Goal: Task Accomplishment & Management: Use online tool/utility

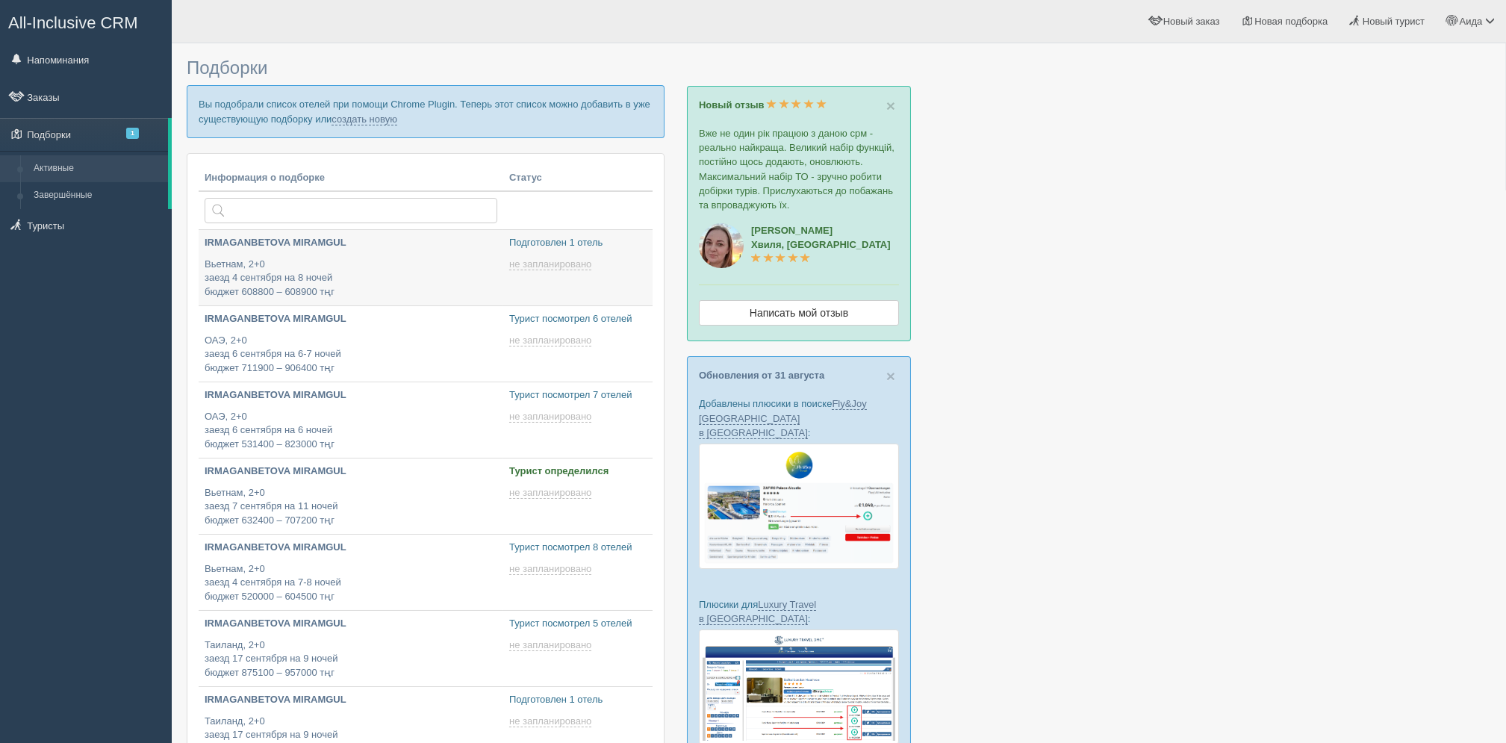
type input "[DATE] 17:50"
click at [391, 119] on link "создать новую" at bounding box center [365, 119] width 66 height 12
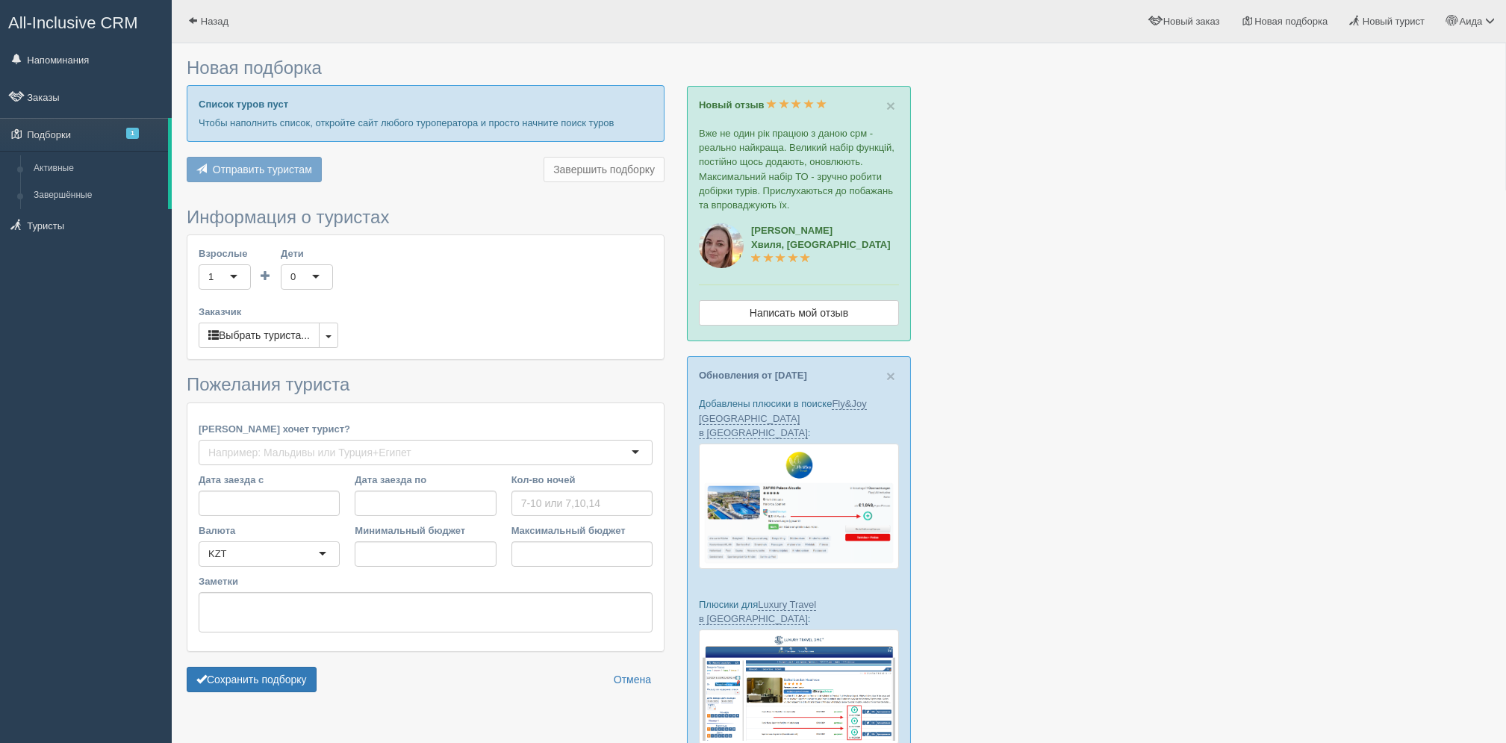
type input "9"
type input "642800"
type input "642900"
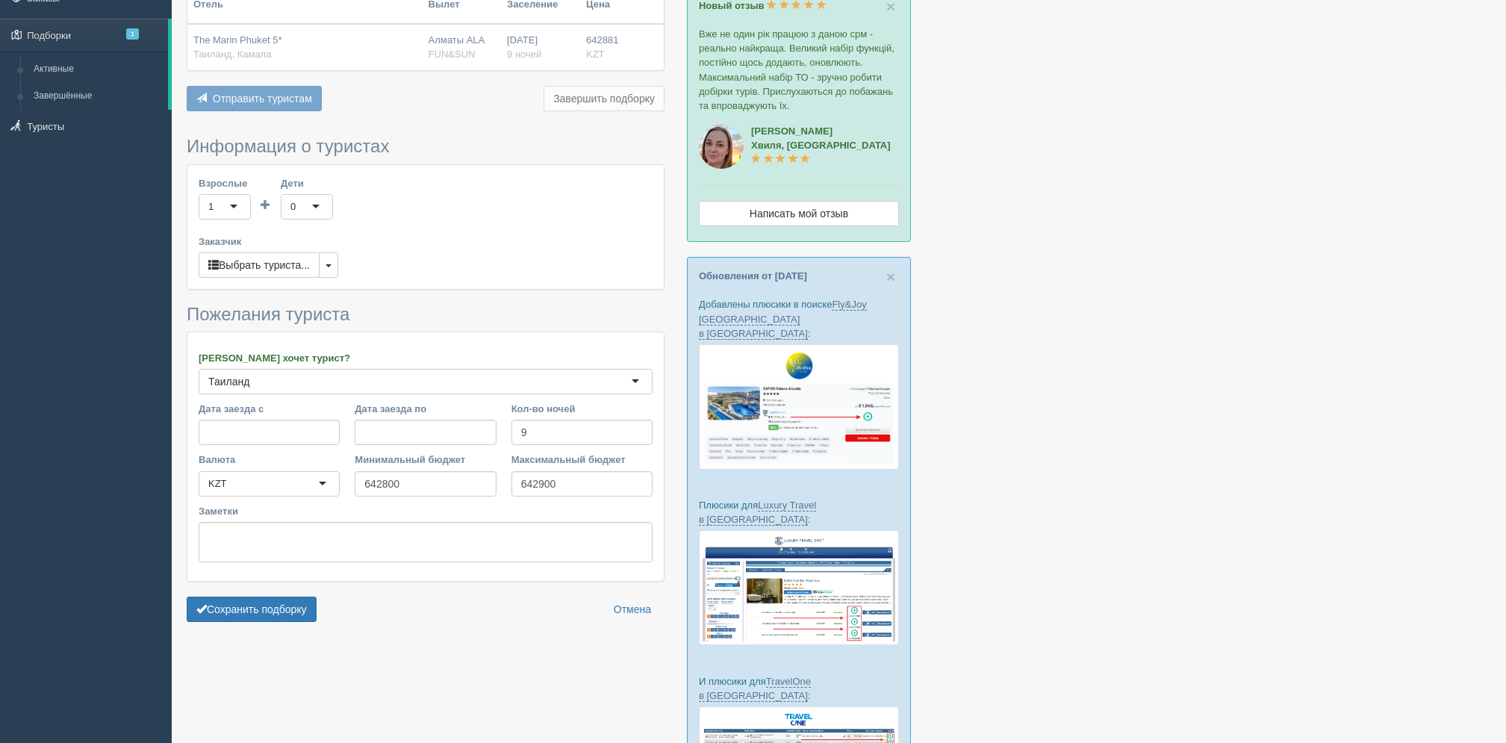
scroll to position [105, 0]
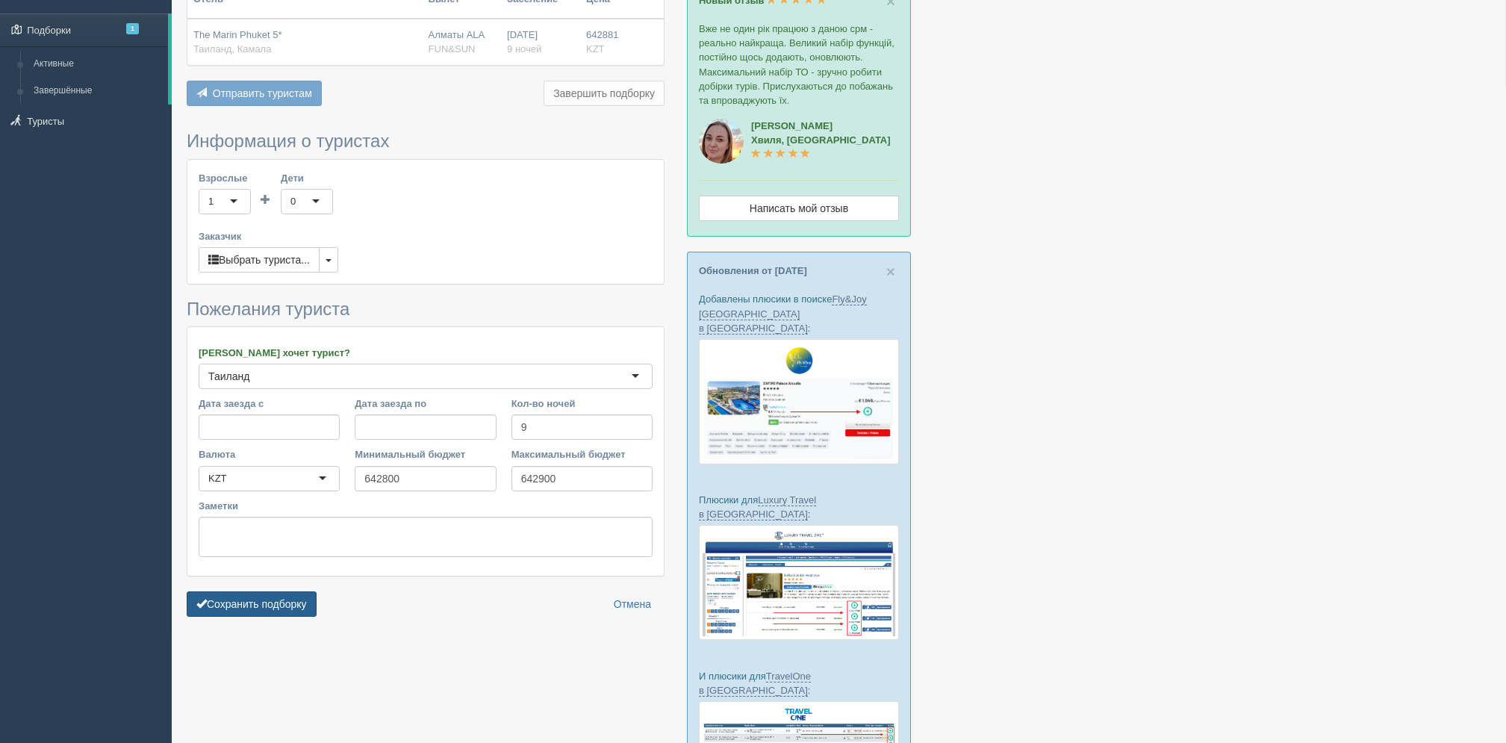
click at [308, 610] on button "Сохранить подборку" at bounding box center [252, 603] width 130 height 25
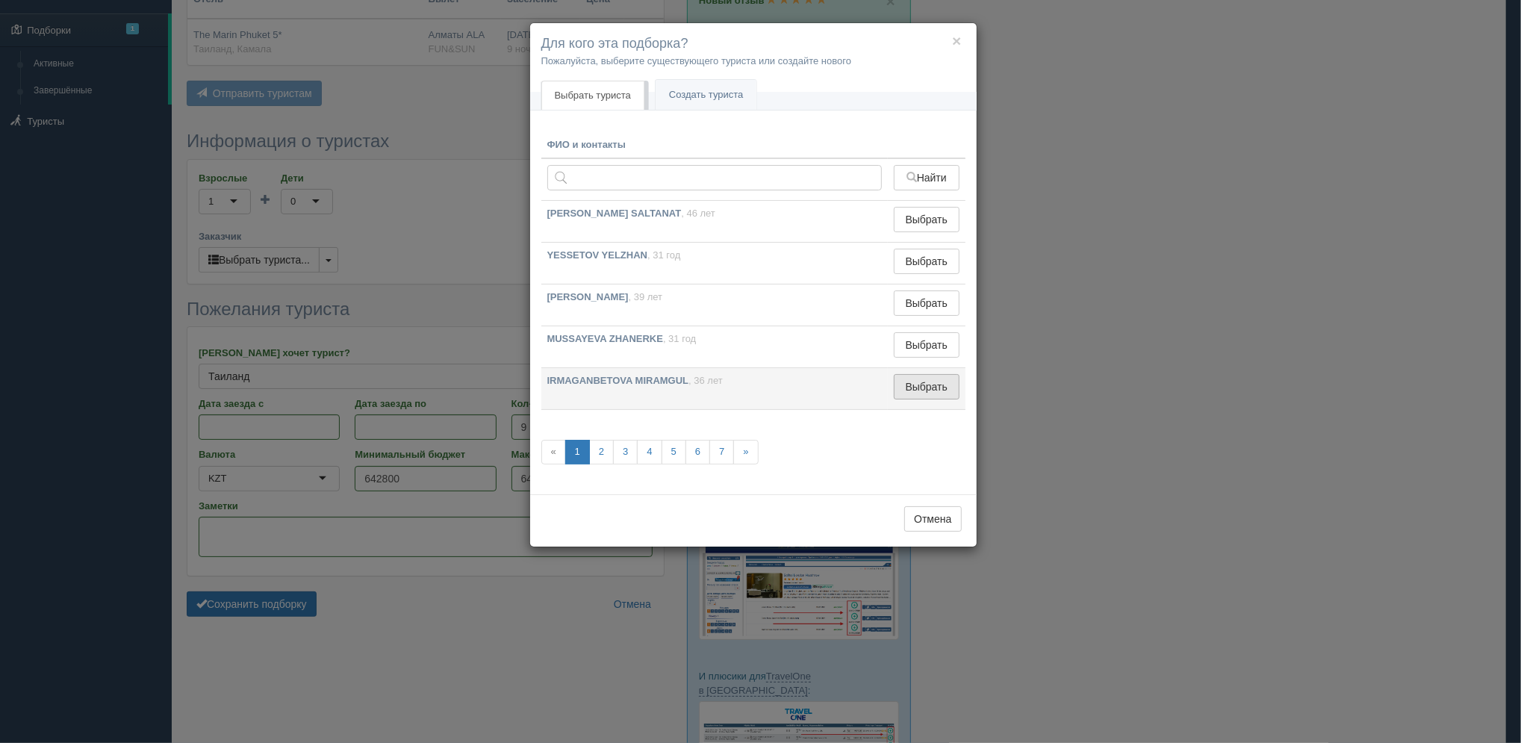
click at [928, 382] on button "Выбрать" at bounding box center [926, 386] width 65 height 25
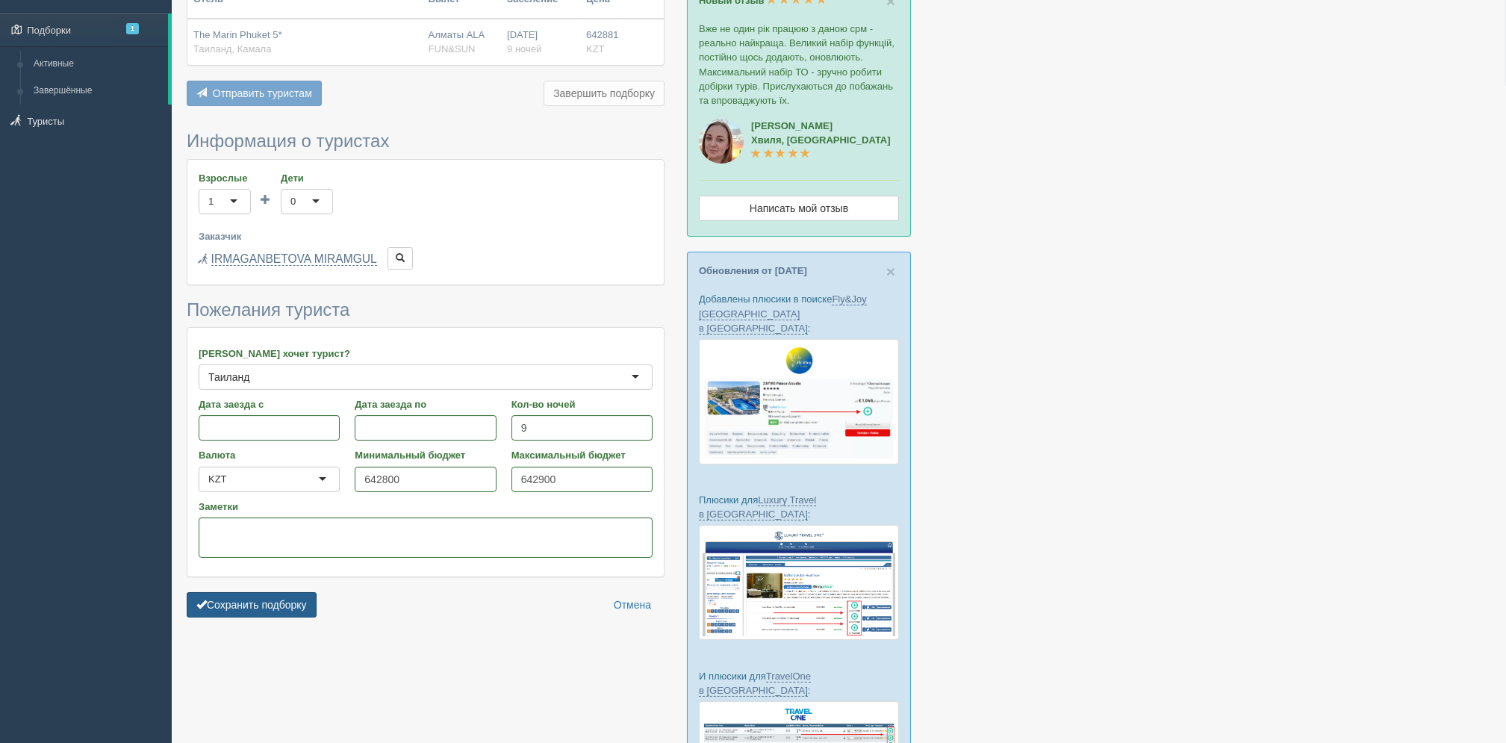
click at [304, 609] on button "Сохранить подборку" at bounding box center [252, 604] width 130 height 25
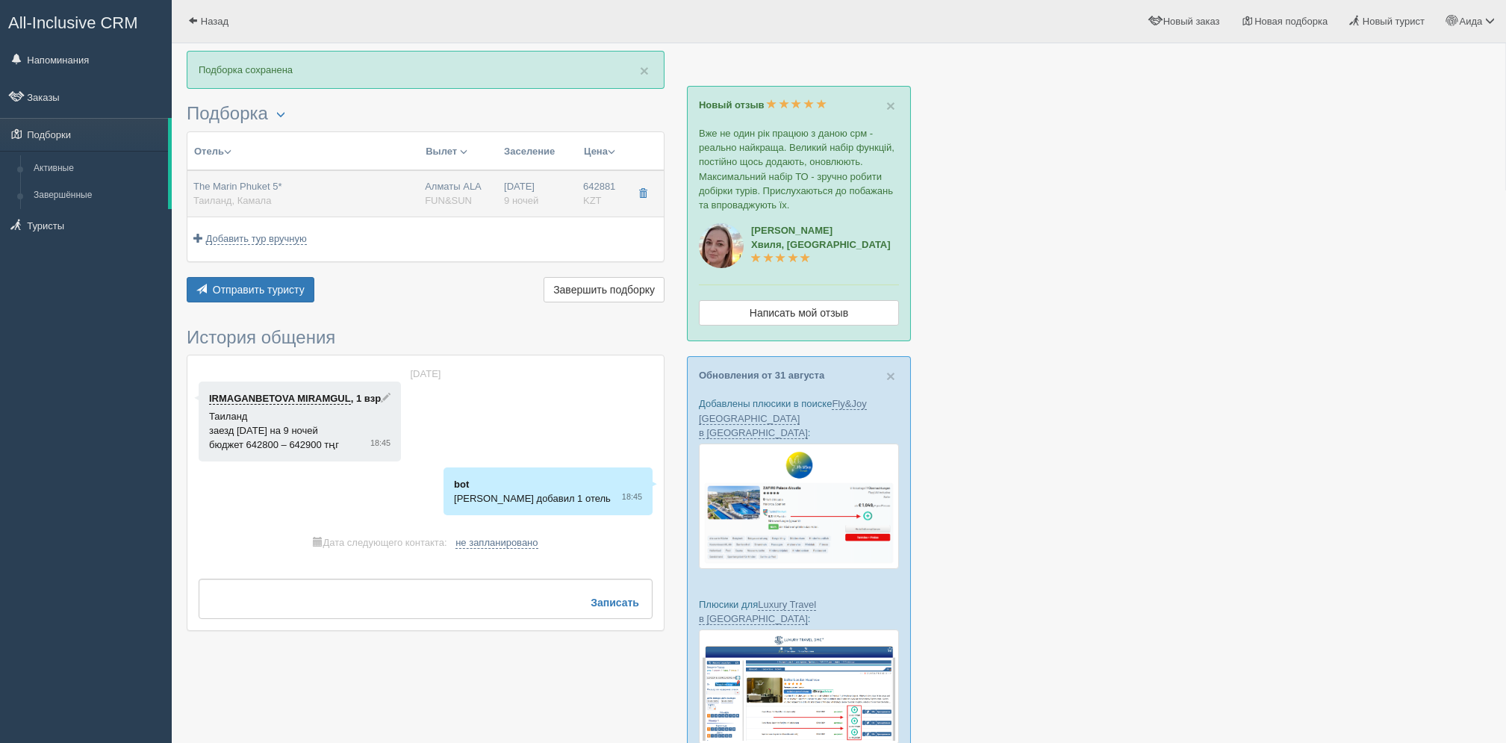
click at [579, 192] on td "642881 KZT 0" at bounding box center [600, 193] width 47 height 47
type input "The Marin Phuket 5*"
type input "https://www.booking.com/hotel/th/the-marin-kamala-phuket.ru.html?activeTab=phot…"
type input "Таиланд"
type input "Камала"
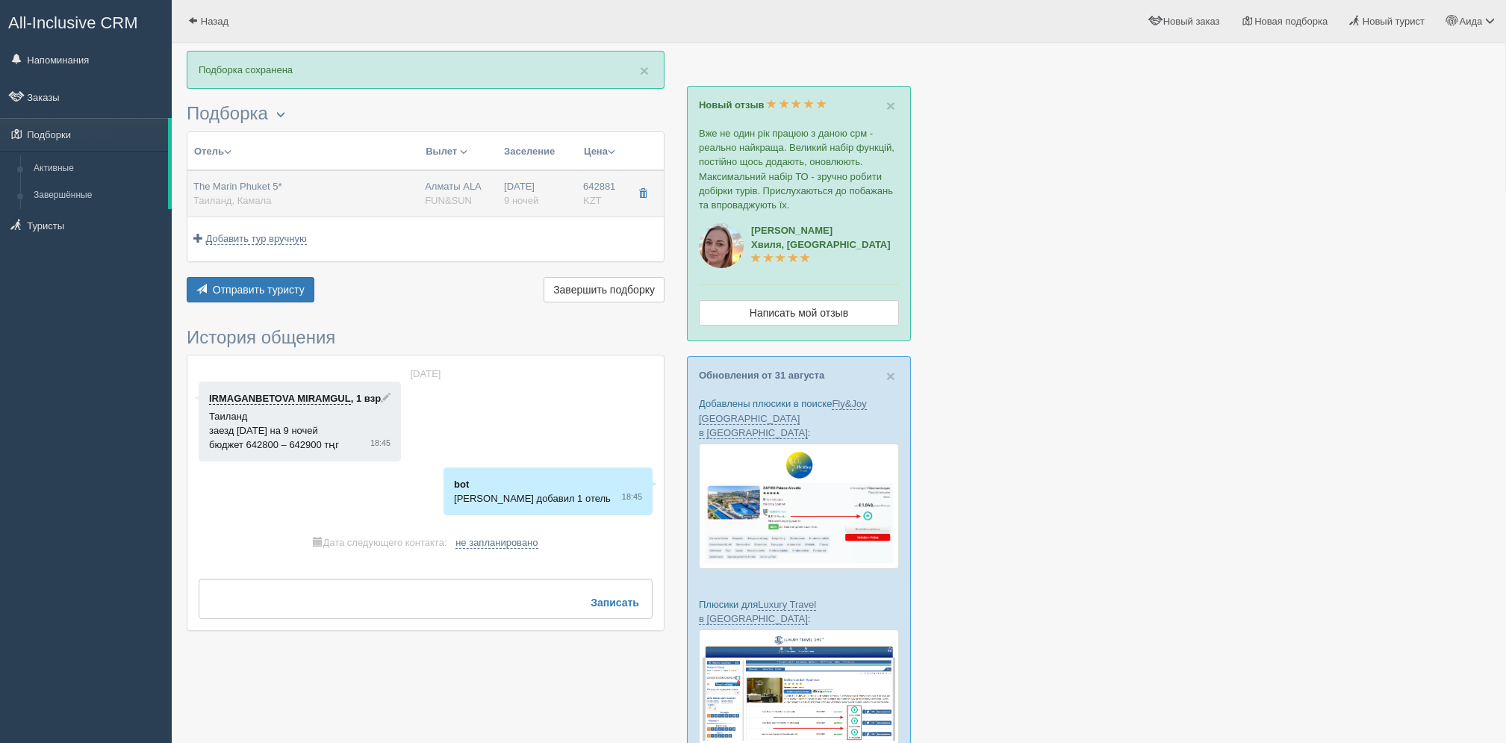
type input "642881.00"
type input "Алматы ALA"
type input "Пхукет HKT"
type input "00:10"
type input "09:15"
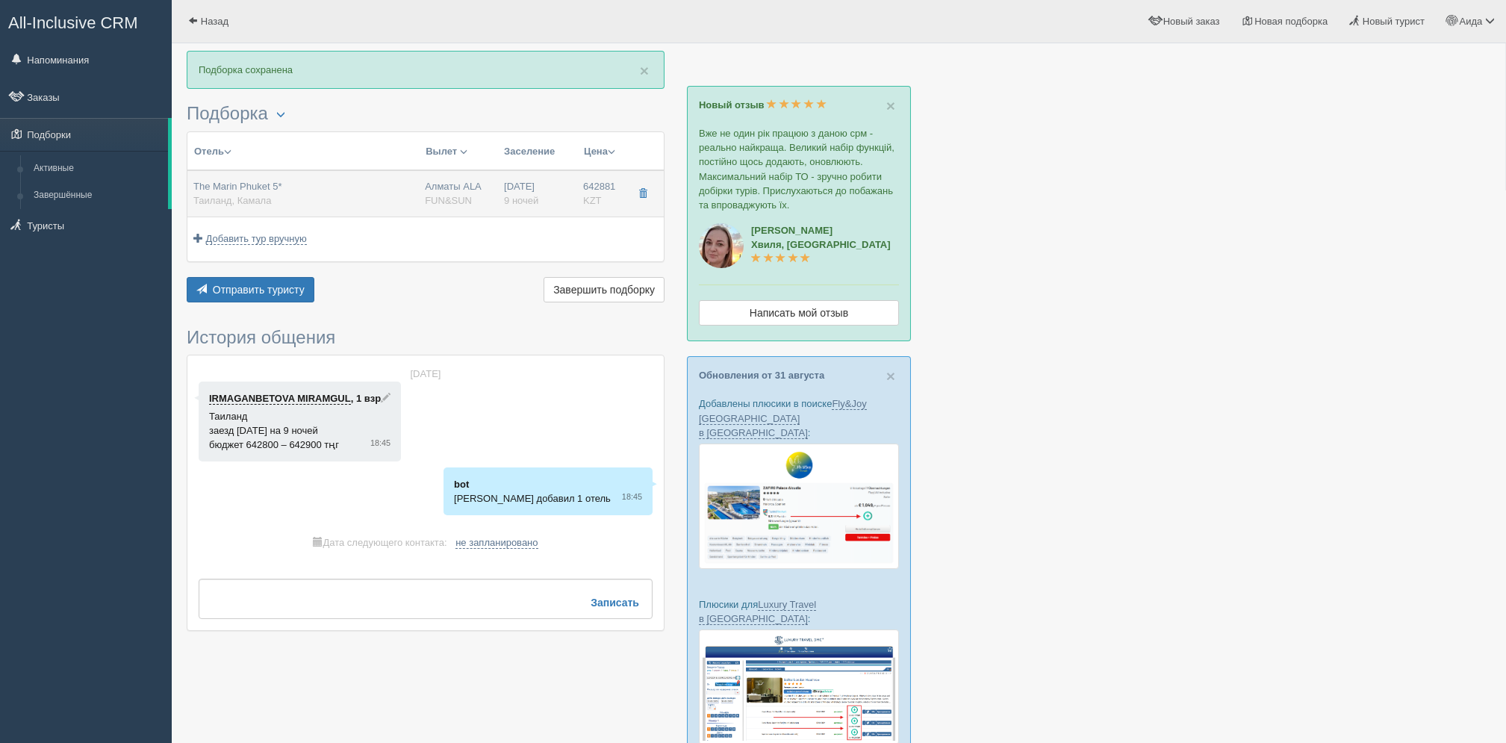
type input "Air Astana"
type input "10:30"
type input "15:40"
type input "9"
type input "deluxe"
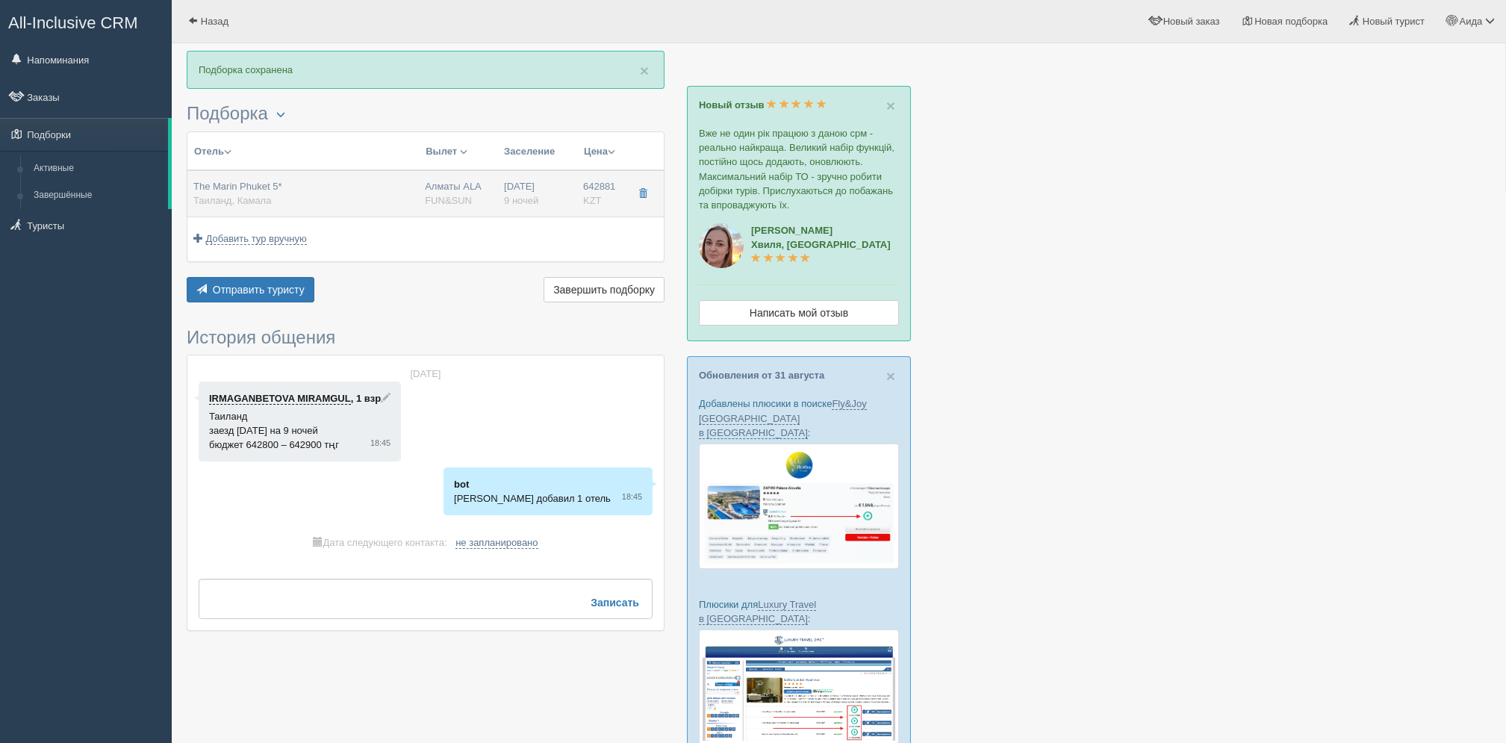
type input "BB - Только завтрак"
type input "FUN&SUN"
type input "[URL][DOMAIN_NAME]"
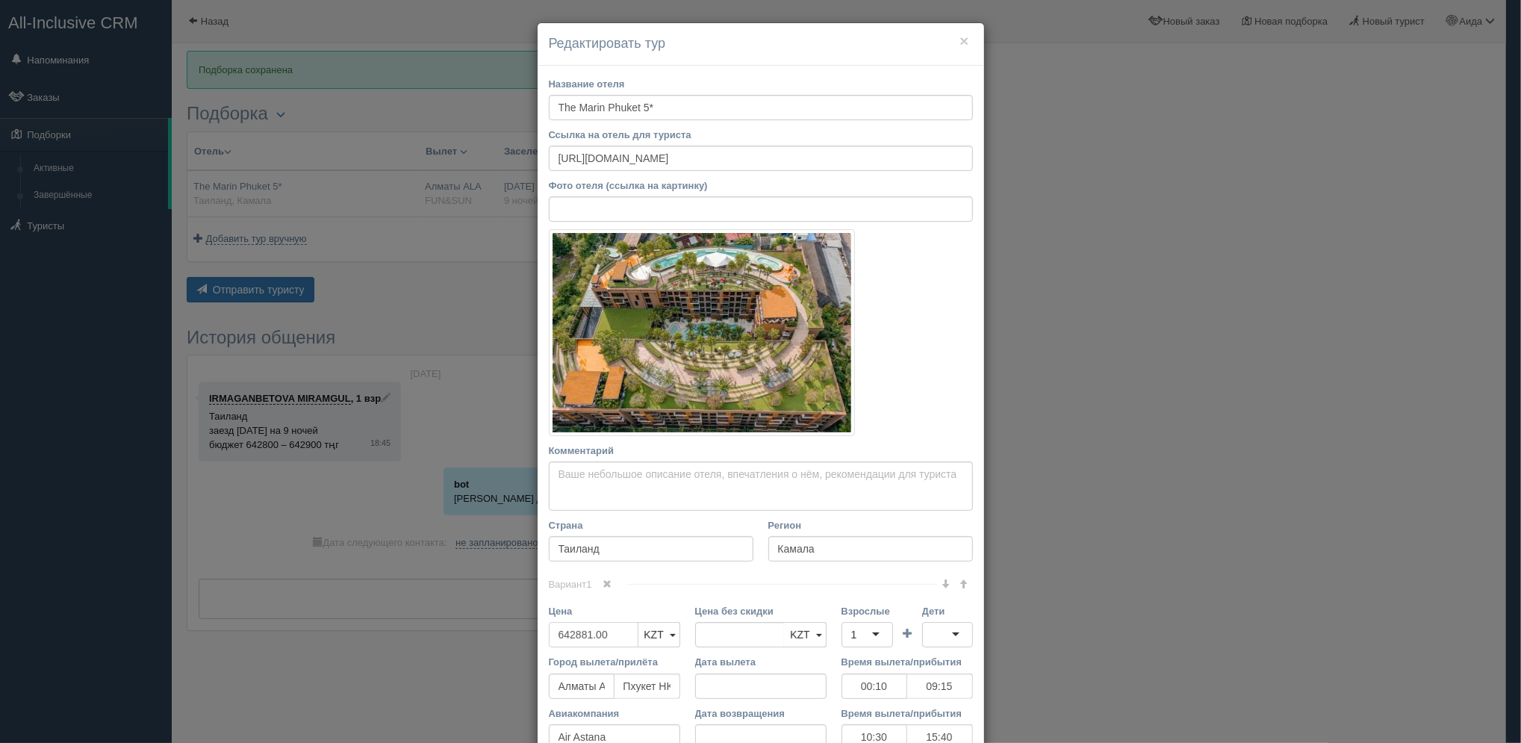
click at [597, 629] on input "642881.00" at bounding box center [594, 634] width 90 height 25
type input "642881.0"
type input "642881.00"
type input "0"
type input "636450"
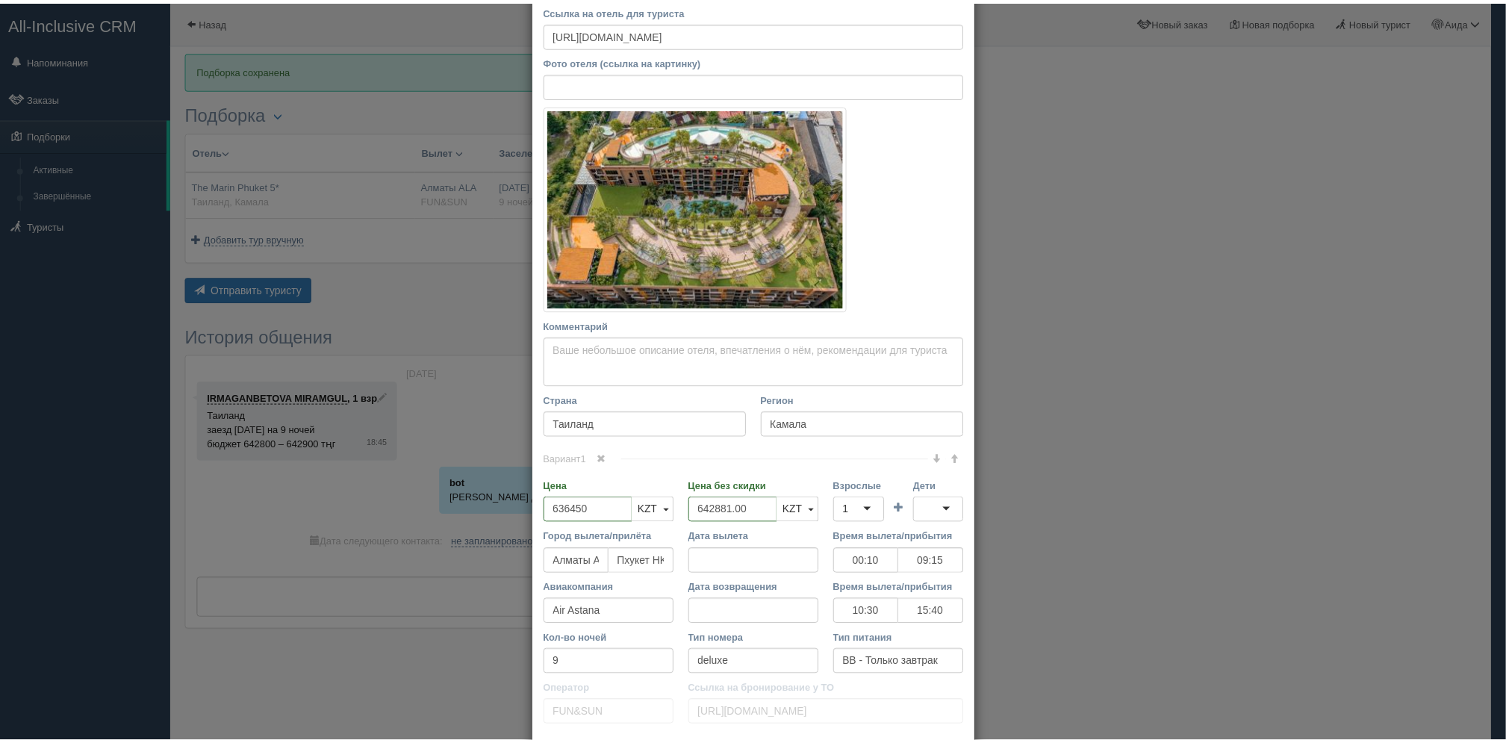
scroll to position [187, 0]
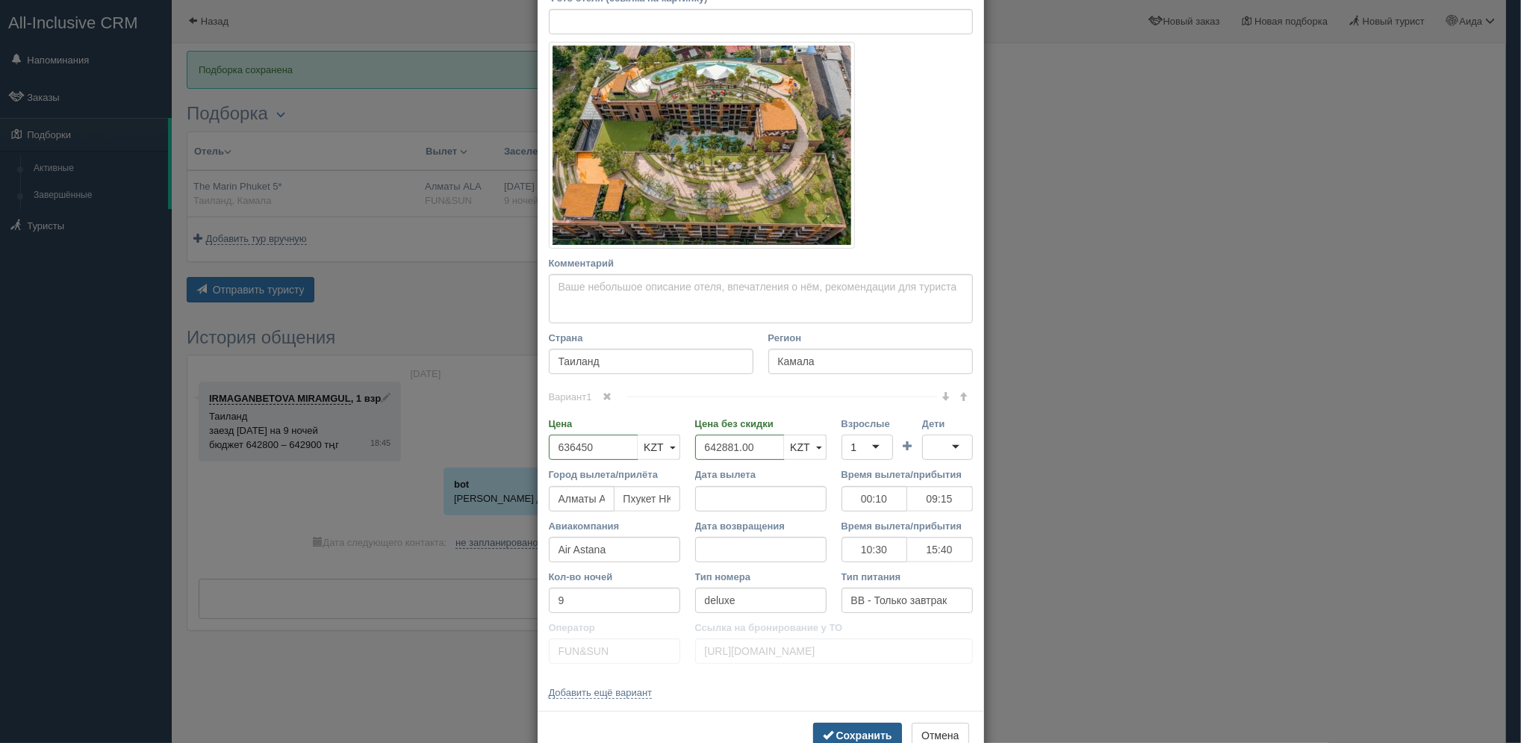
click at [868, 735] on b "Сохранить" at bounding box center [864, 735] width 56 height 12
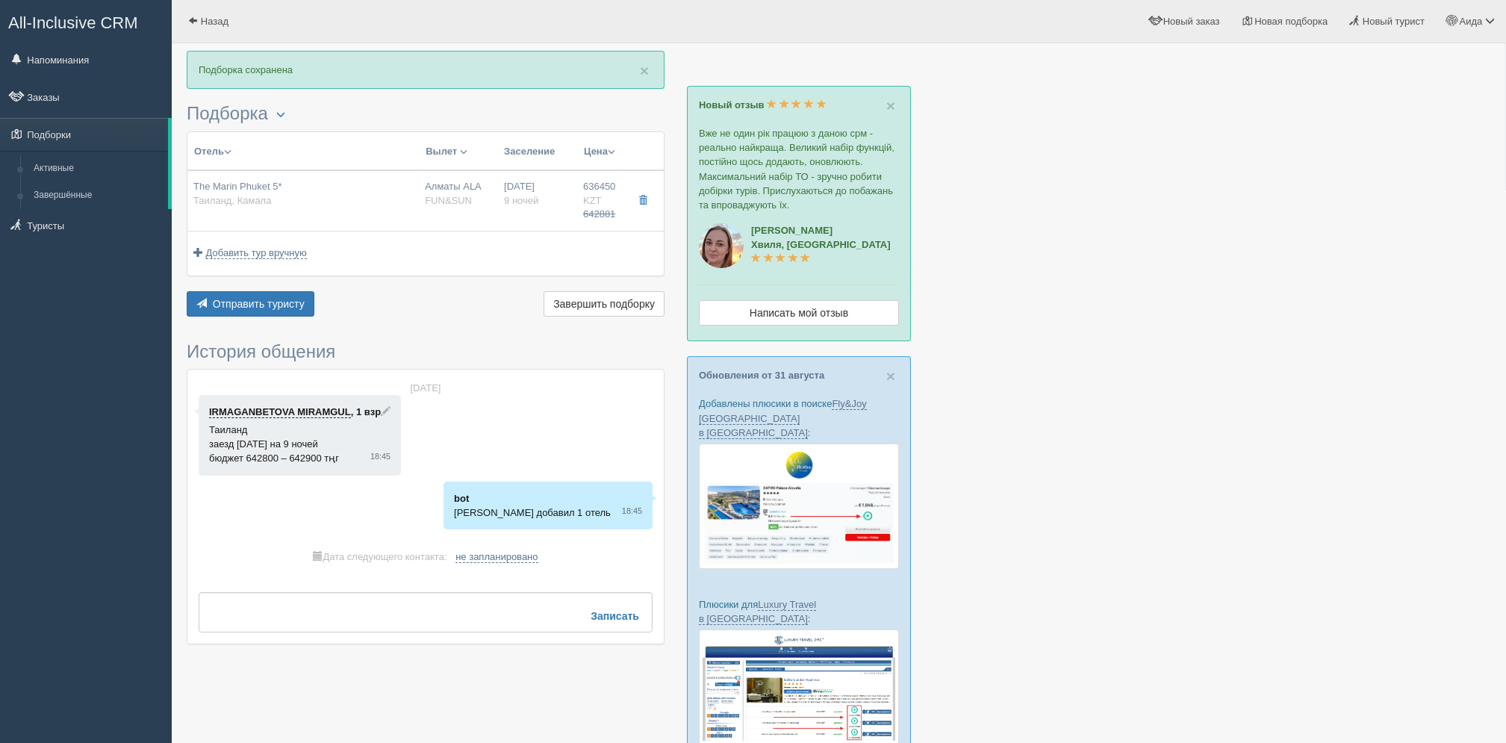
click at [281, 318] on div "Отправить туристу Отправить Завершить подборку Активировать подборку Добавить и…" at bounding box center [426, 305] width 478 height 29
click at [294, 299] on span "Отправить туристу" at bounding box center [259, 304] width 92 height 12
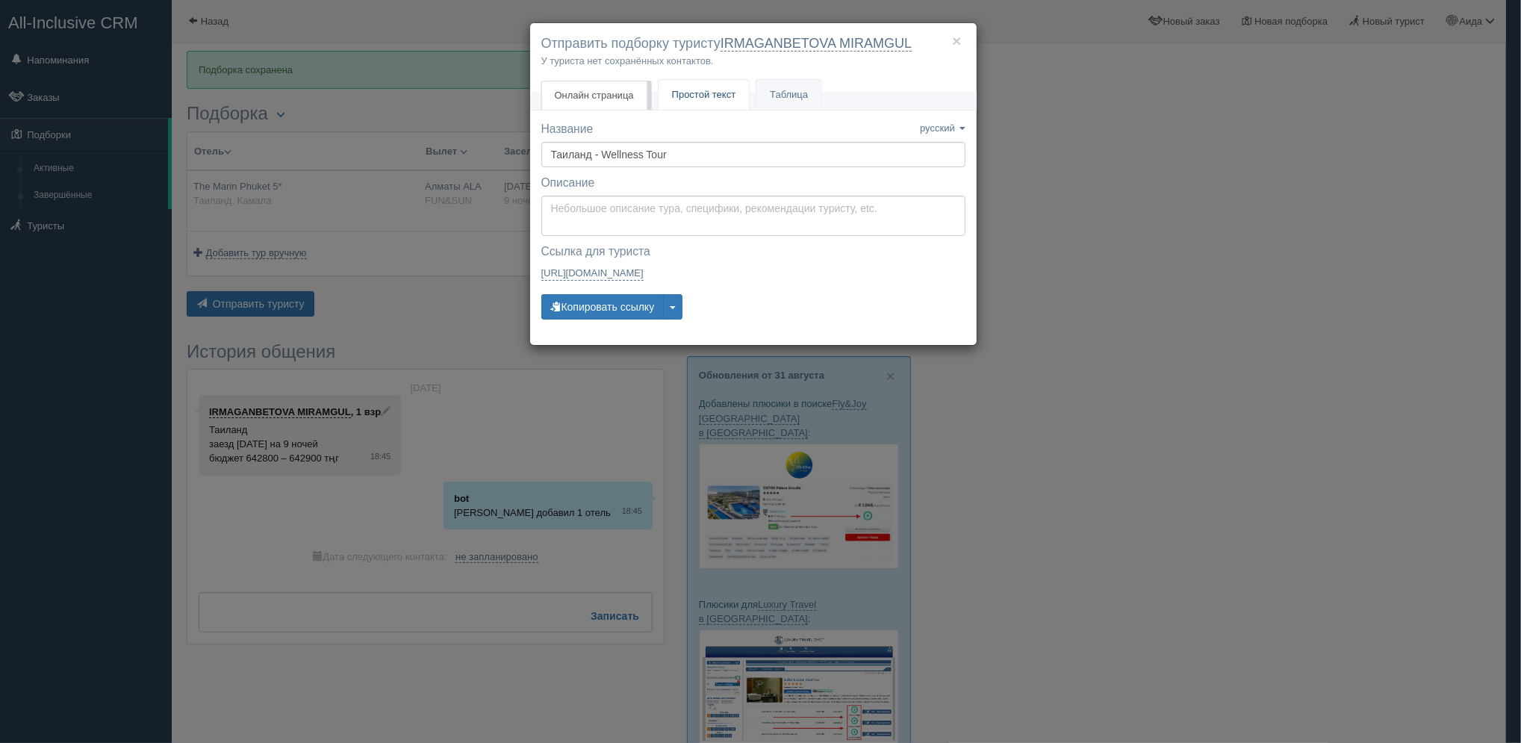
click at [718, 93] on span "Простой текст" at bounding box center [704, 94] width 64 height 11
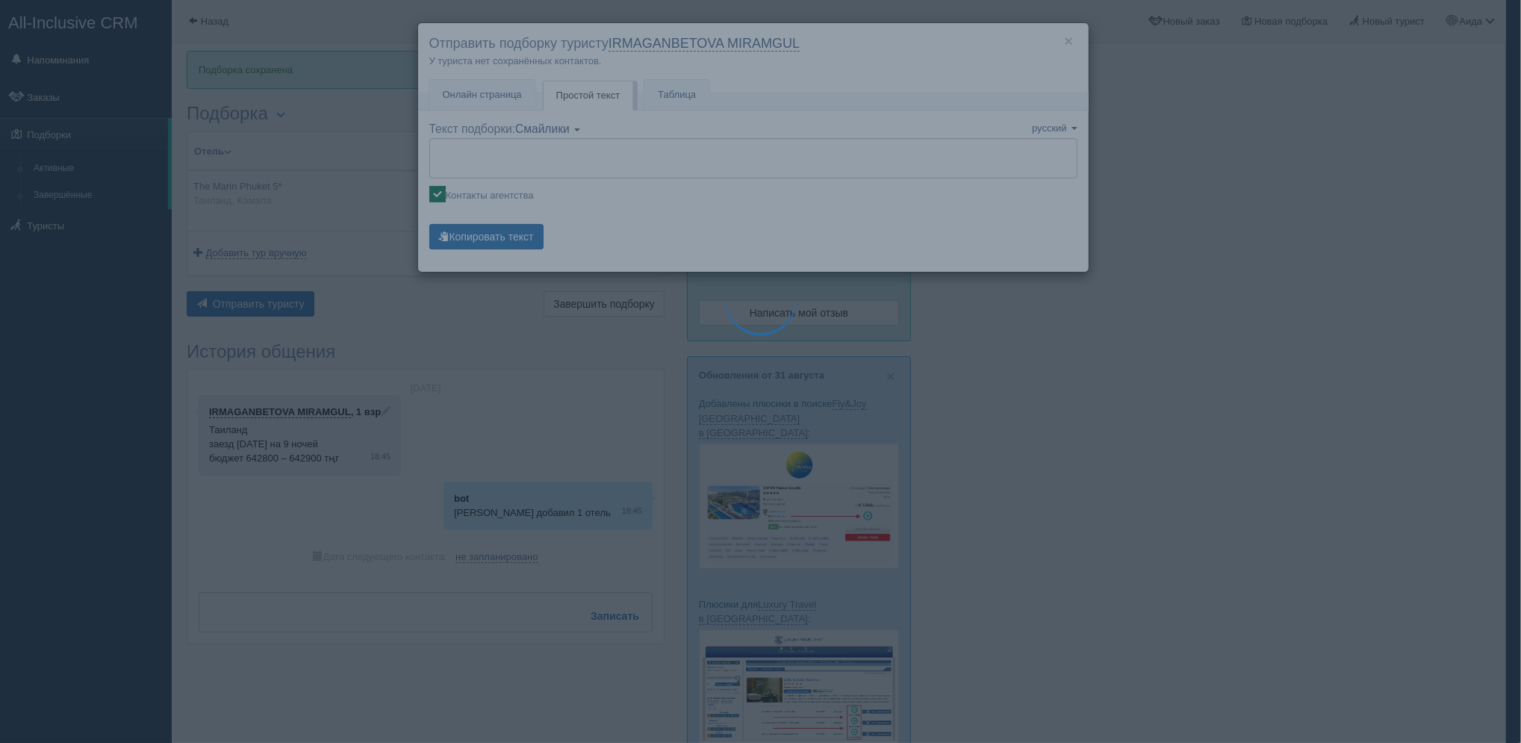
type textarea "🌞 Добрый день! Предлагаем Вам рассмотреть следующие варианты: 🌎 Таиланд, Камала…"
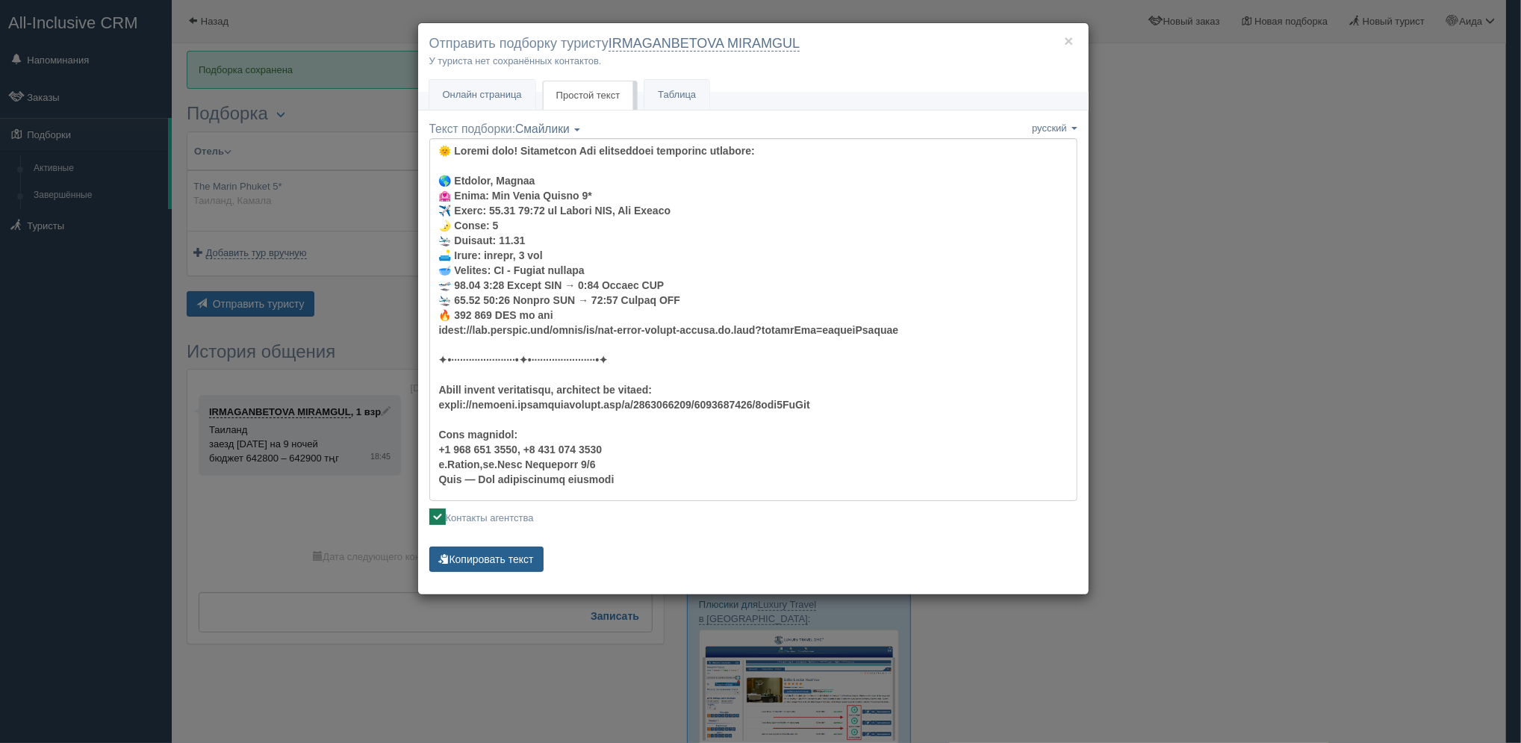
click at [517, 566] on button "Копировать текст" at bounding box center [486, 559] width 114 height 25
click at [1161, 230] on div "× Отправить подборку туристу IRMAGANBETOVA MIRAMGUL У туриста нет сохранённых к…" at bounding box center [760, 371] width 1521 height 743
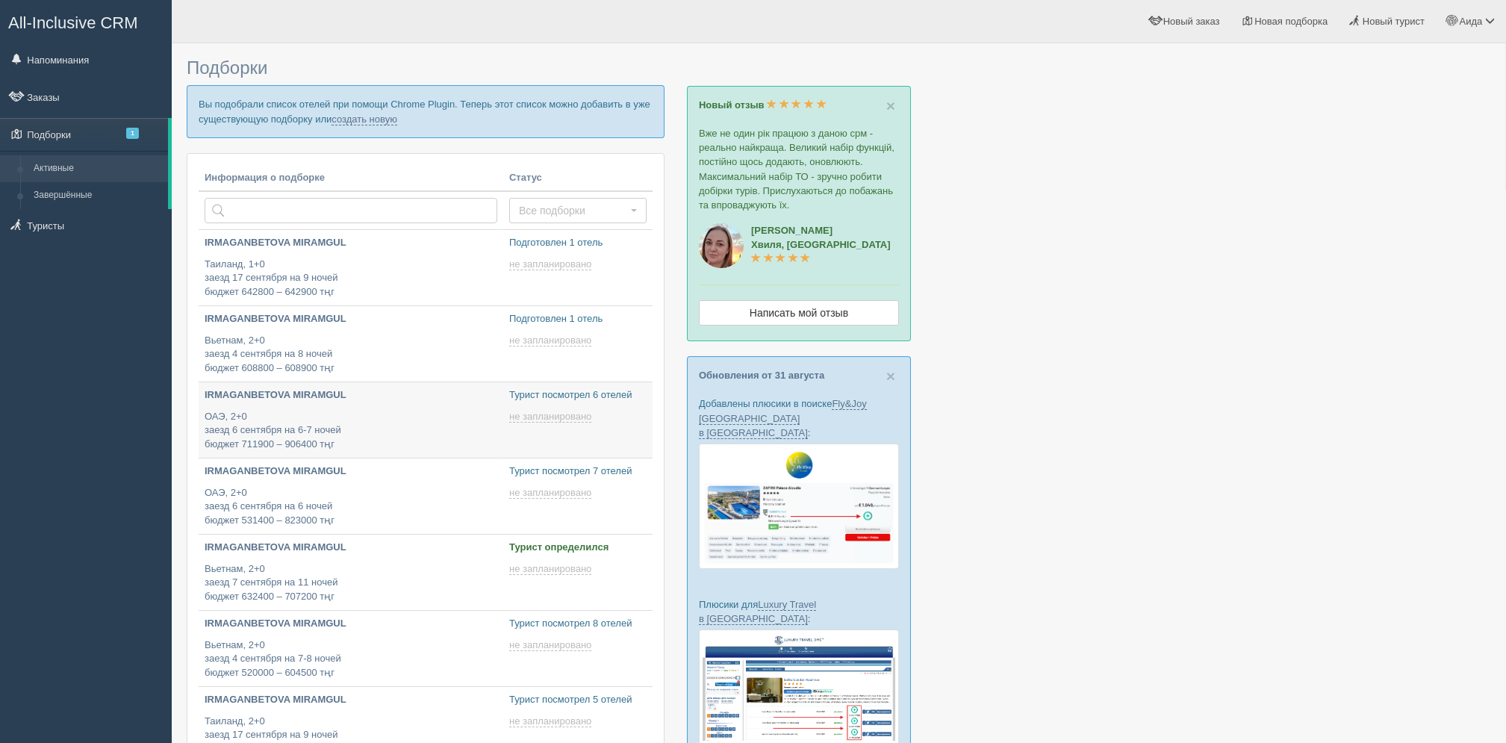
type input "[DATE] 17:40"
type input "[DATE] 17:50"
type input "[DATE] 19:45"
click at [386, 122] on link "создать новую" at bounding box center [365, 119] width 66 height 12
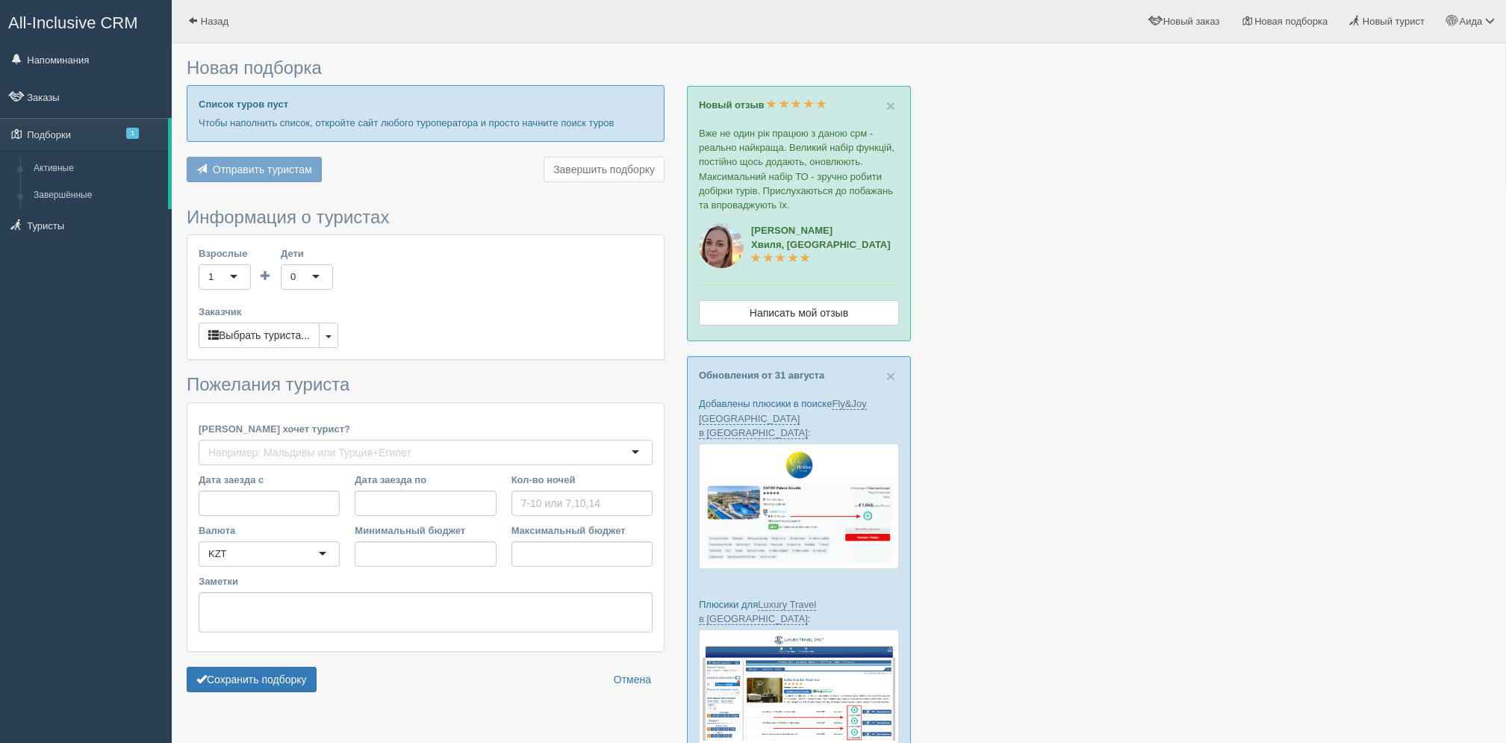
type input "9"
type input "1500000"
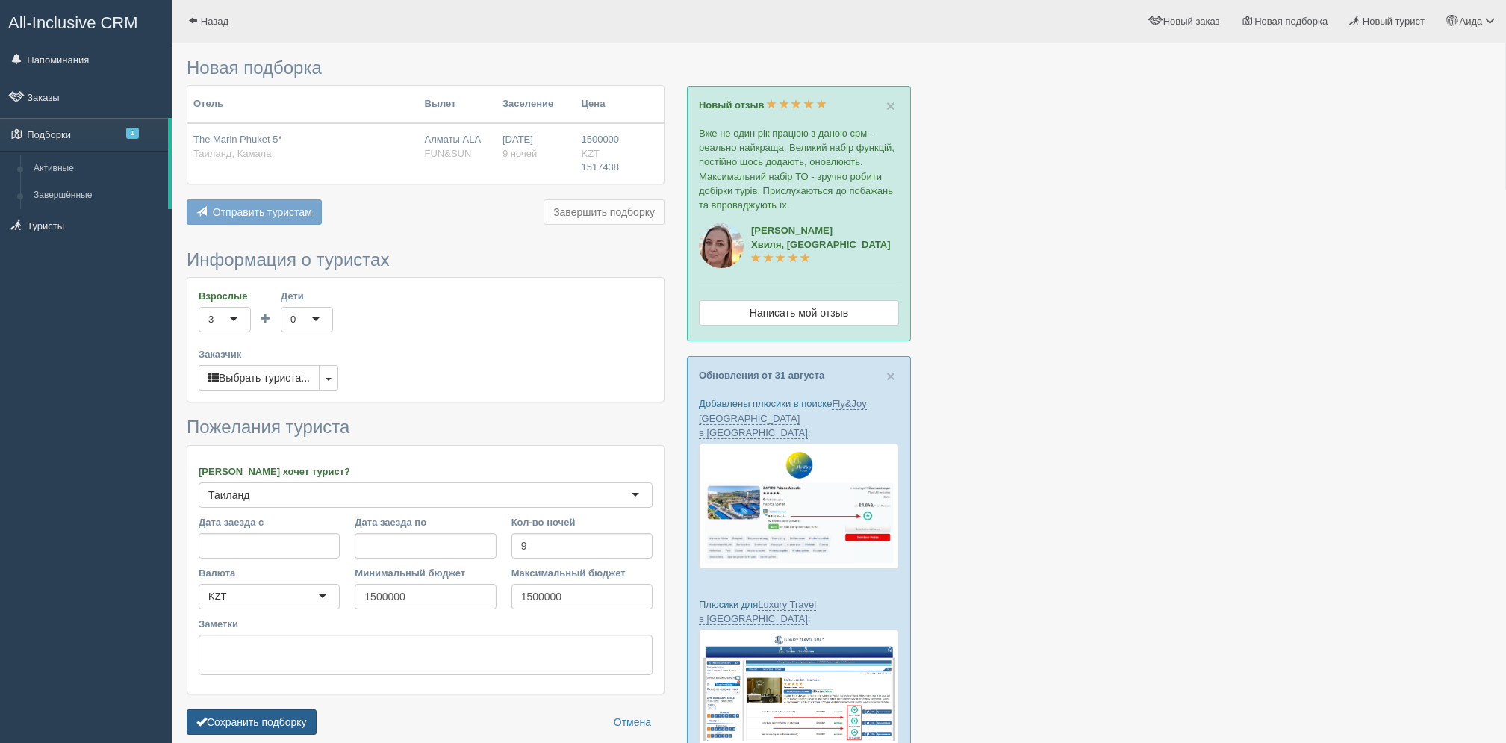
click at [284, 723] on button "Сохранить подборку" at bounding box center [252, 721] width 130 height 25
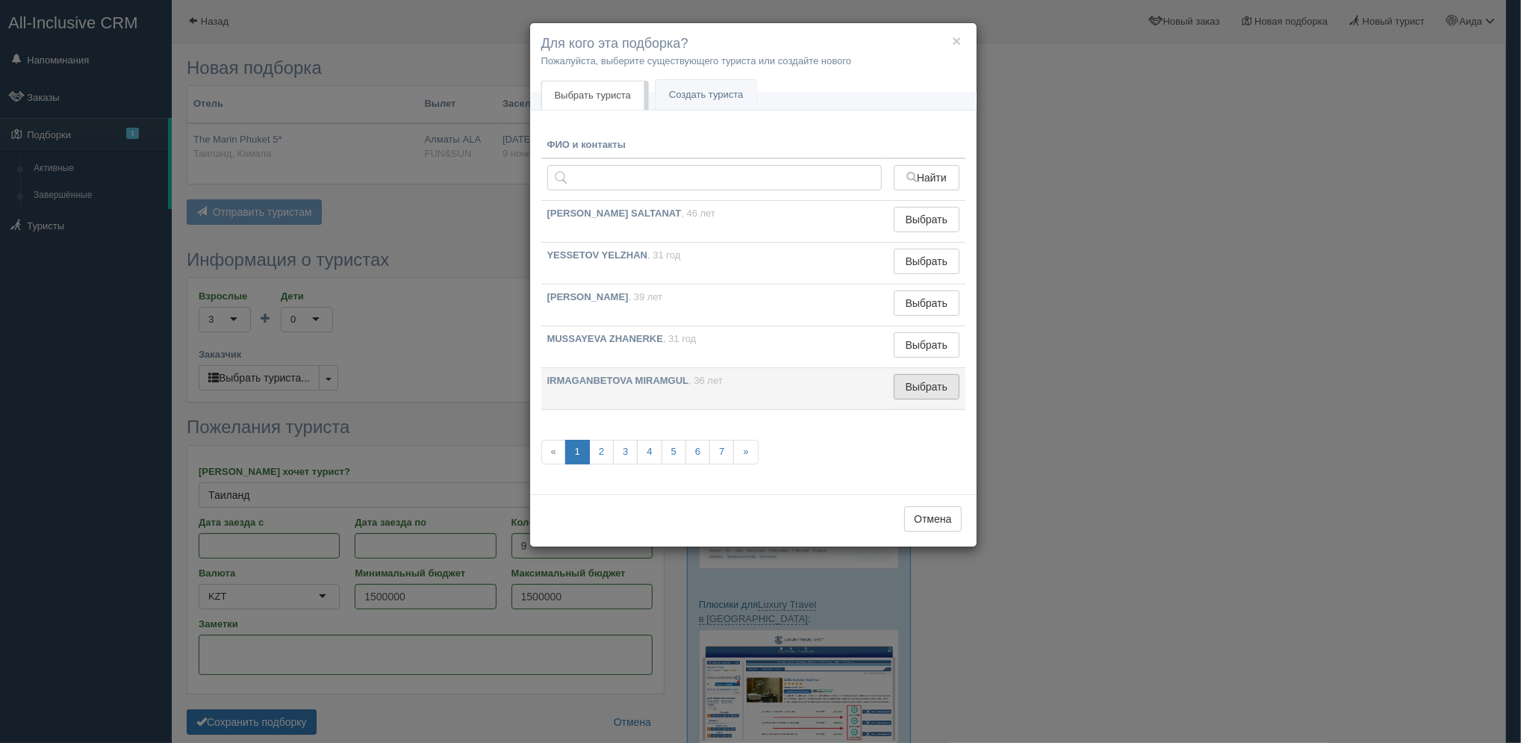
click at [906, 388] on button "Выбрать" at bounding box center [926, 386] width 65 height 25
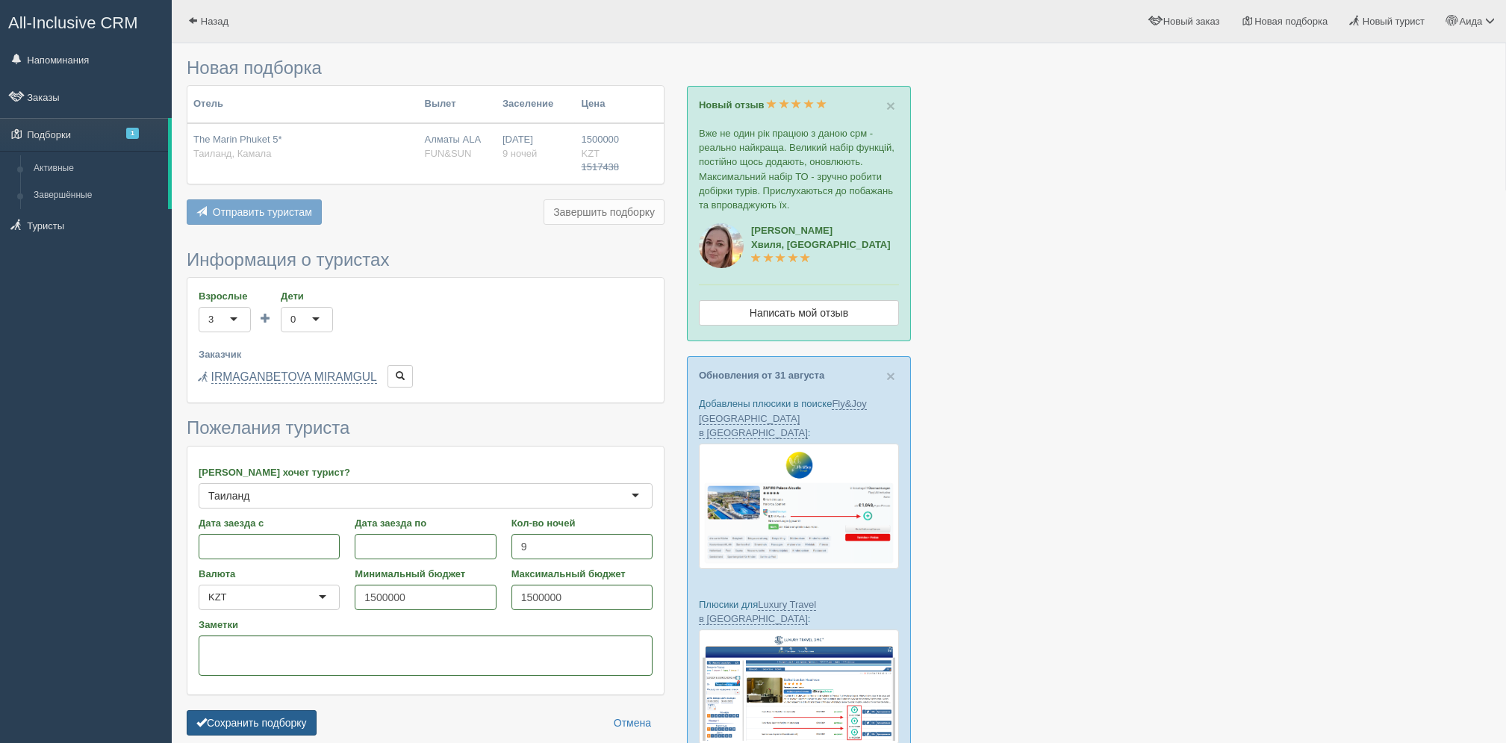
click at [314, 715] on button "Сохранить подборку" at bounding box center [252, 722] width 130 height 25
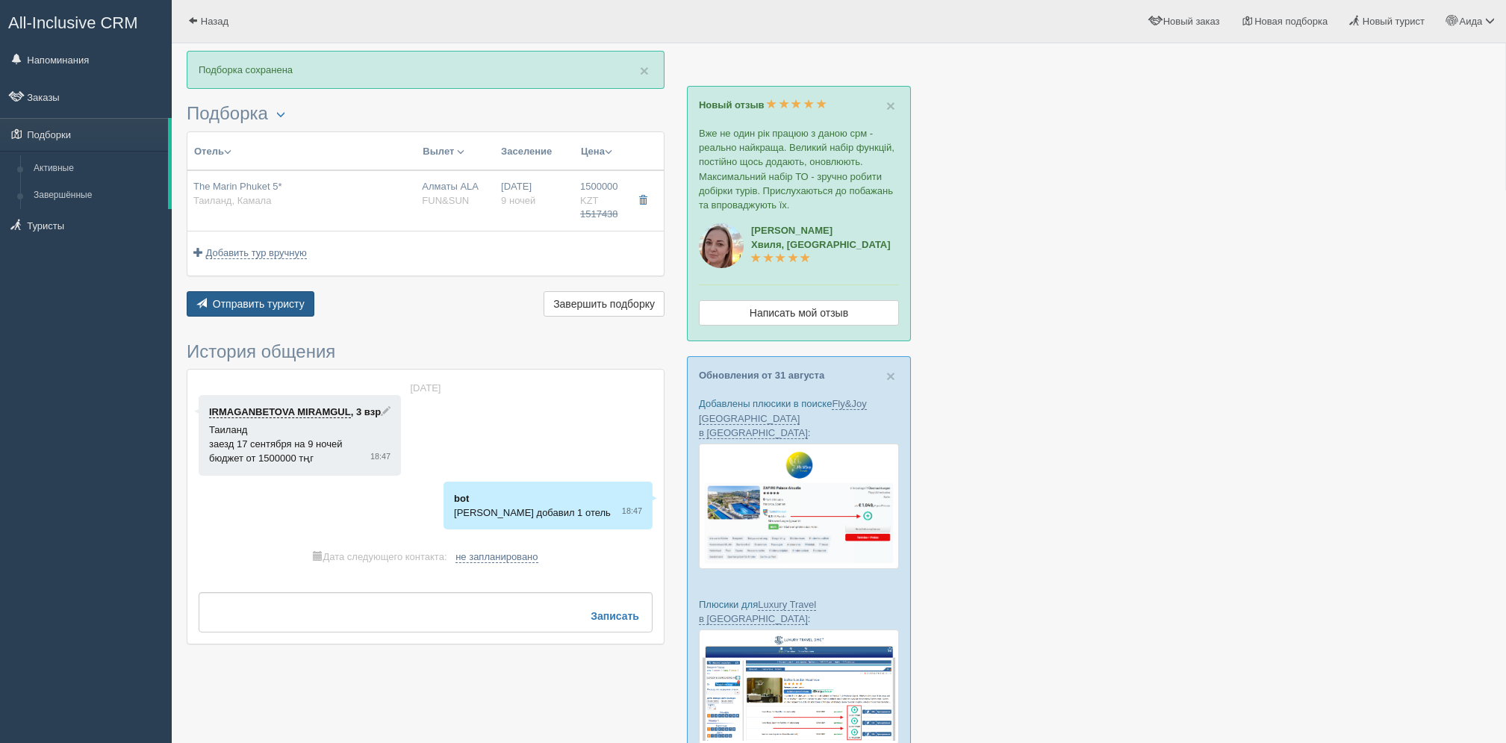
click at [287, 298] on span "Отправить туристу" at bounding box center [259, 304] width 92 height 12
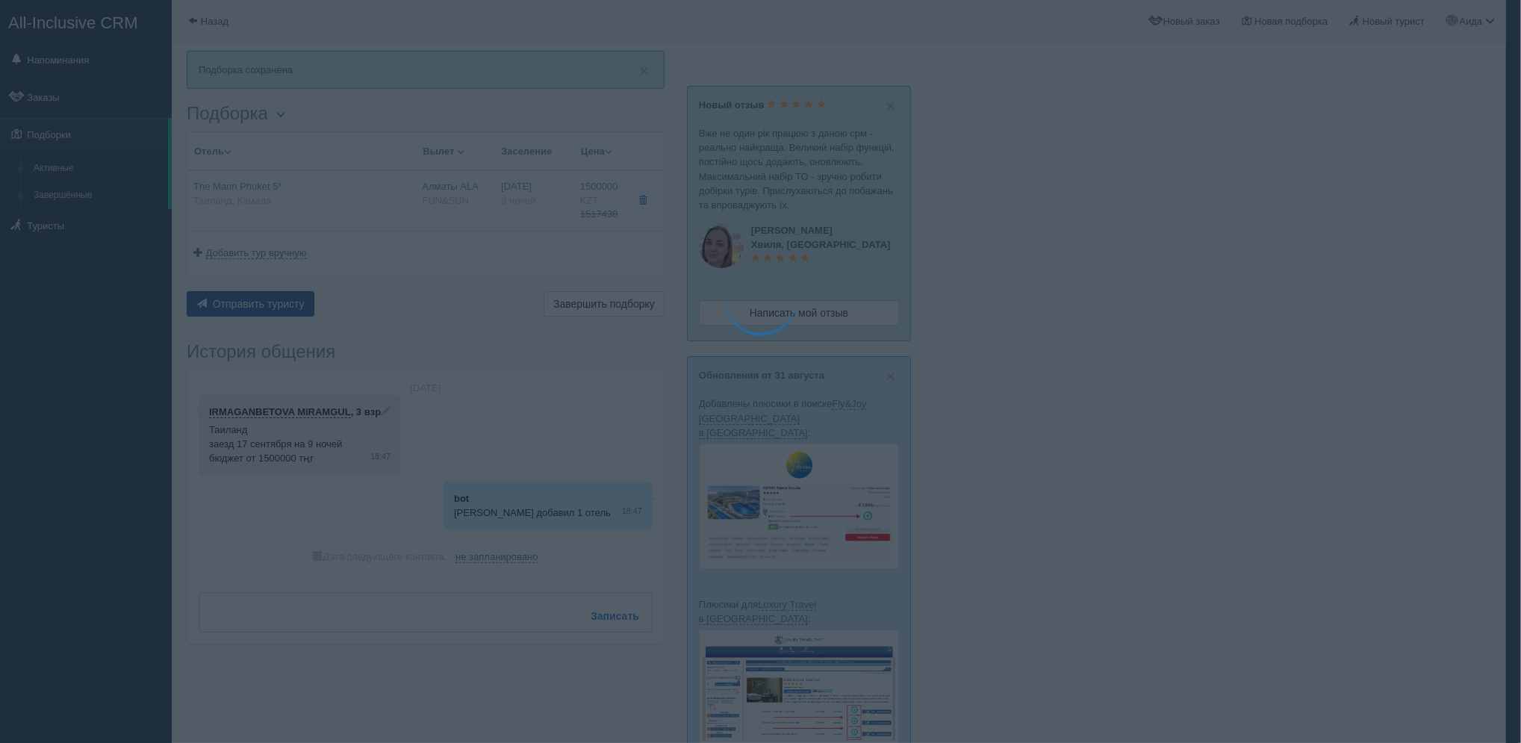
type textarea "🌞 Добрый день! Предлагаем Вам рассмотреть следующие варианты: 🌎 Таиланд, Камала…"
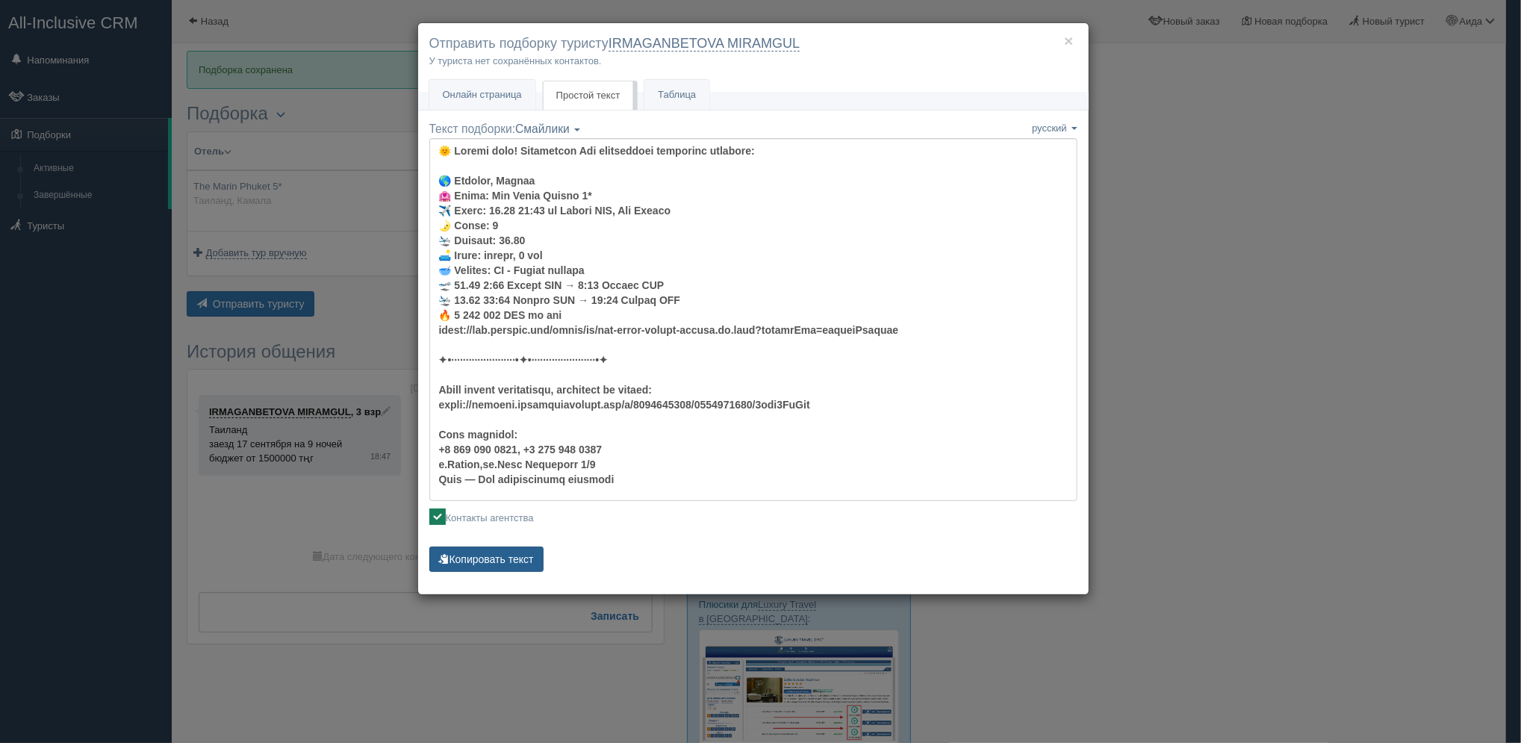
click at [510, 553] on button "Копировать текст" at bounding box center [486, 559] width 114 height 25
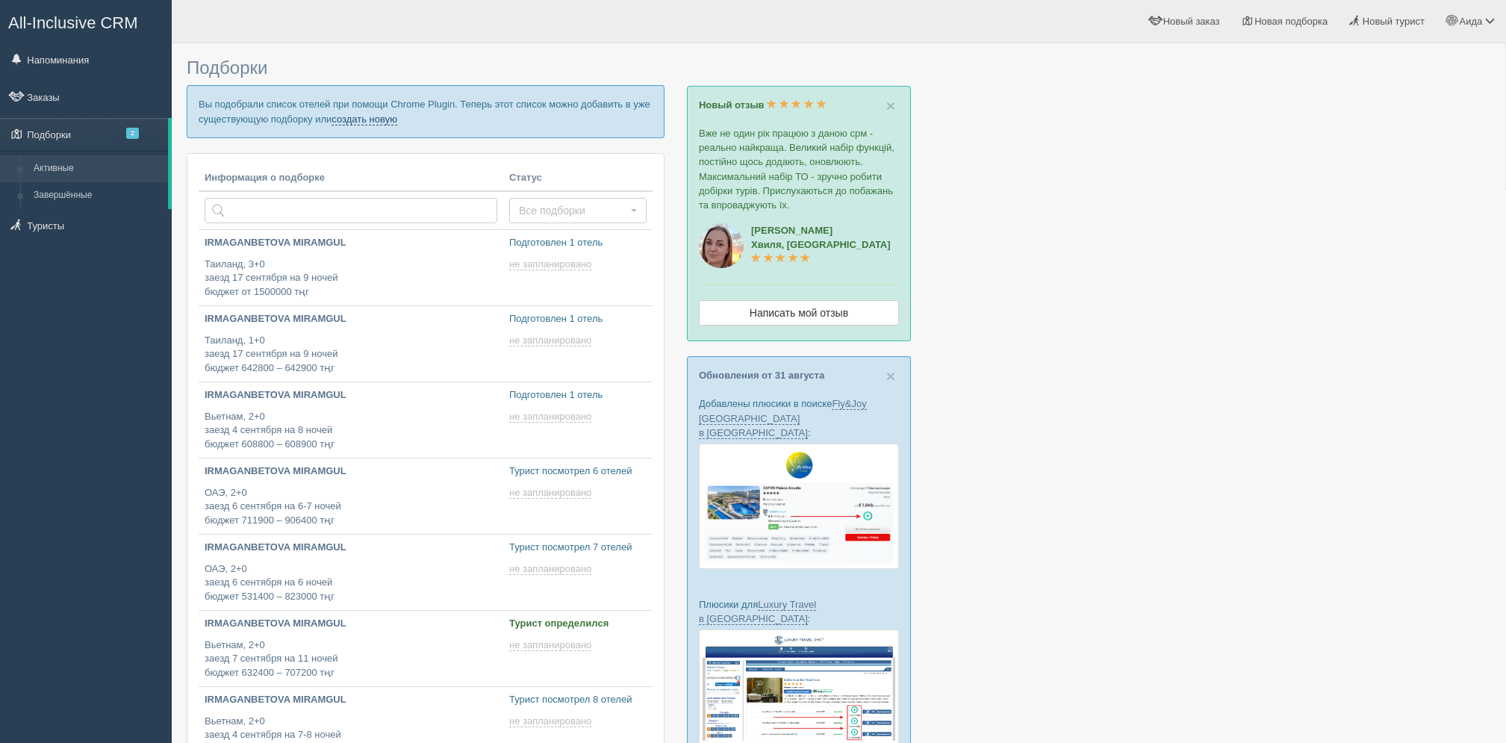
click at [383, 119] on link "создать новую" at bounding box center [365, 119] width 66 height 12
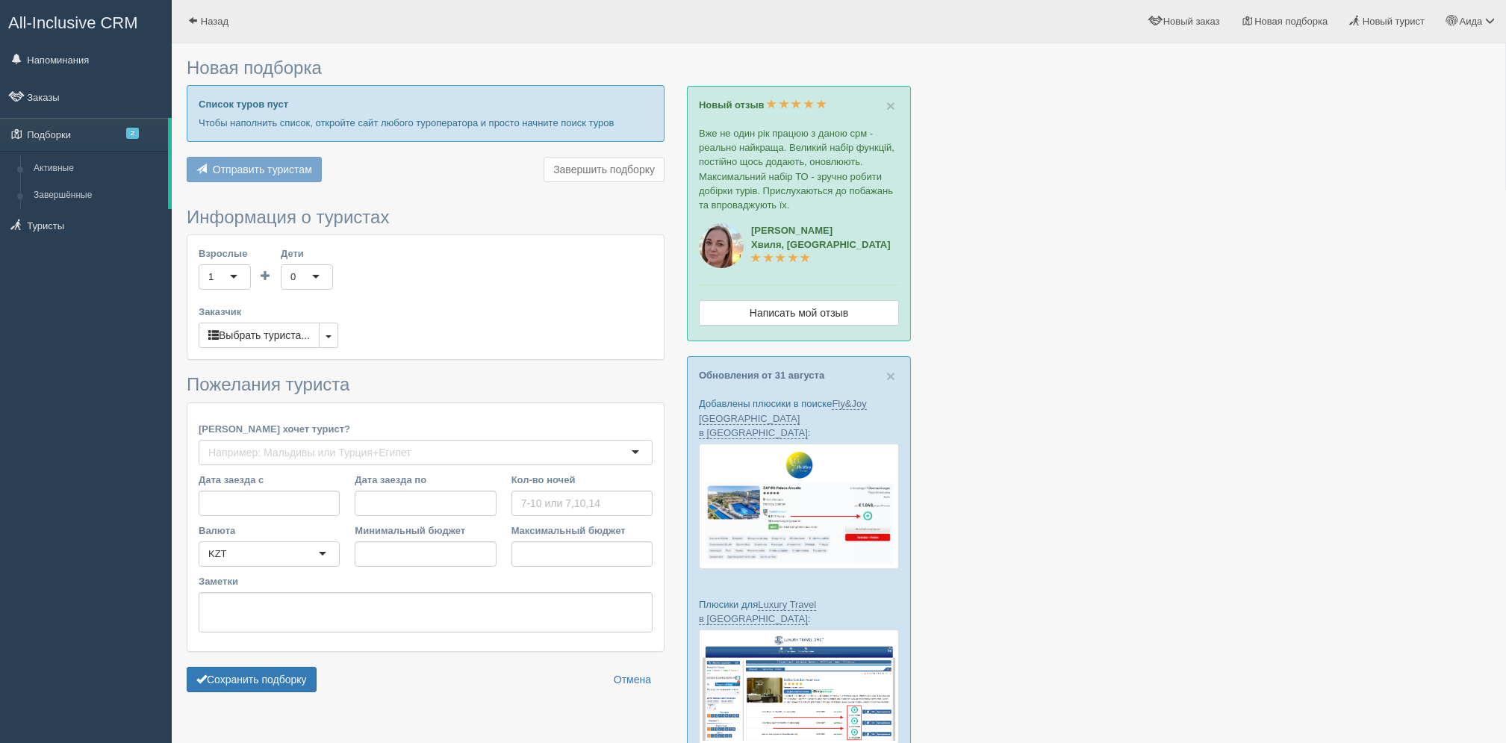
type input "7"
type input "1300000"
type input "1334000"
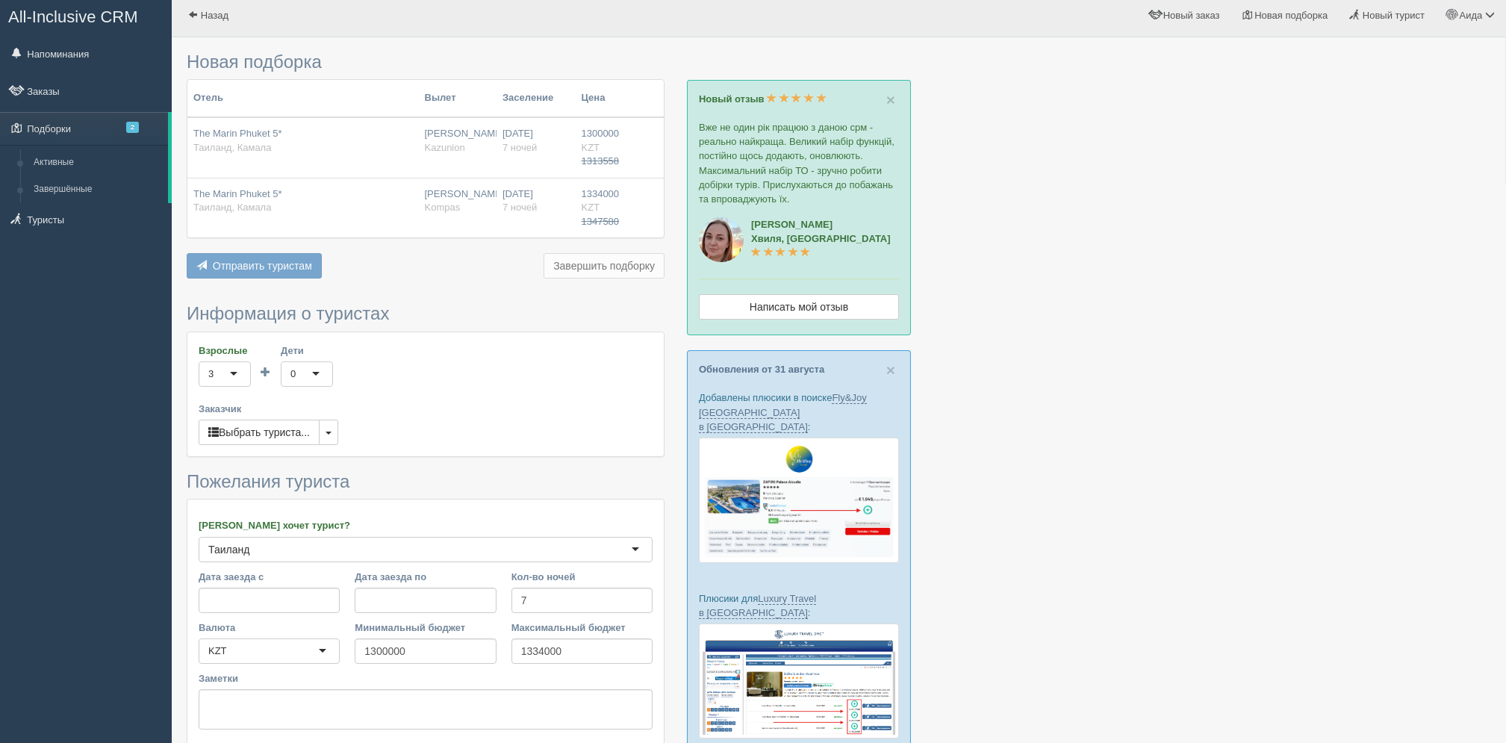
scroll to position [225, 0]
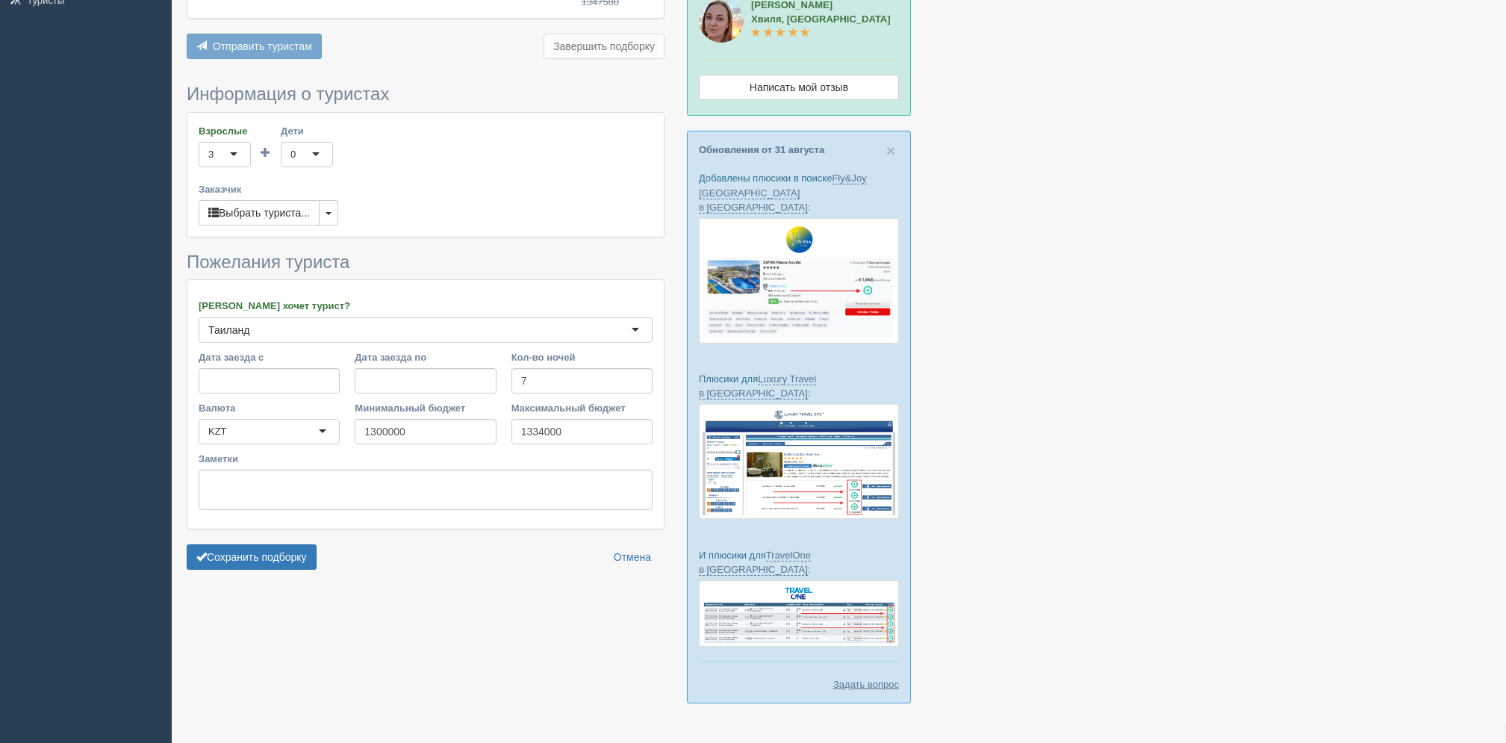
click at [247, 579] on div at bounding box center [839, 271] width 1304 height 893
click at [254, 568] on button "Сохранить подборку" at bounding box center [252, 556] width 130 height 25
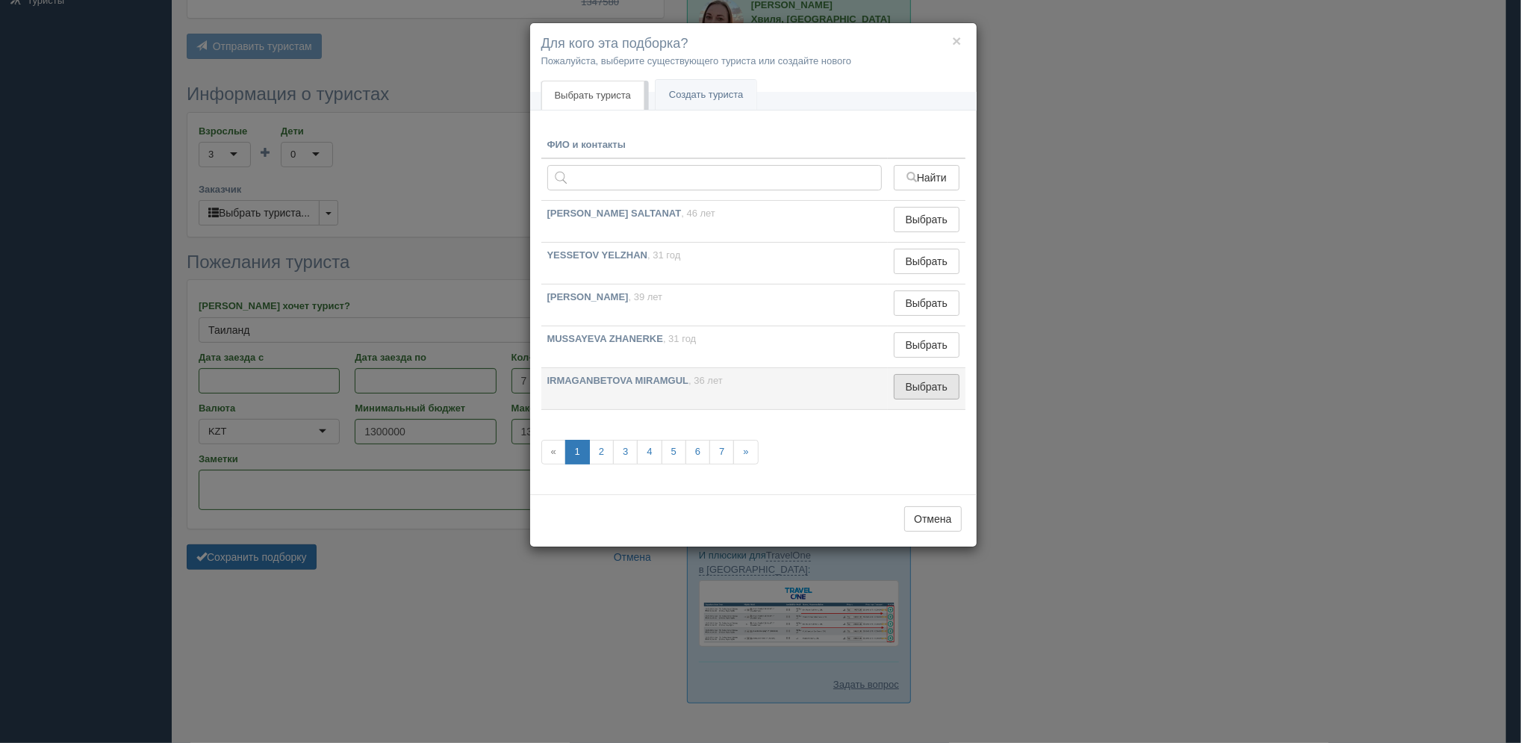
click at [906, 389] on button "Выбрать" at bounding box center [926, 386] width 65 height 25
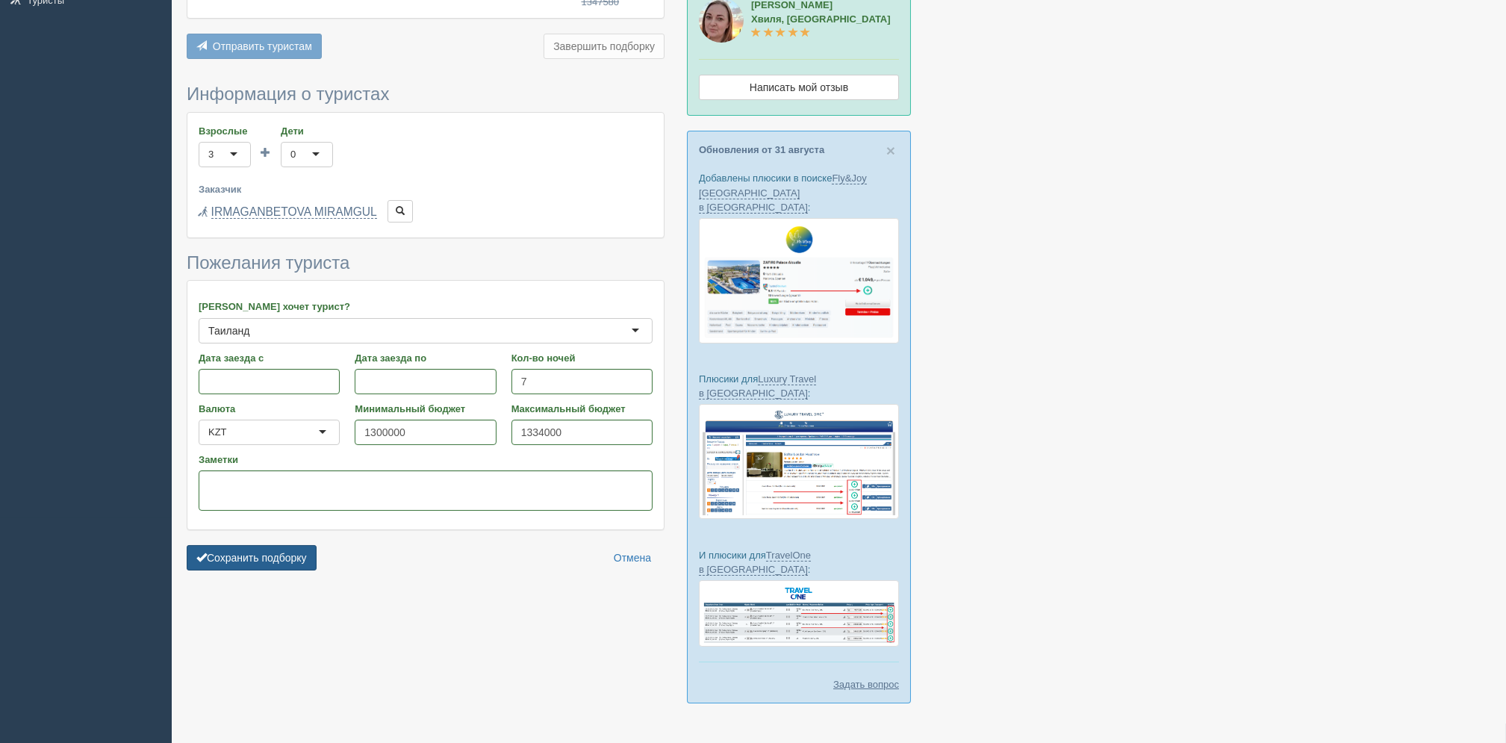
click at [243, 565] on button "Сохранить подборку" at bounding box center [252, 557] width 130 height 25
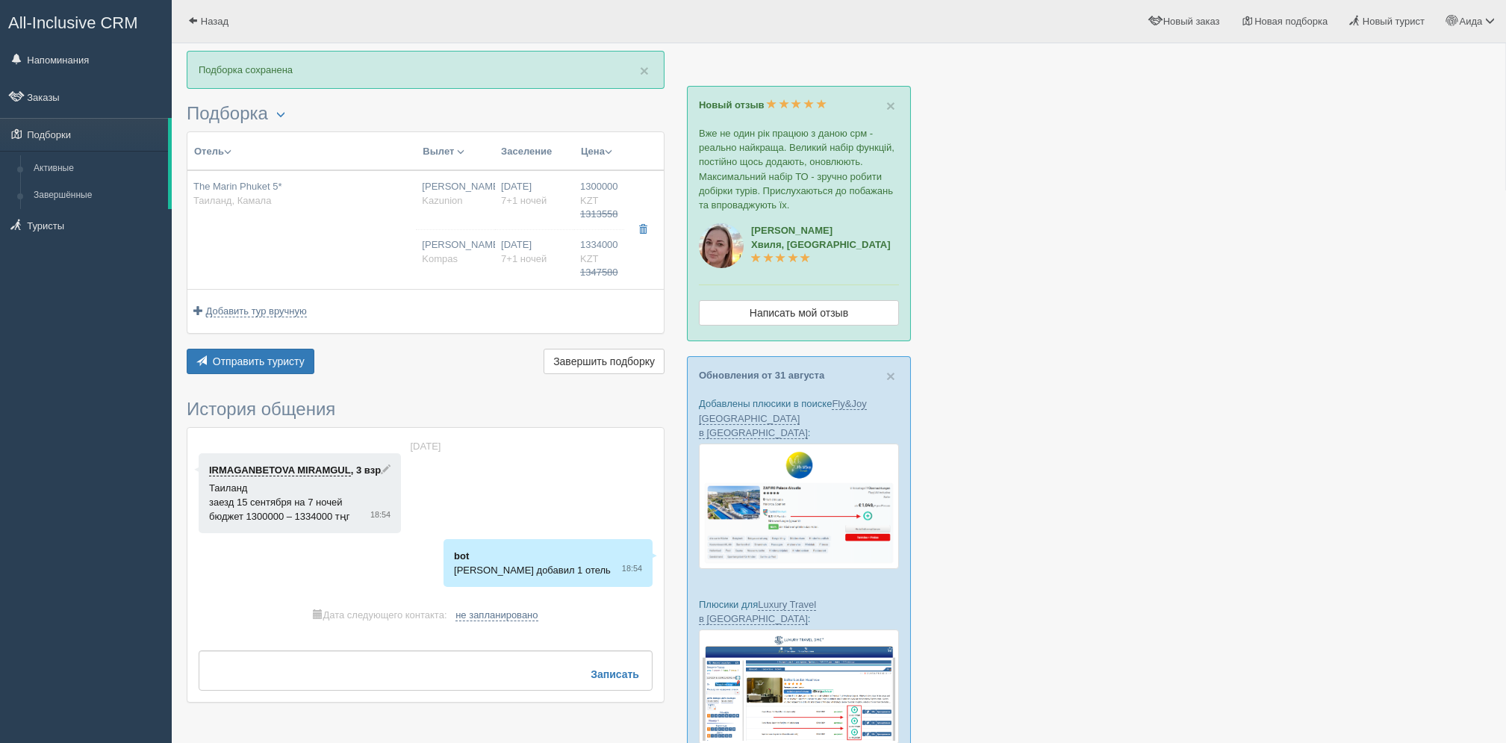
click at [285, 385] on div "× Подборка сохранена [GEOGRAPHIC_DATA] Менеджер: [PERSON_NAME] Показать удалённ…" at bounding box center [426, 384] width 478 height 667
click at [288, 367] on button "Отправить туристу Отправить" at bounding box center [251, 361] width 128 height 25
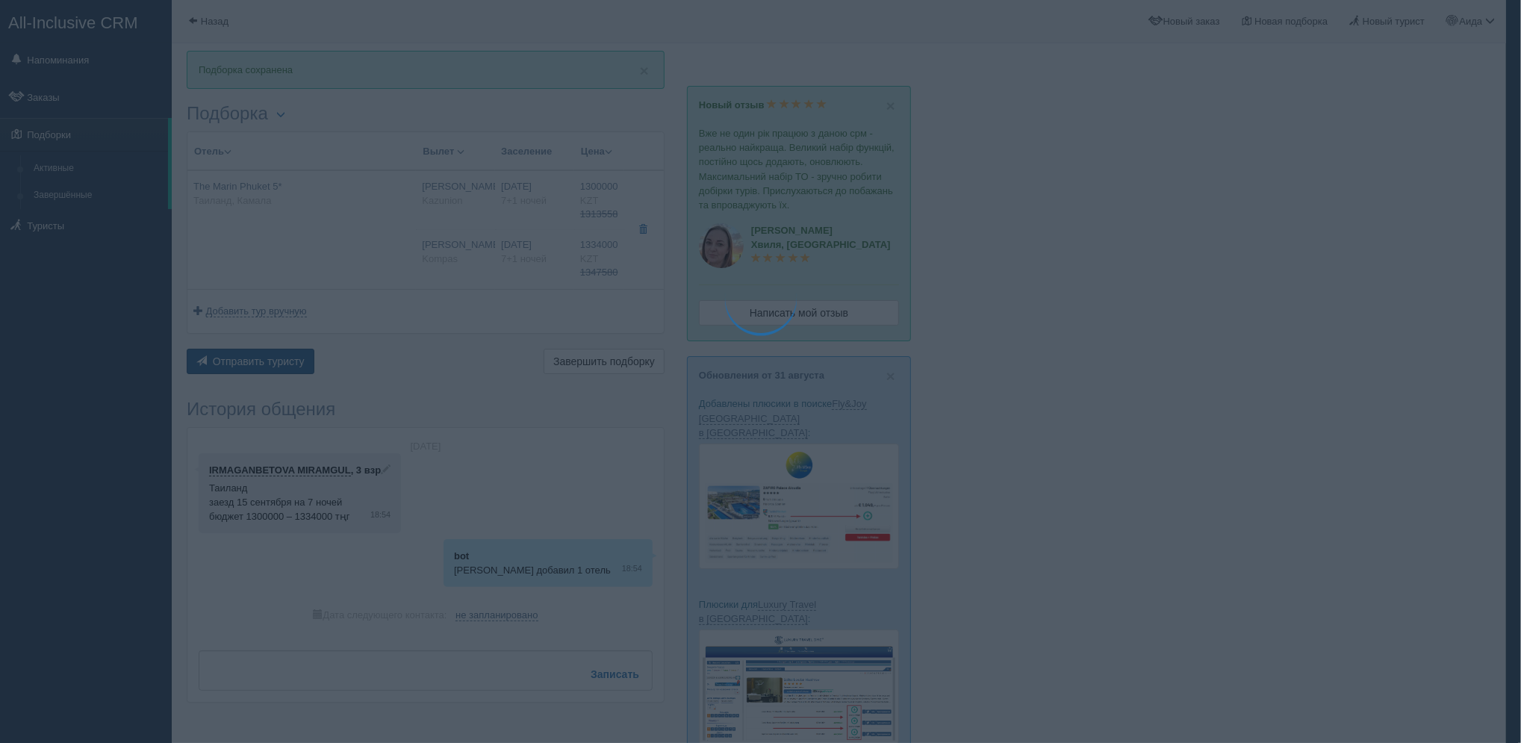
type textarea "🌞 Добрый день! Предлагаем Вам рассмотреть следующие варианты: 🌎 Таиланд, Камала…"
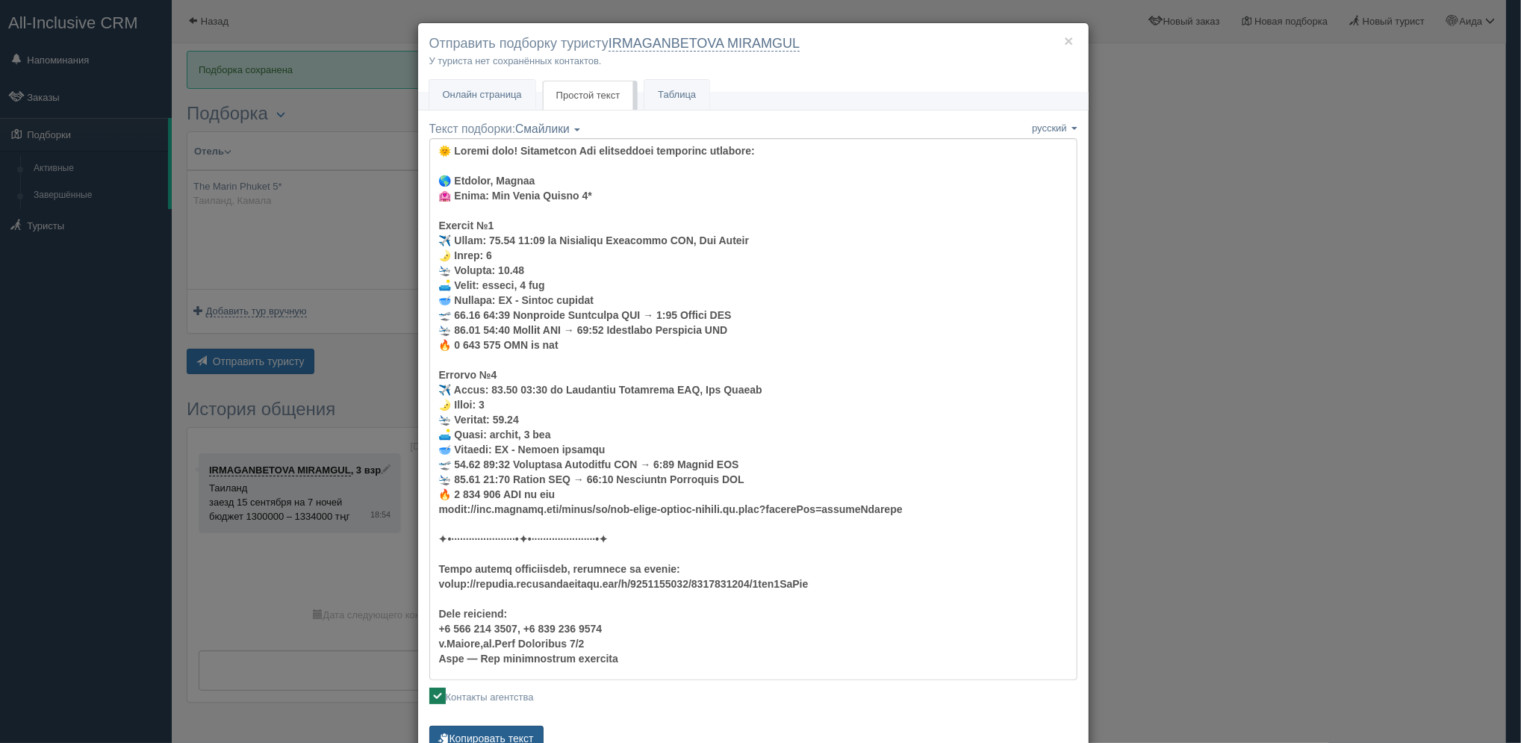
click at [497, 727] on button "Копировать текст" at bounding box center [486, 738] width 114 height 25
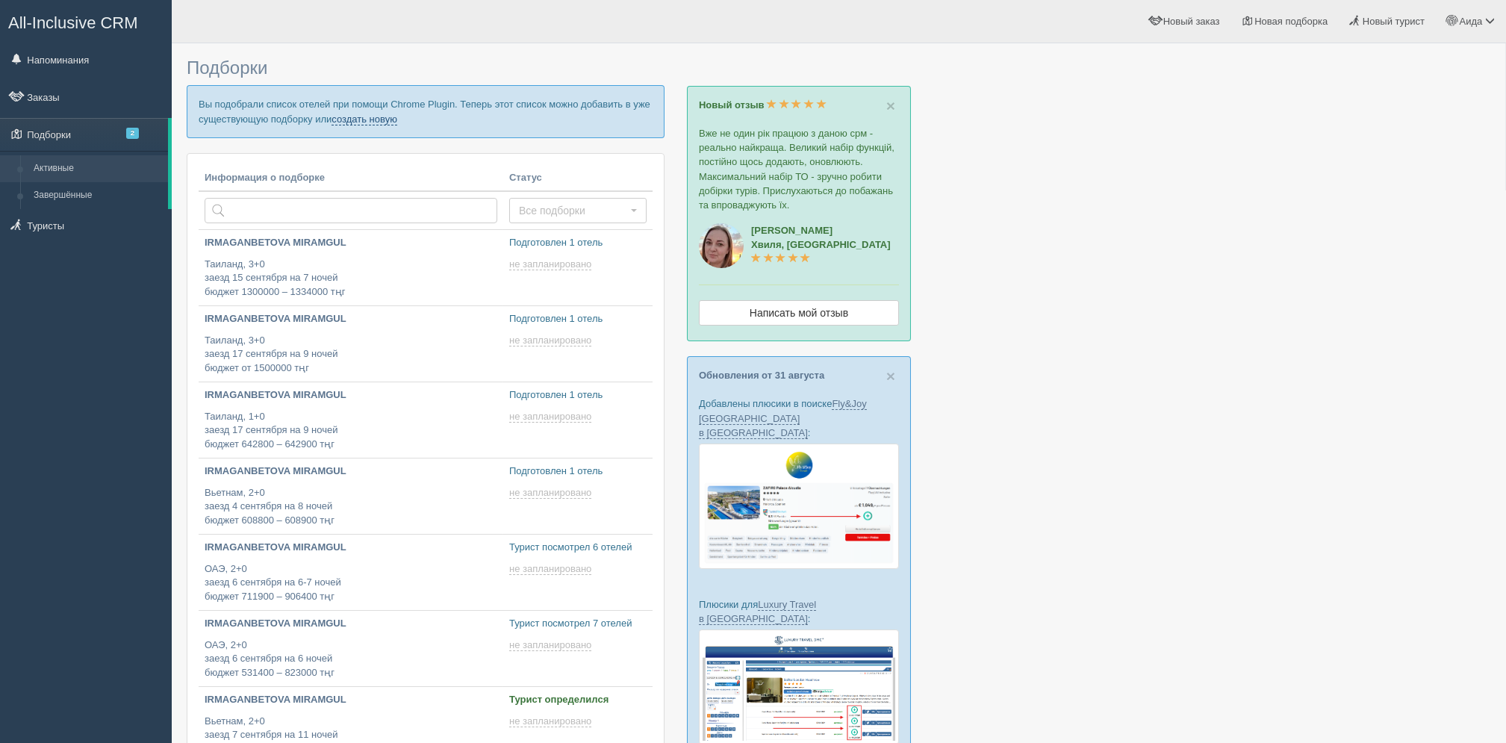
drag, startPoint x: 389, startPoint y: 110, endPoint x: 389, endPoint y: 118, distance: 8.2
click at [389, 118] on p "Вы подобрали список отелей при помощи Chrome Plugin. Теперь этот список можно д…" at bounding box center [426, 111] width 478 height 52
click at [389, 118] on link "создать новую" at bounding box center [365, 119] width 66 height 12
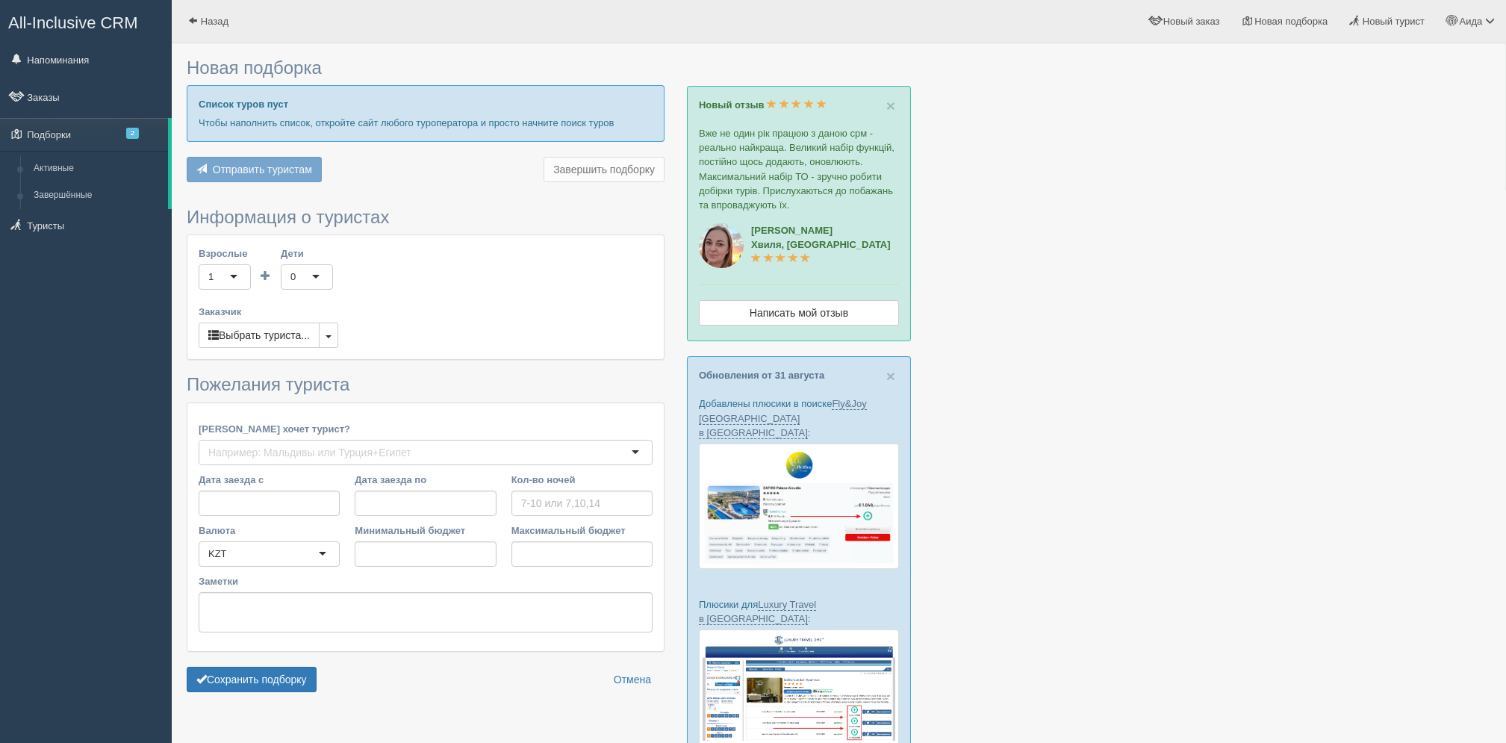
type input "7"
type input "849900"
type input "872100"
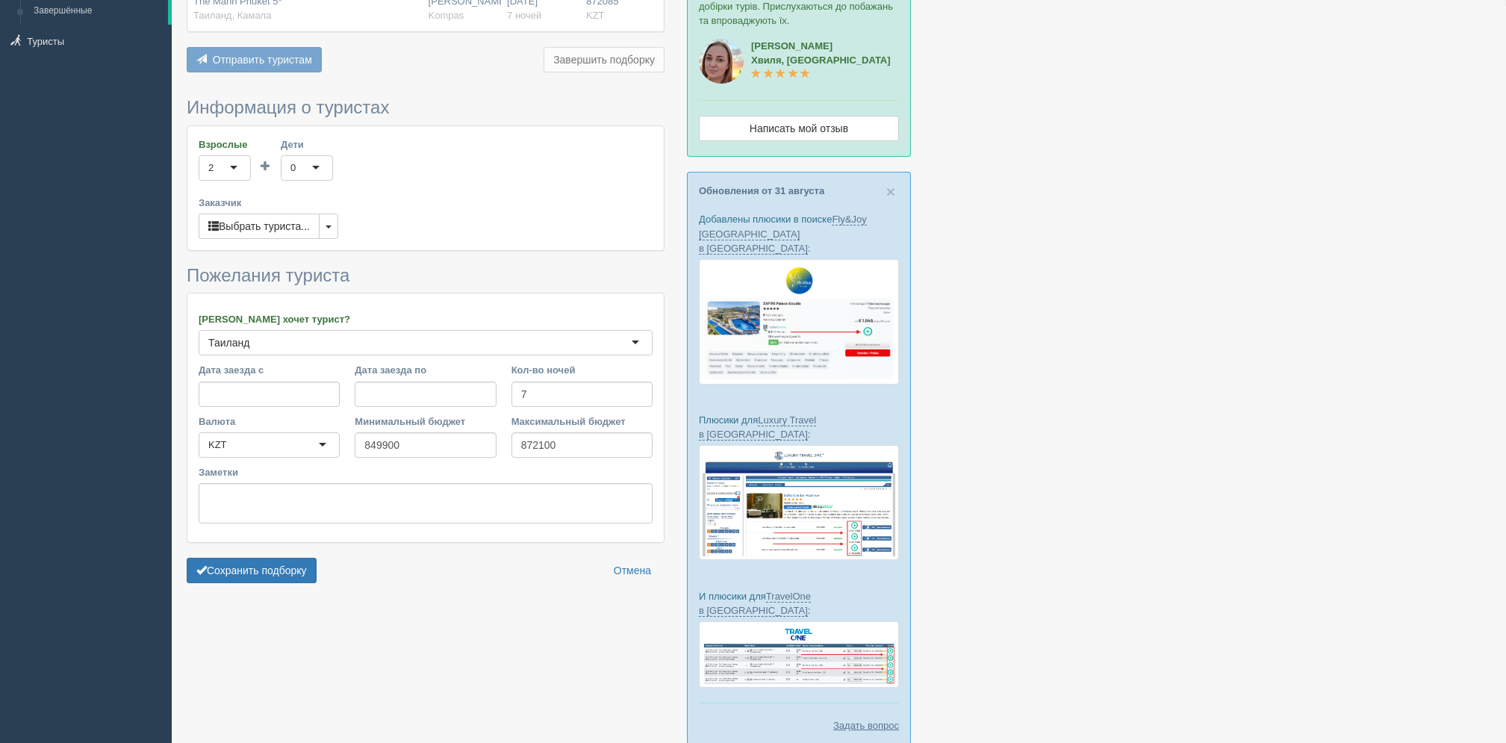
scroll to position [203, 0]
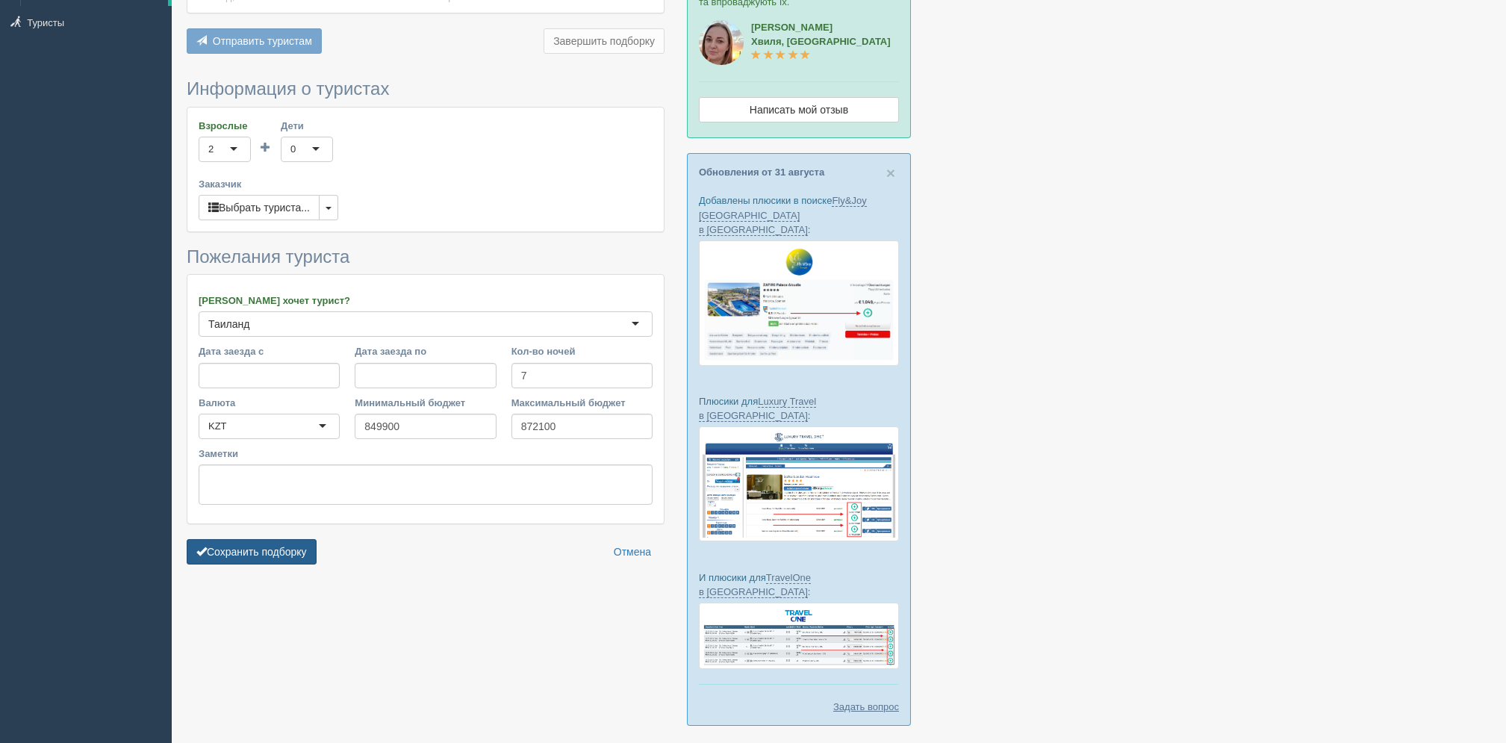
click at [294, 561] on button "Сохранить подборку" at bounding box center [252, 551] width 130 height 25
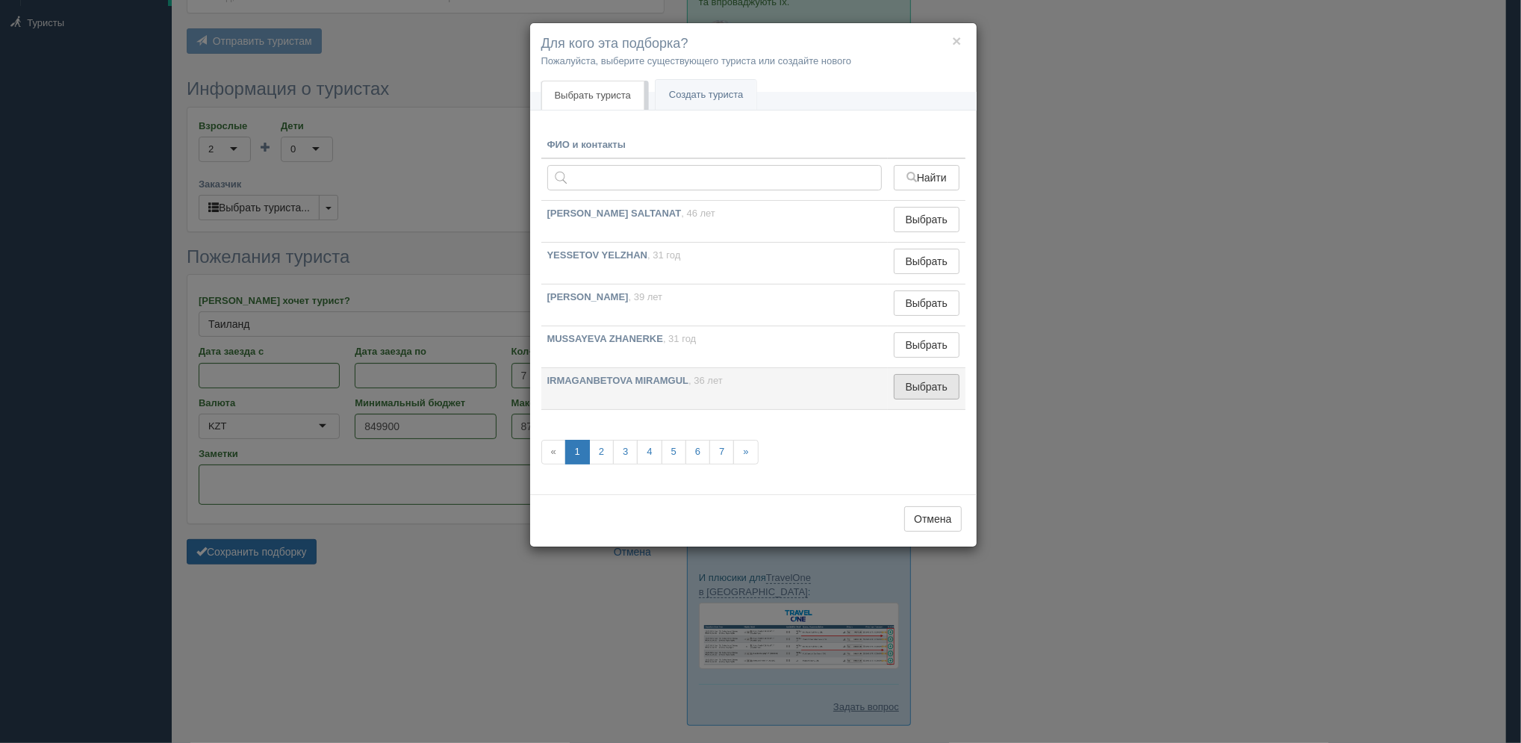
click at [948, 379] on button "Выбрать" at bounding box center [926, 386] width 65 height 25
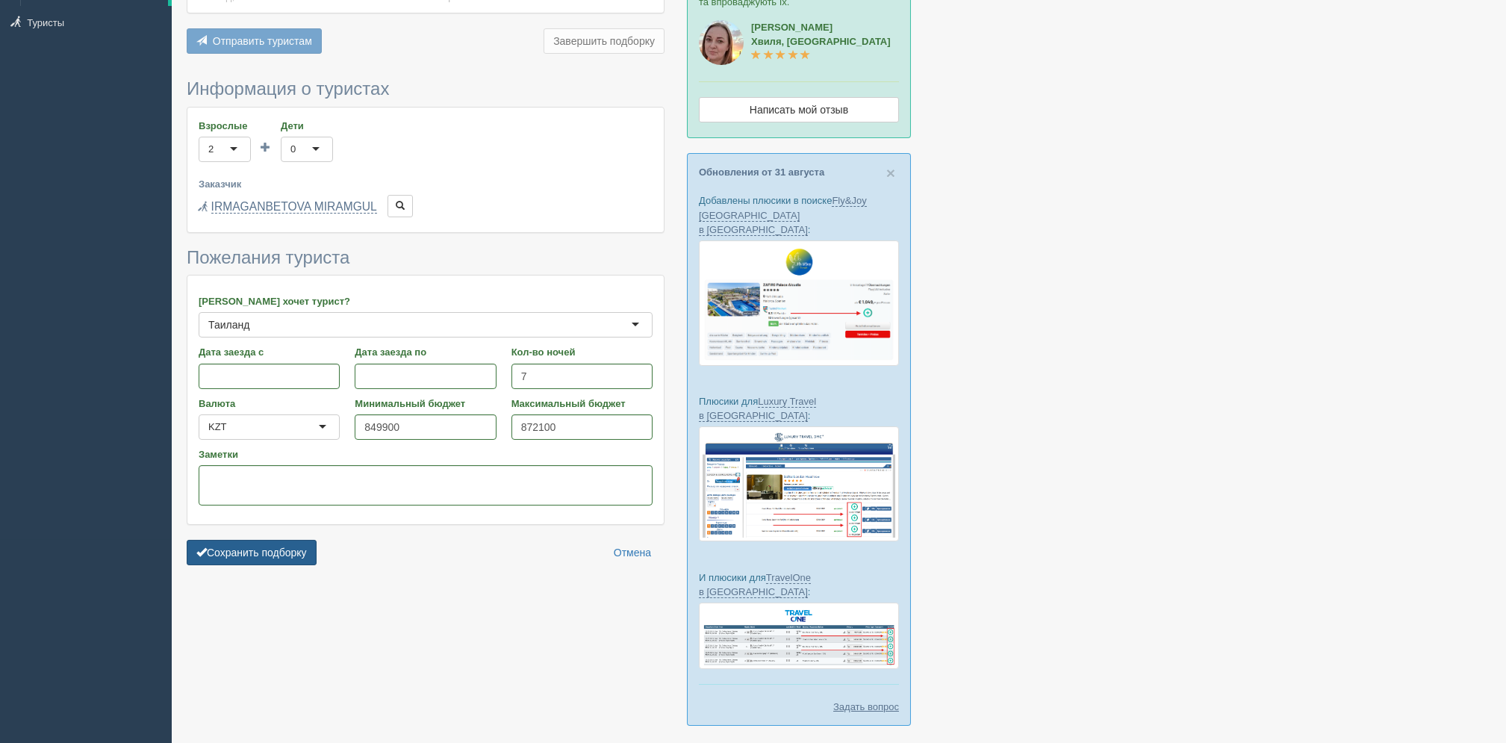
drag, startPoint x: 323, startPoint y: 560, endPoint x: 311, endPoint y: 557, distance: 12.3
click at [311, 557] on div "Сохранить подборку Отмена" at bounding box center [426, 552] width 478 height 25
click at [311, 557] on button "Сохранить подборку" at bounding box center [252, 552] width 130 height 25
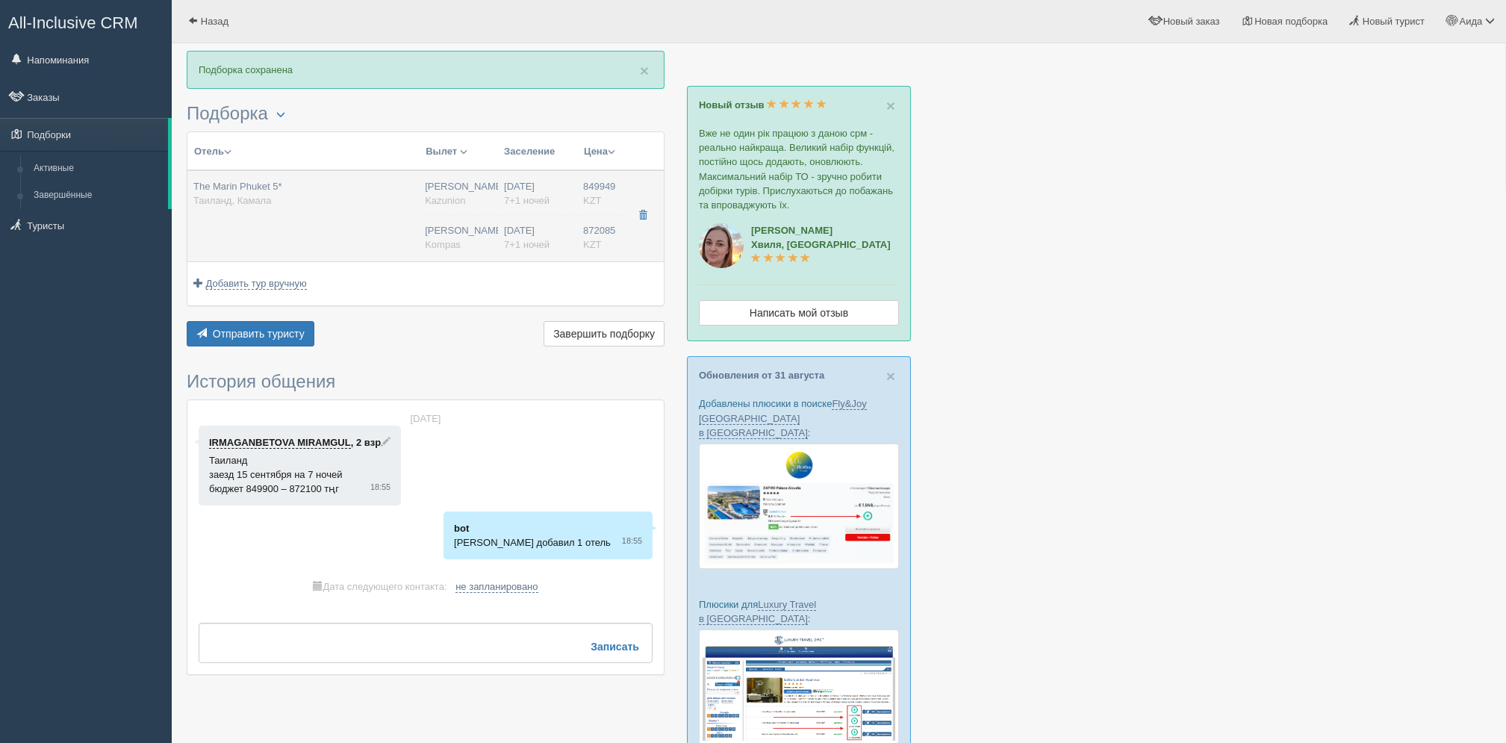
click at [519, 183] on div "15.09.2025 7+1 ночей" at bounding box center [537, 194] width 67 height 28
type input "The Marin Phuket 5*"
type input "https://www.booking.com/hotel/th/the-marin-kamala-phuket.ru.html?activeTab=phot…"
type input "Таиланд"
type input "Камала"
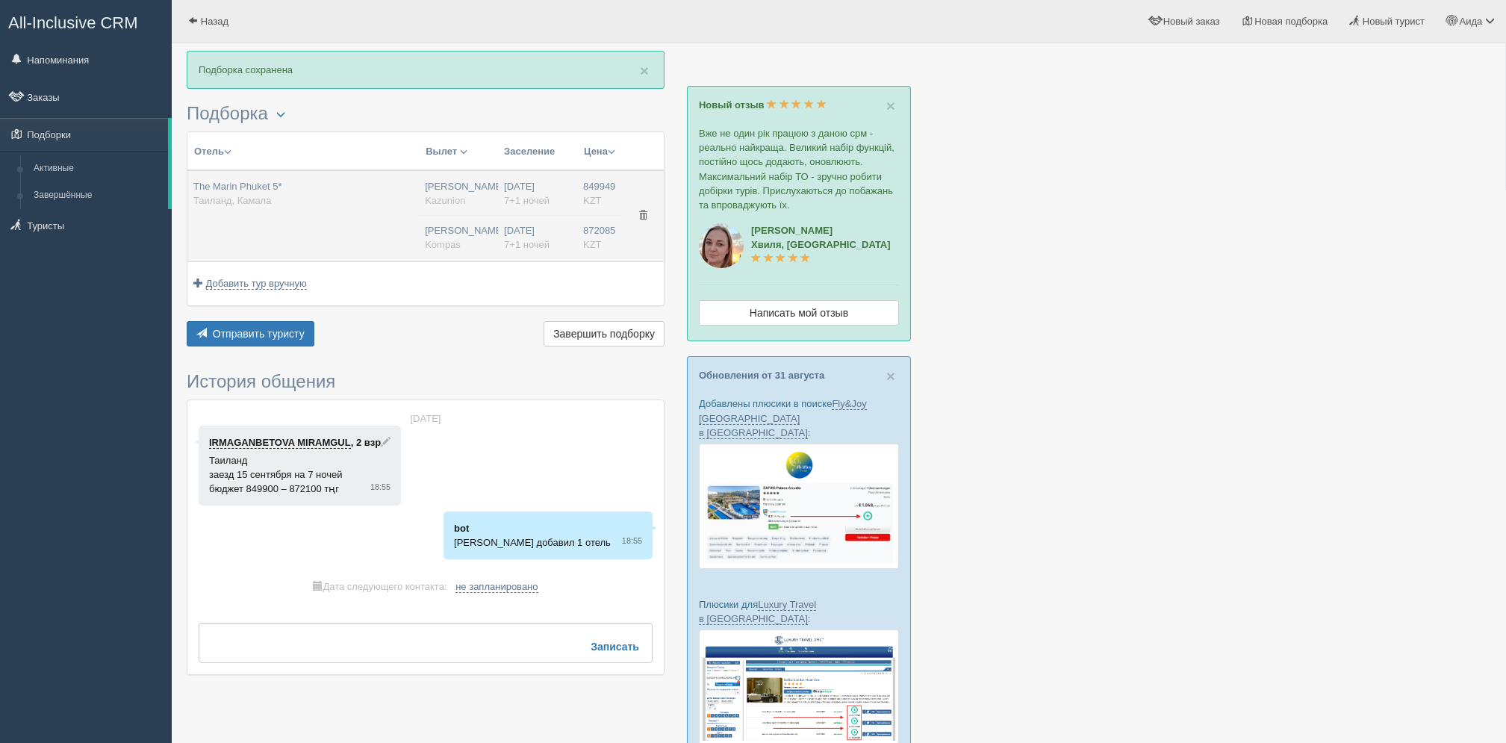
type input "849949.00"
type input "[PERSON_NAME]"
type input "Пхукет HKT"
type input "23:15"
type input "09:15"
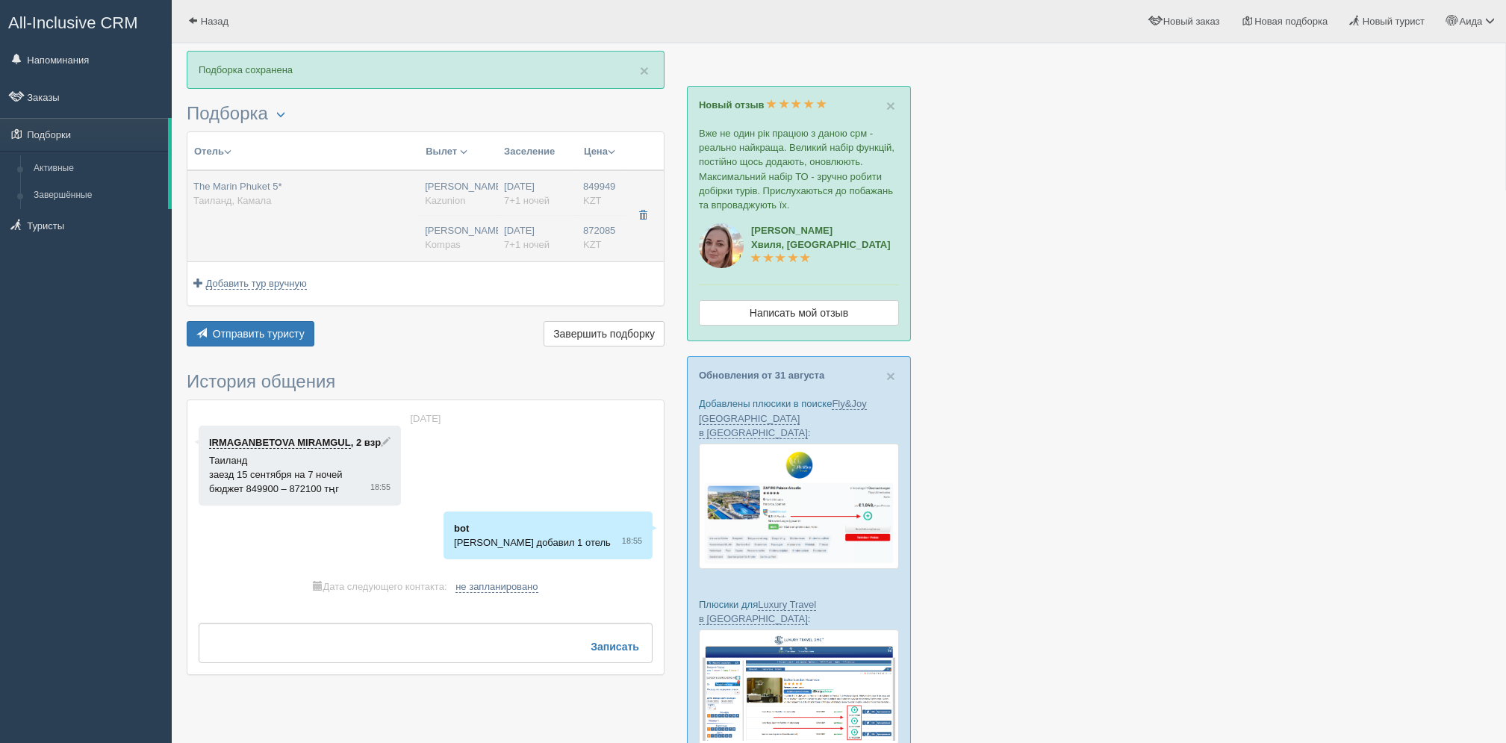
type input "Air Astana"
type input "11:30"
type input "18:20"
type input "7+1"
type input "deluxe"
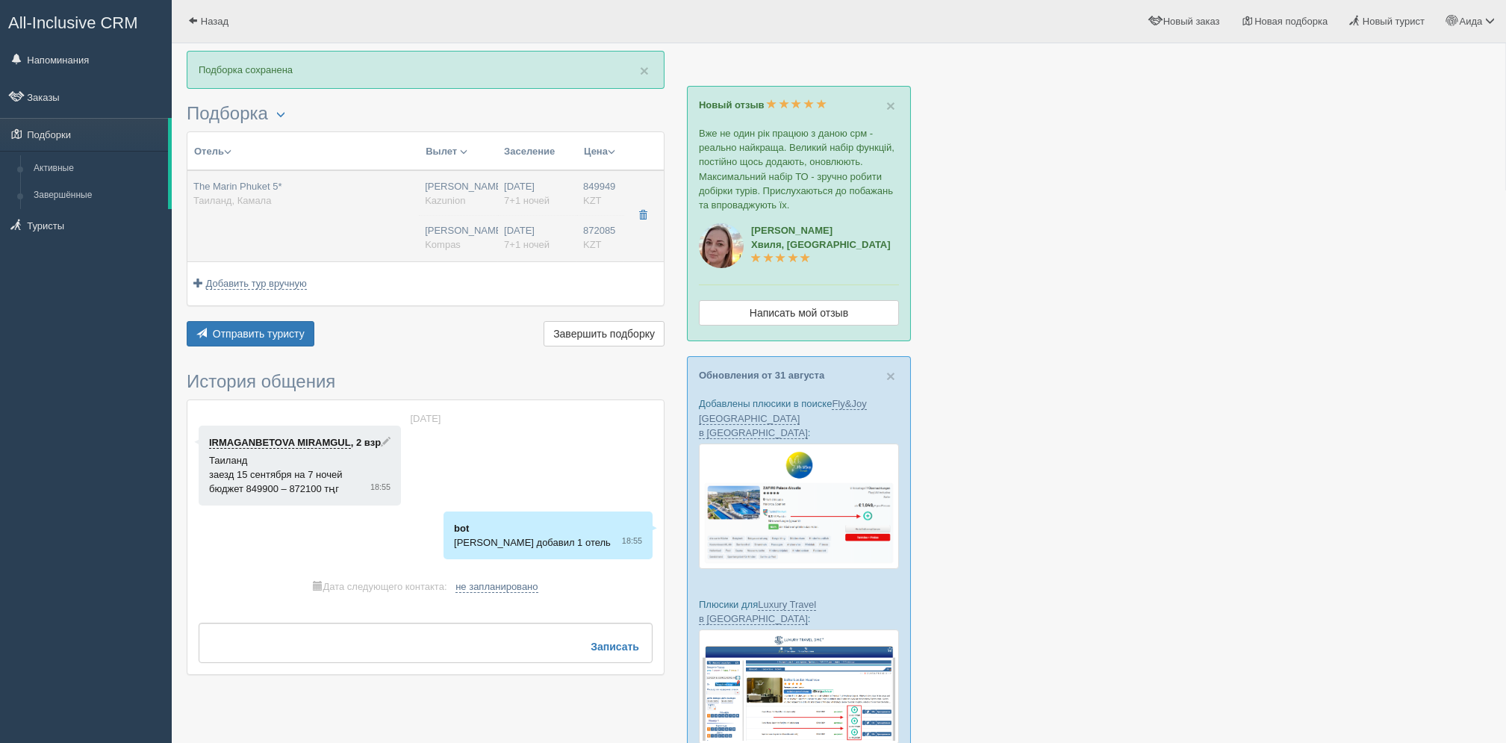
type input "BB - Только завтрак"
type input "Kazunion"
type input "[URL][DOMAIN_NAME]"
type input "872085.00"
type input "[PERSON_NAME]"
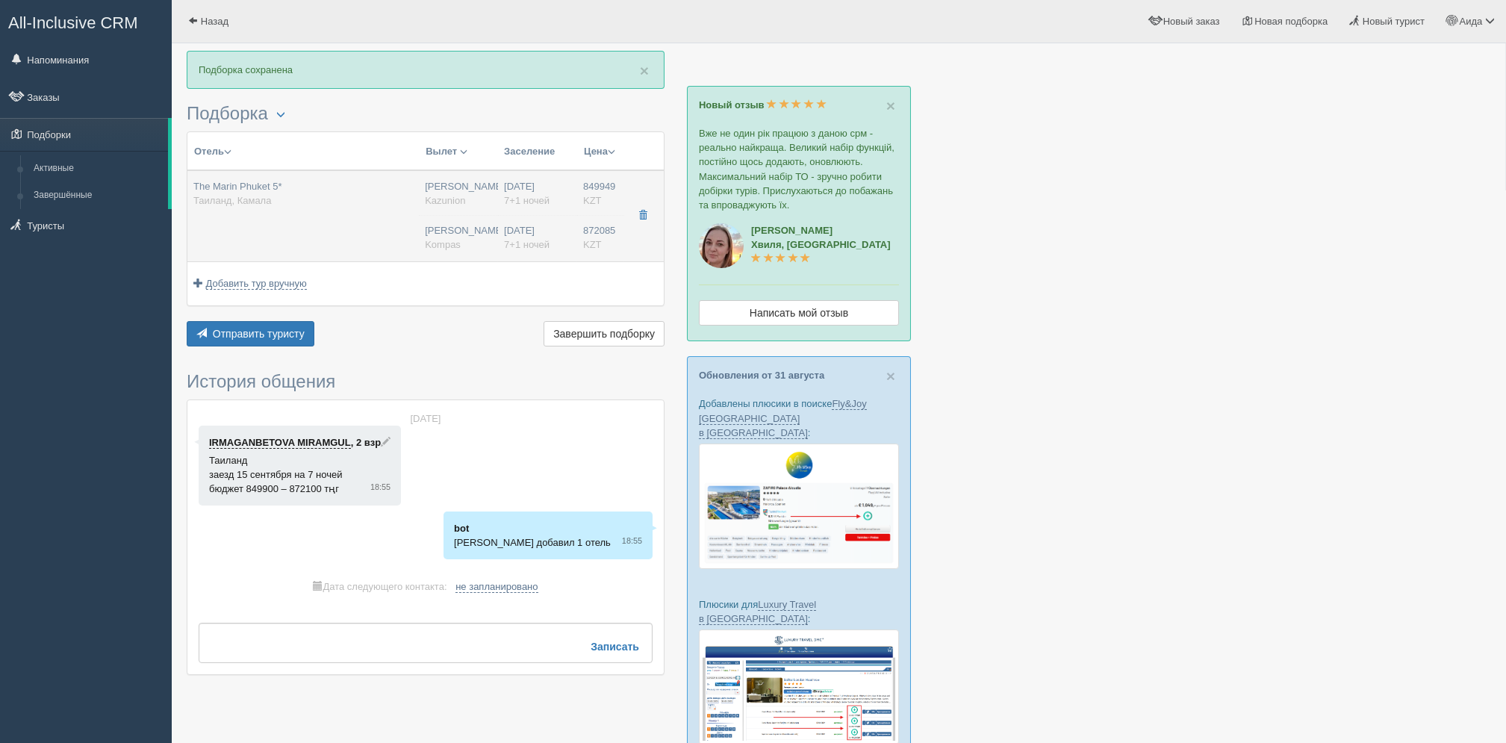
type input "Пхукет HKT"
type input "22:45"
type input "08:50"
type input "Air Astana"
type input "11:30"
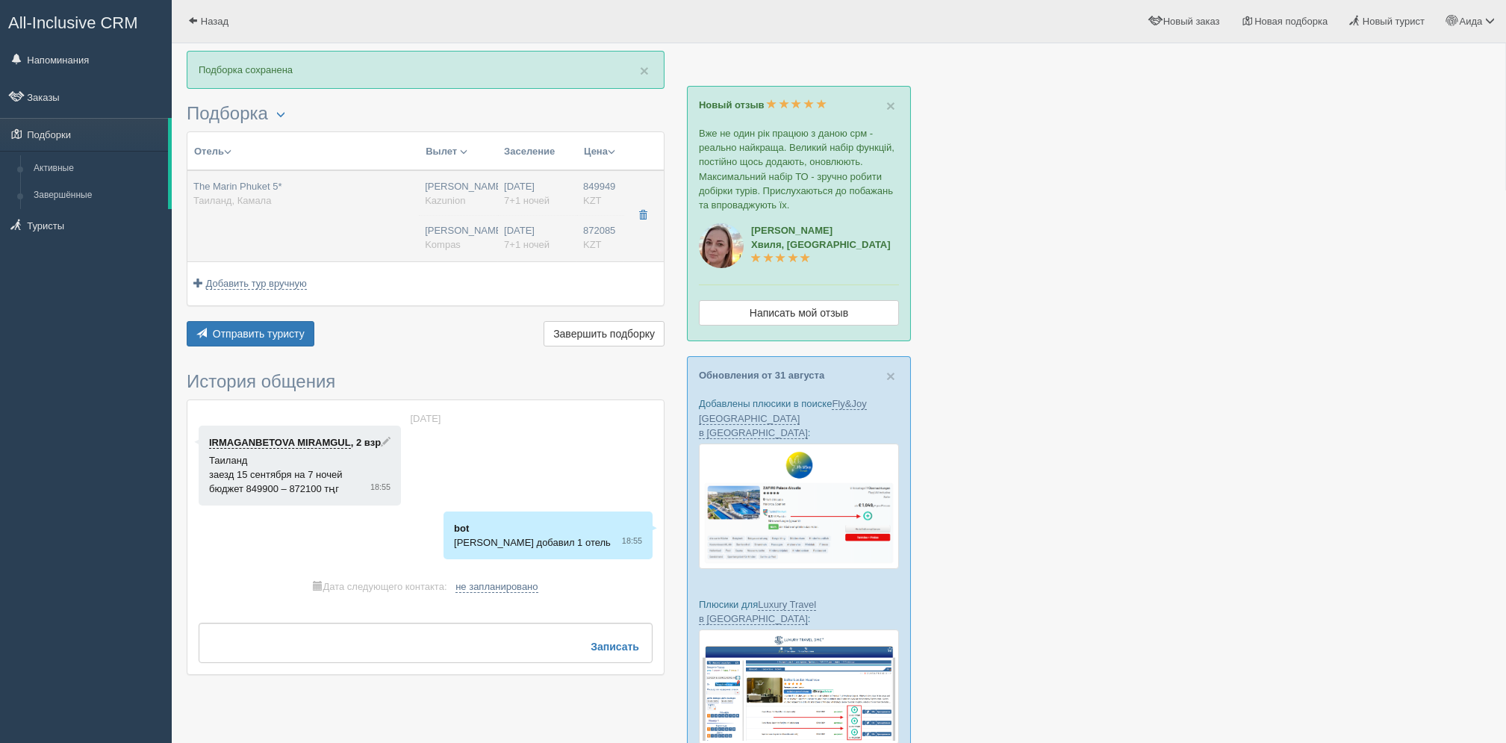
type input "18:20"
type input "7+1"
type input "deluxe"
type input "BB - Только завтрак"
type input "Kompas"
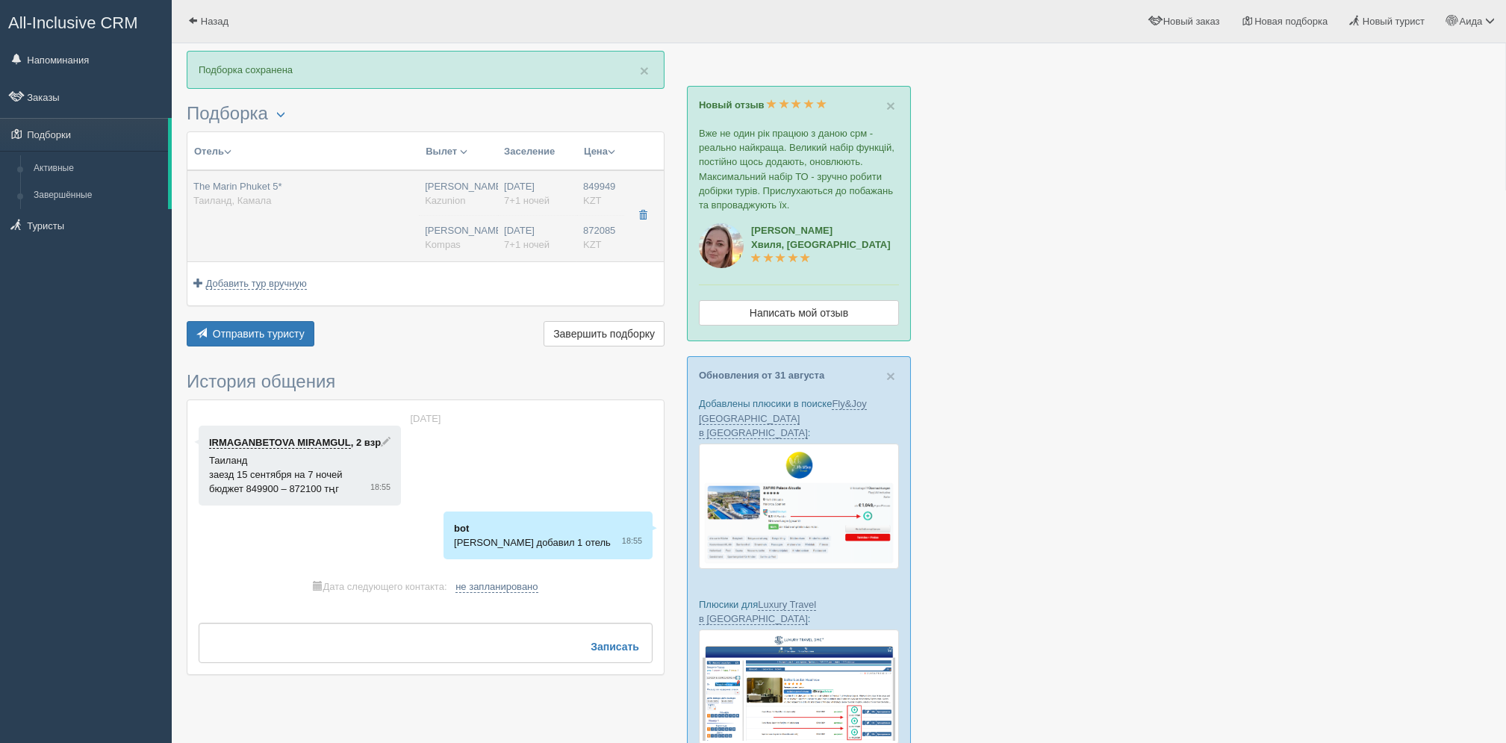
type input "[URL][DOMAIN_NAME]"
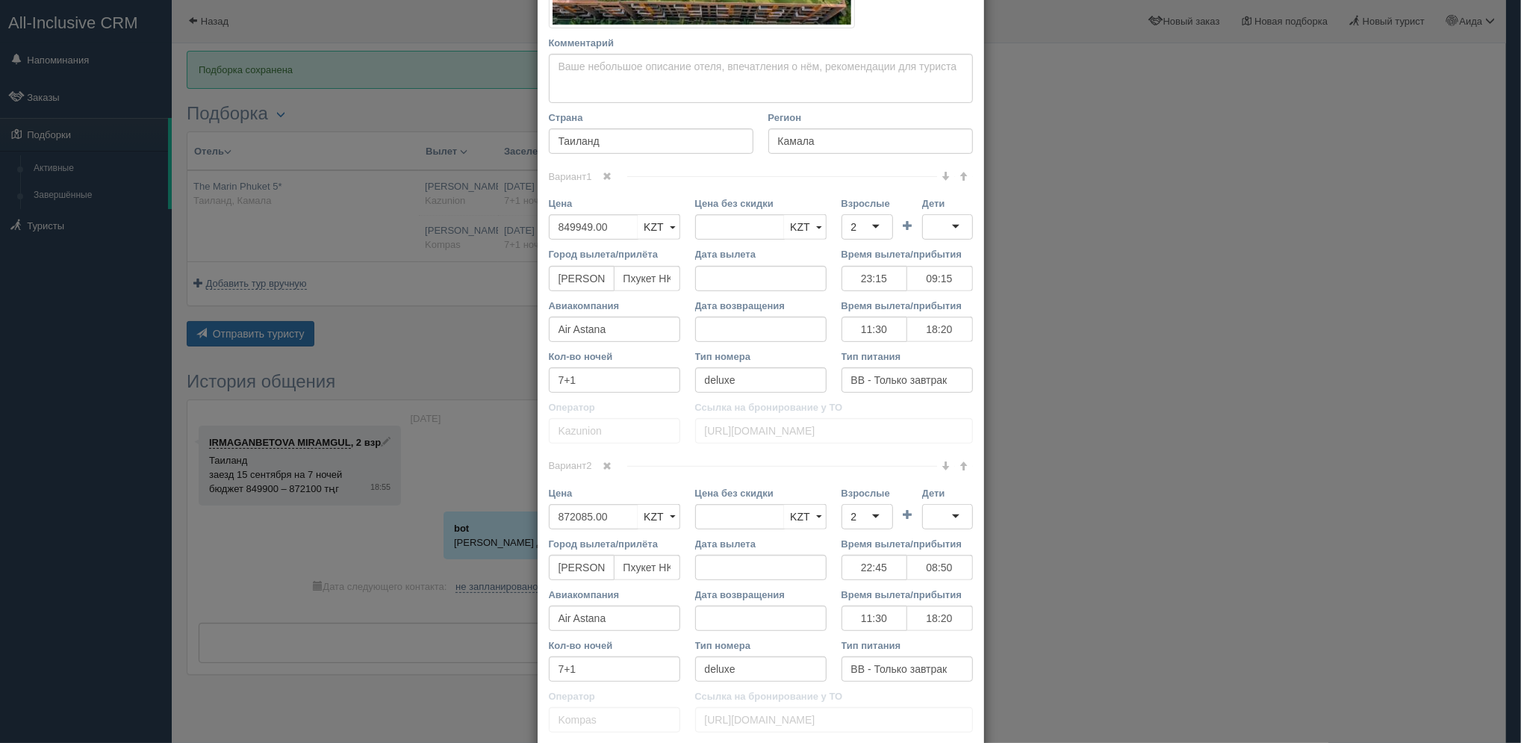
scroll to position [425, 0]
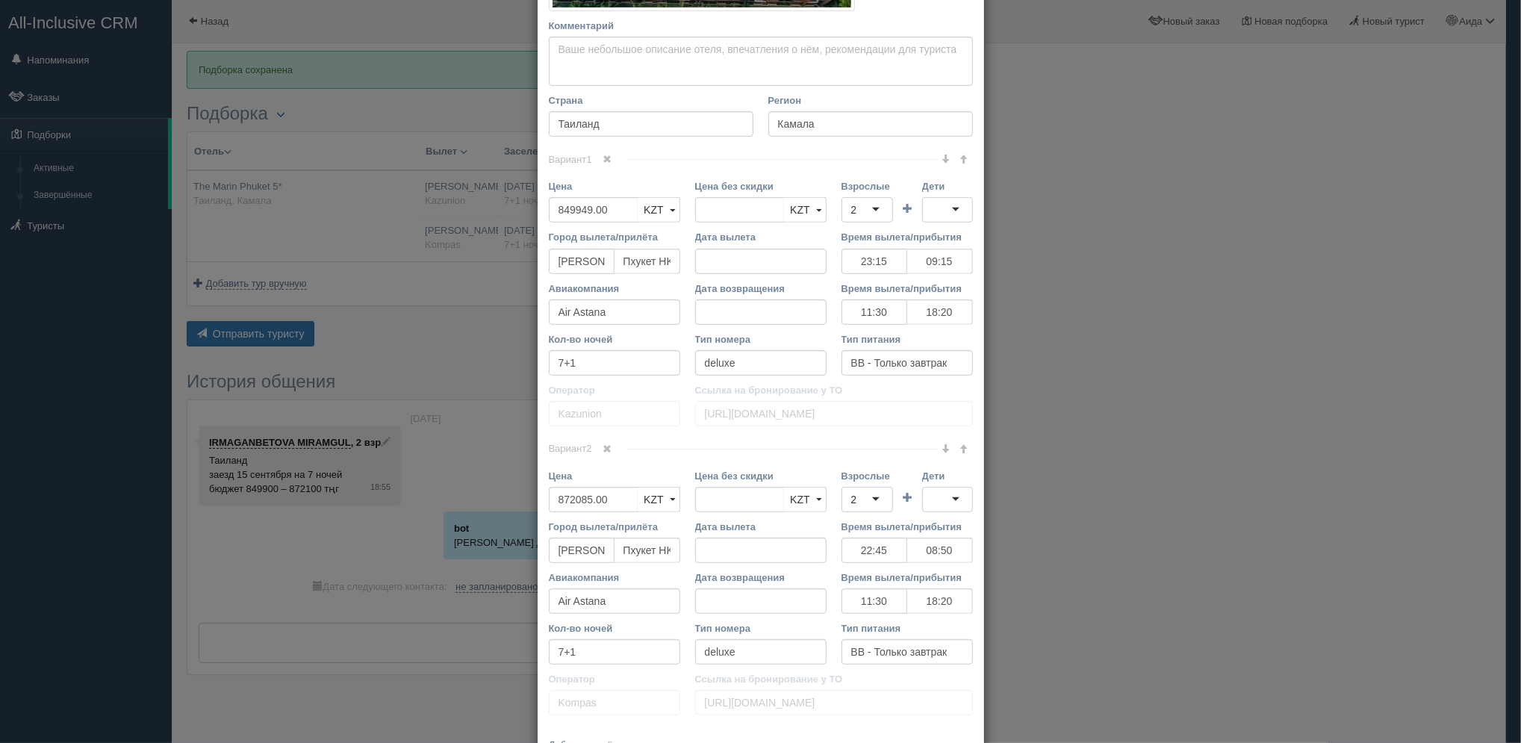
click at [625, 193] on div "Цена 849949.00 KZT USD EUR KZT KZT USD EUR" at bounding box center [614, 200] width 131 height 43
drag, startPoint x: 625, startPoint y: 193, endPoint x: 606, endPoint y: 217, distance: 30.8
click at [606, 217] on input "849949.00" at bounding box center [594, 209] width 90 height 25
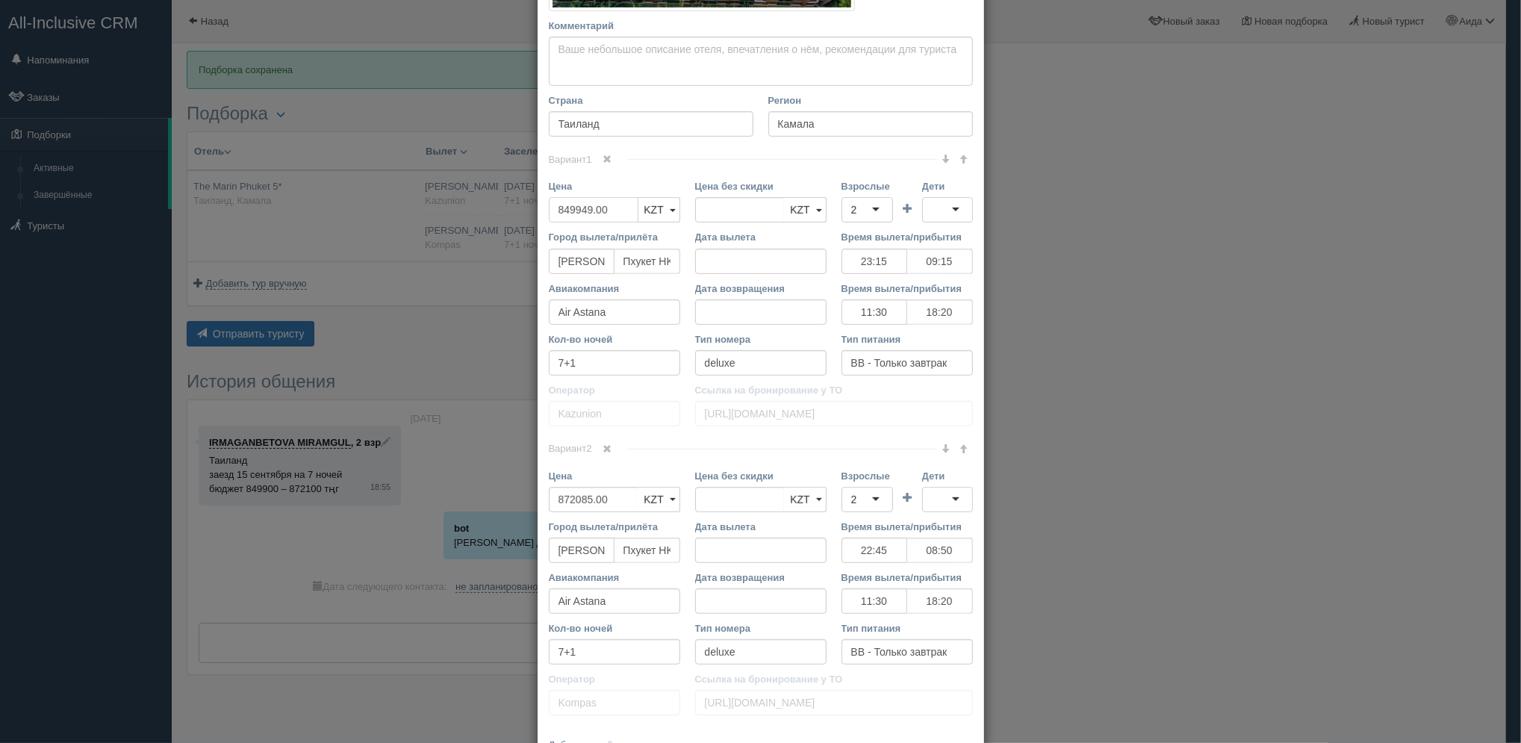
type input "849949.00"
type input "841000"
click at [570, 488] on input "872085.00" at bounding box center [594, 499] width 90 height 25
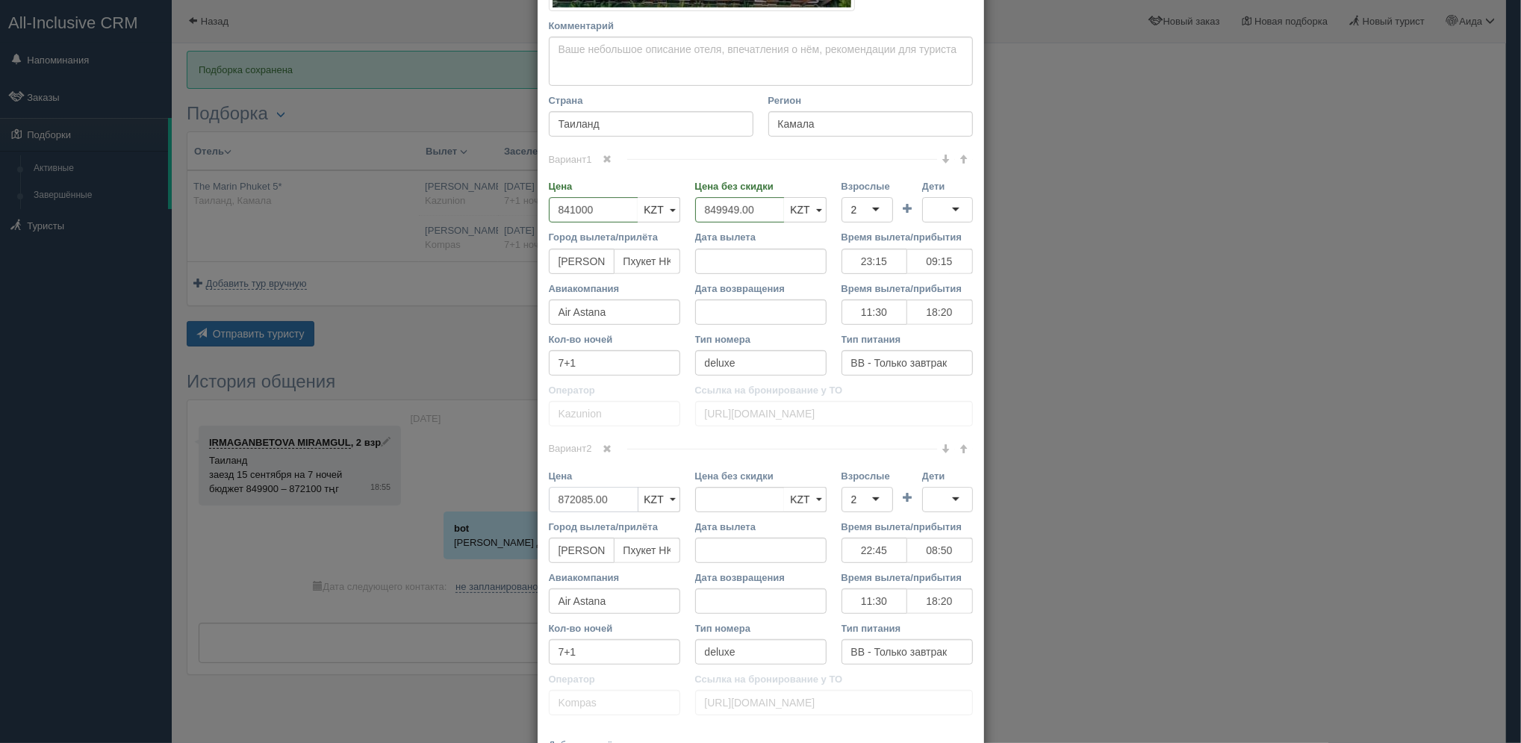
type input "872085.00"
type input "863.000"
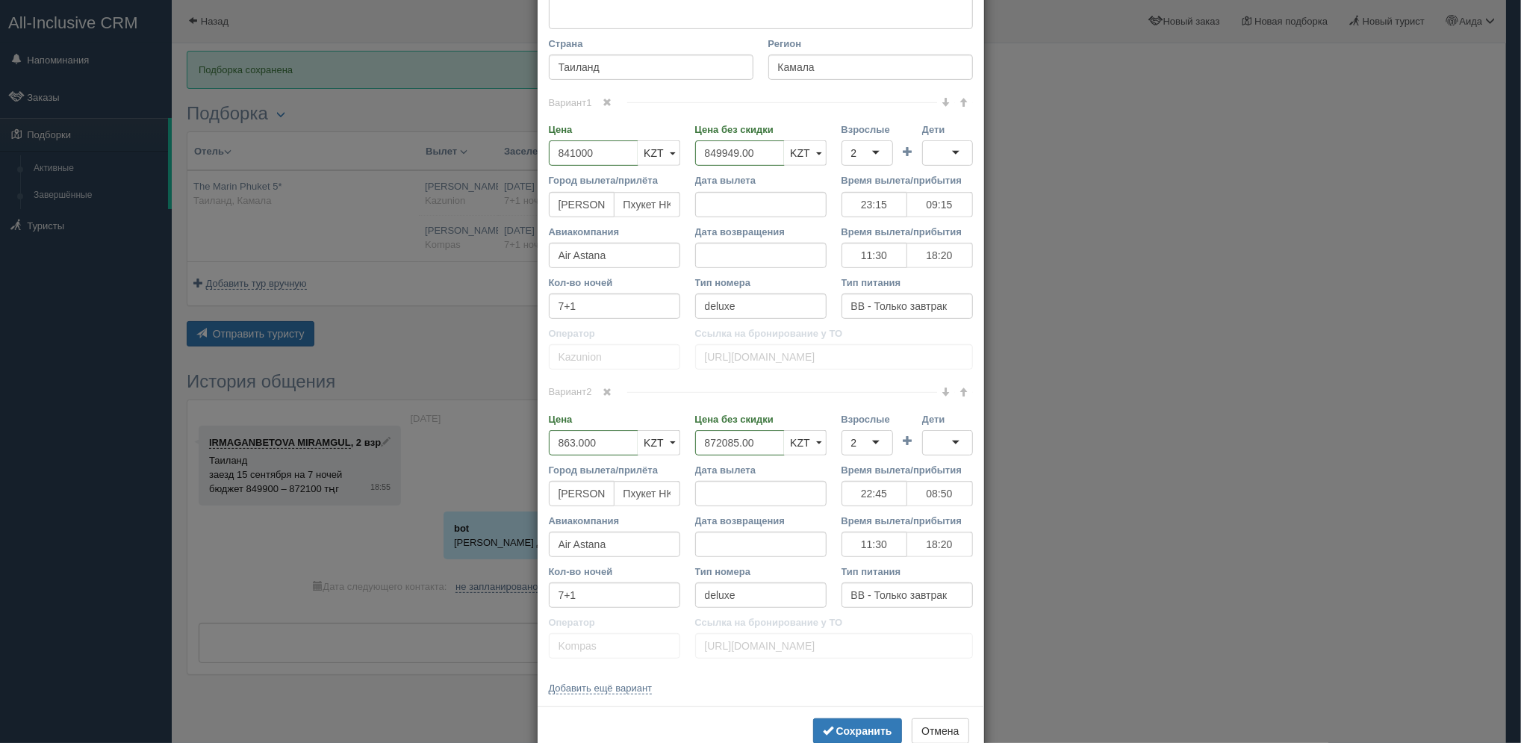
scroll to position [520, 0]
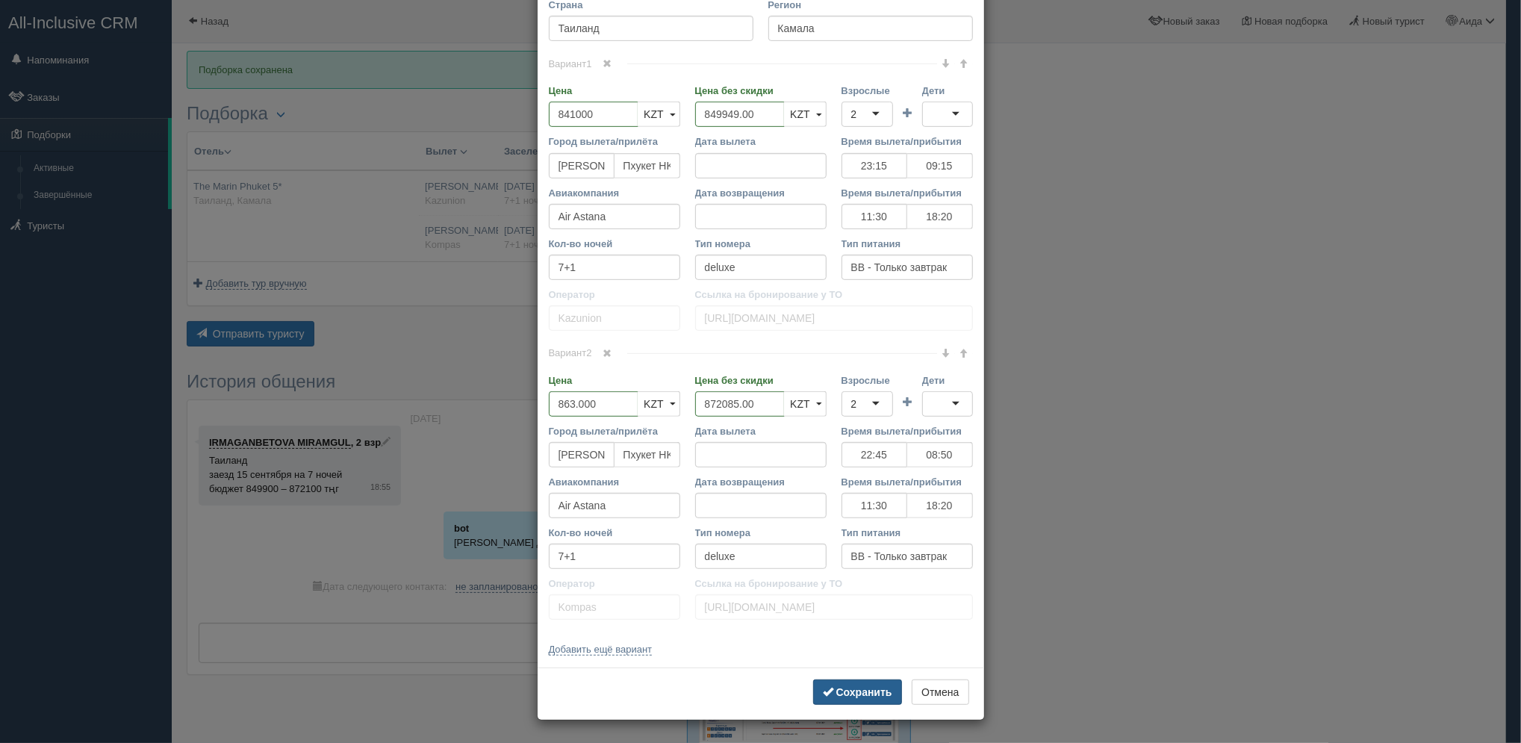
click at [869, 693] on b "Сохранить" at bounding box center [864, 692] width 56 height 12
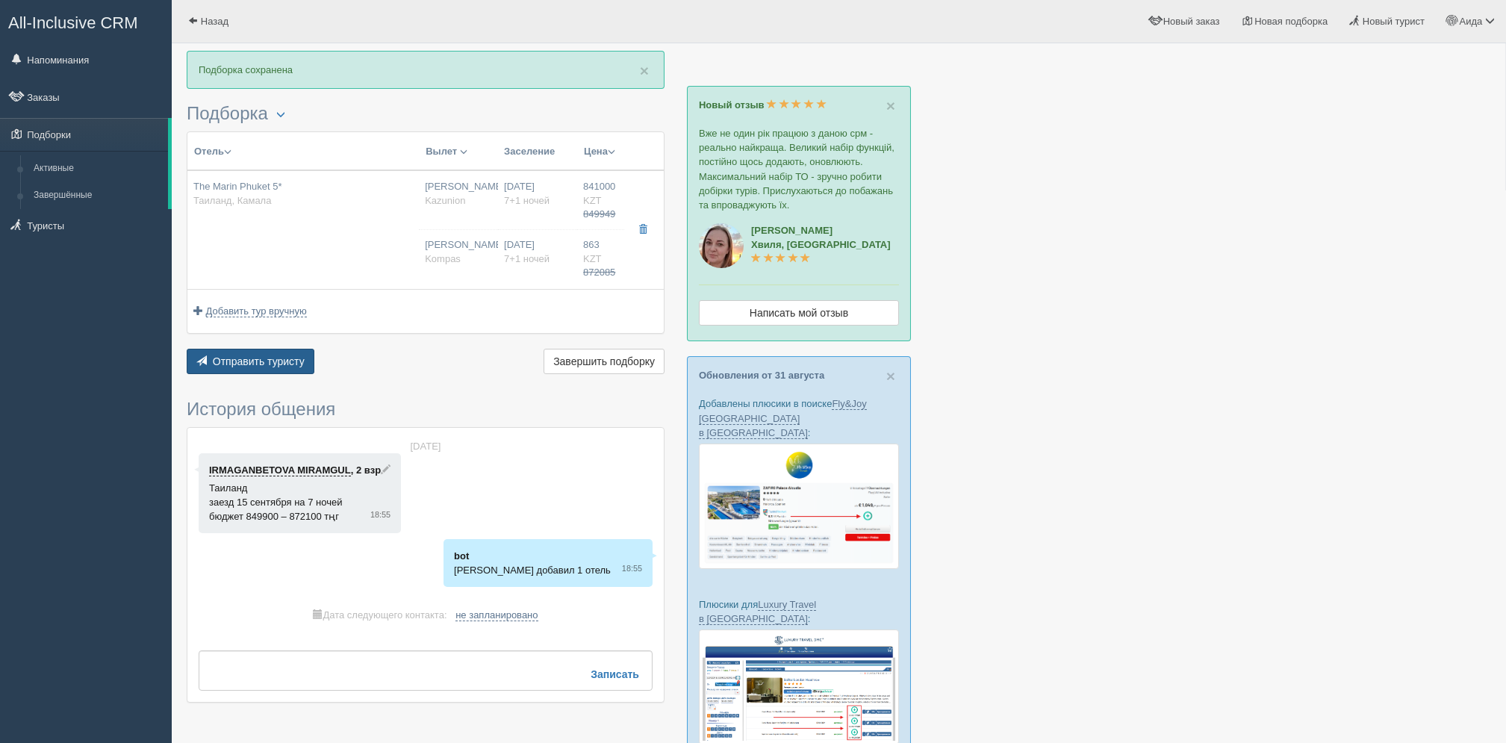
click at [279, 367] on button "Отправить туристу Отправить" at bounding box center [251, 361] width 128 height 25
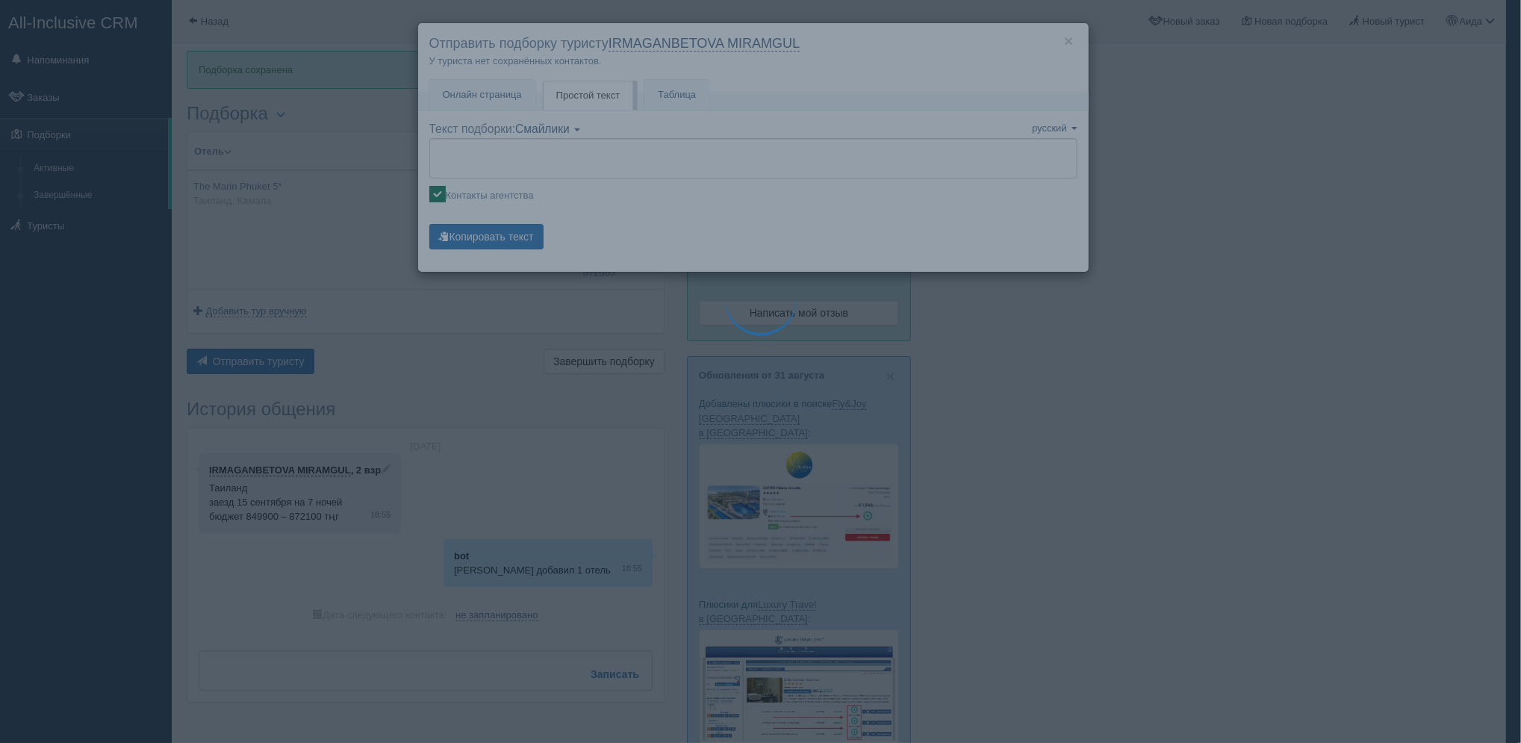
type textarea "🌞 Добрый день! Предлагаем Вам рассмотреть следующие варианты: 🌎 Таиланд, Камала…"
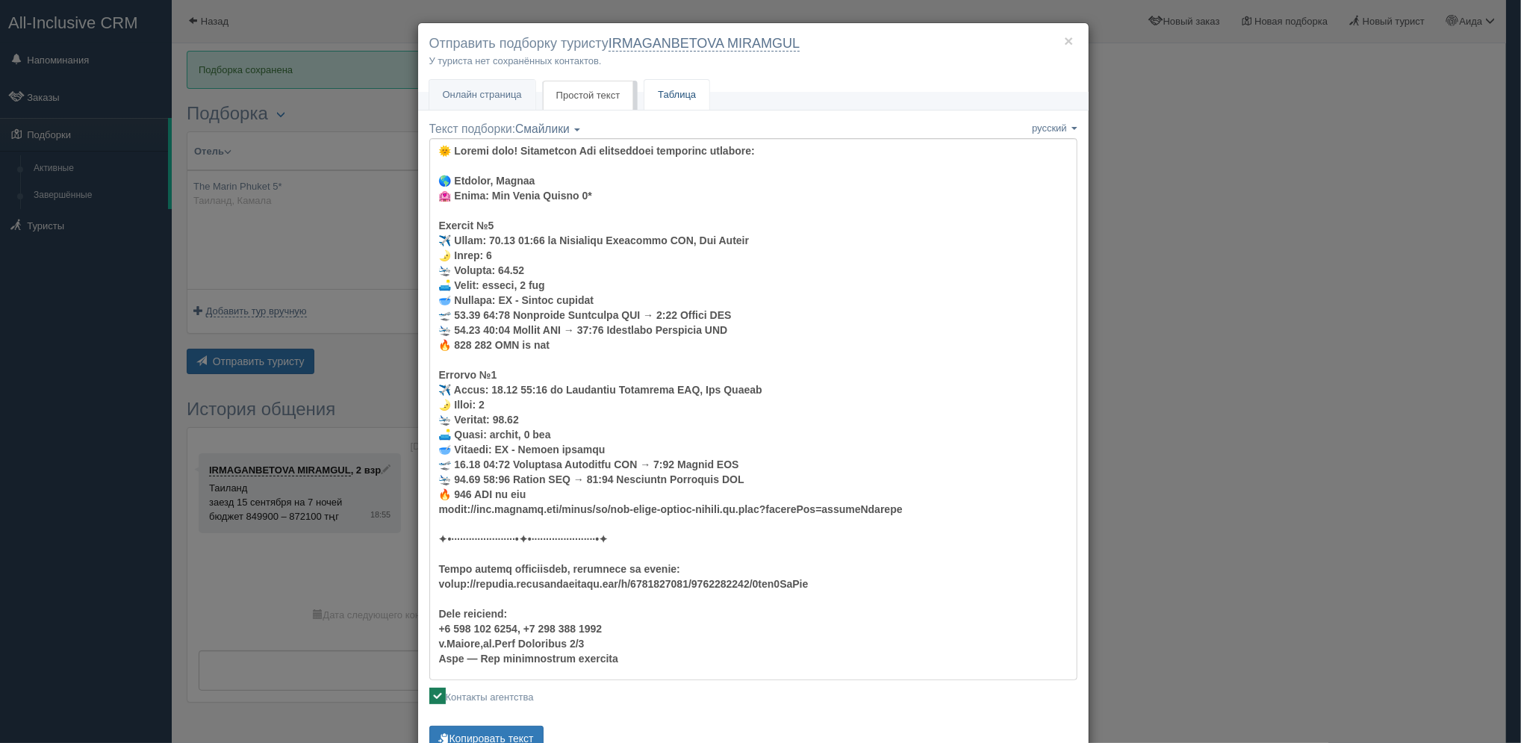
click at [682, 88] on link "Таблица" at bounding box center [676, 95] width 65 height 31
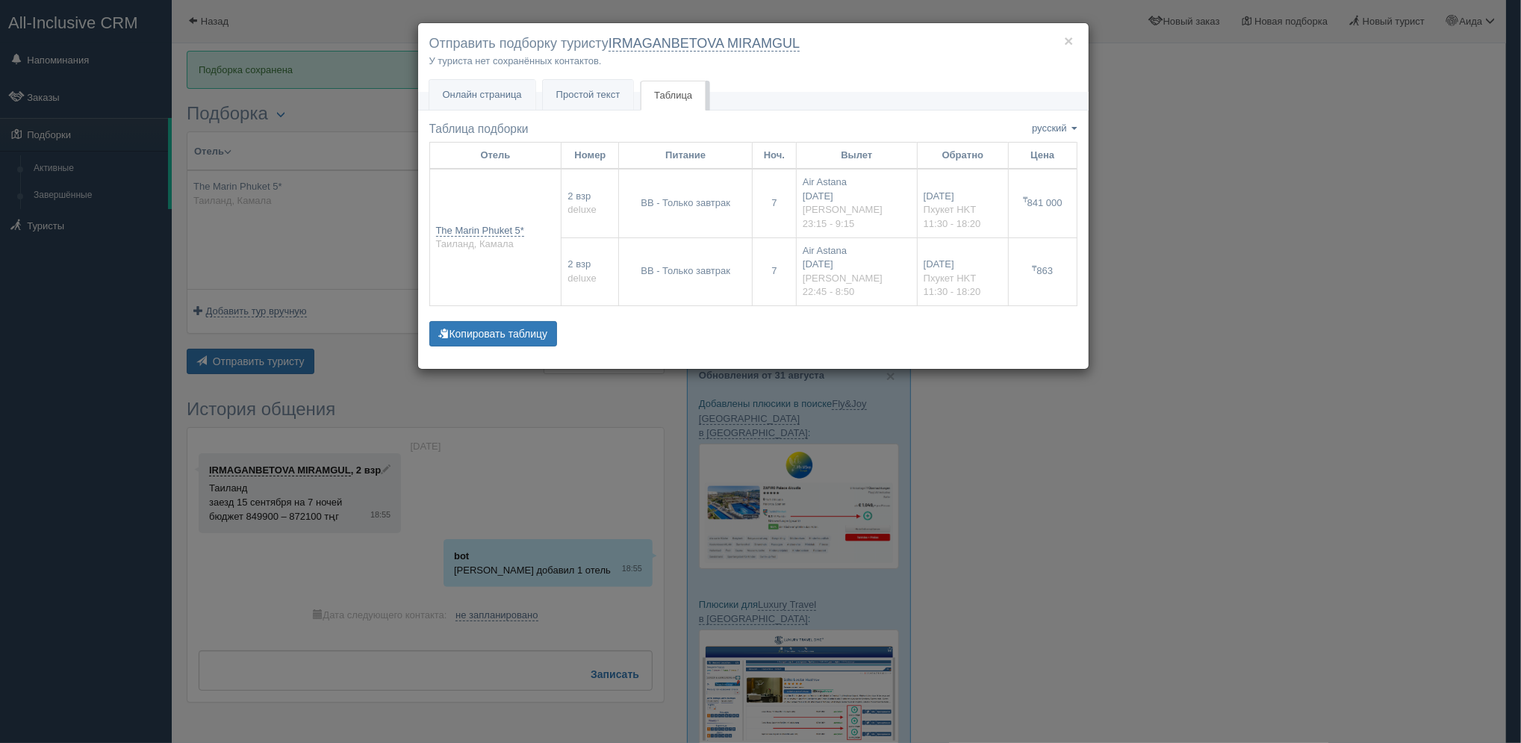
click at [682, 88] on link "Таблица" at bounding box center [673, 96] width 65 height 31
click at [1220, 258] on div "× Отправить подборку туристу IRMAGANBETOVA MIRAMGUL У туриста нет сохранённых к…" at bounding box center [760, 371] width 1521 height 743
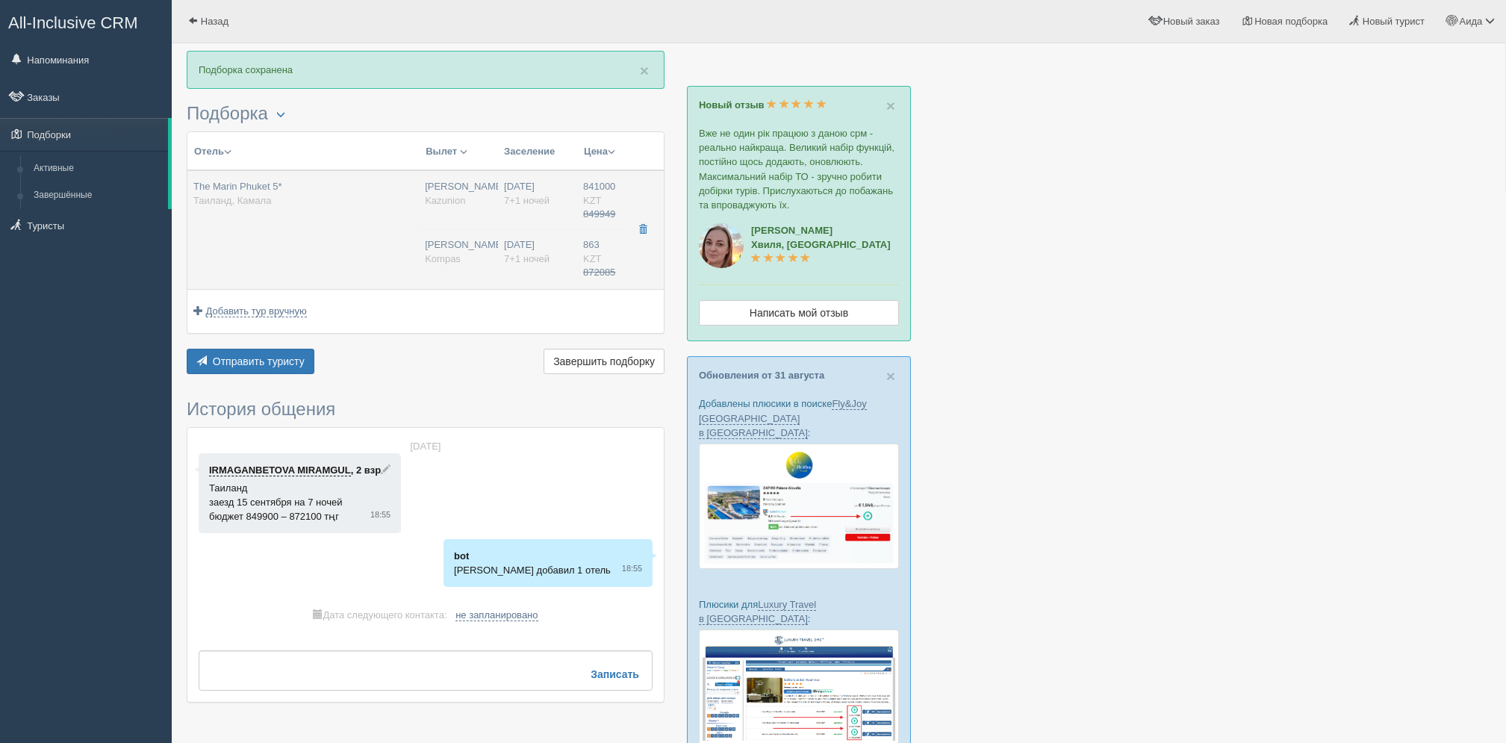
click at [647, 257] on td at bounding box center [644, 229] width 40 height 119
click at [535, 263] on span "7+1 ночей" at bounding box center [527, 258] width 46 height 11
type input "841000.00"
type input "23:15"
type input "09:15"
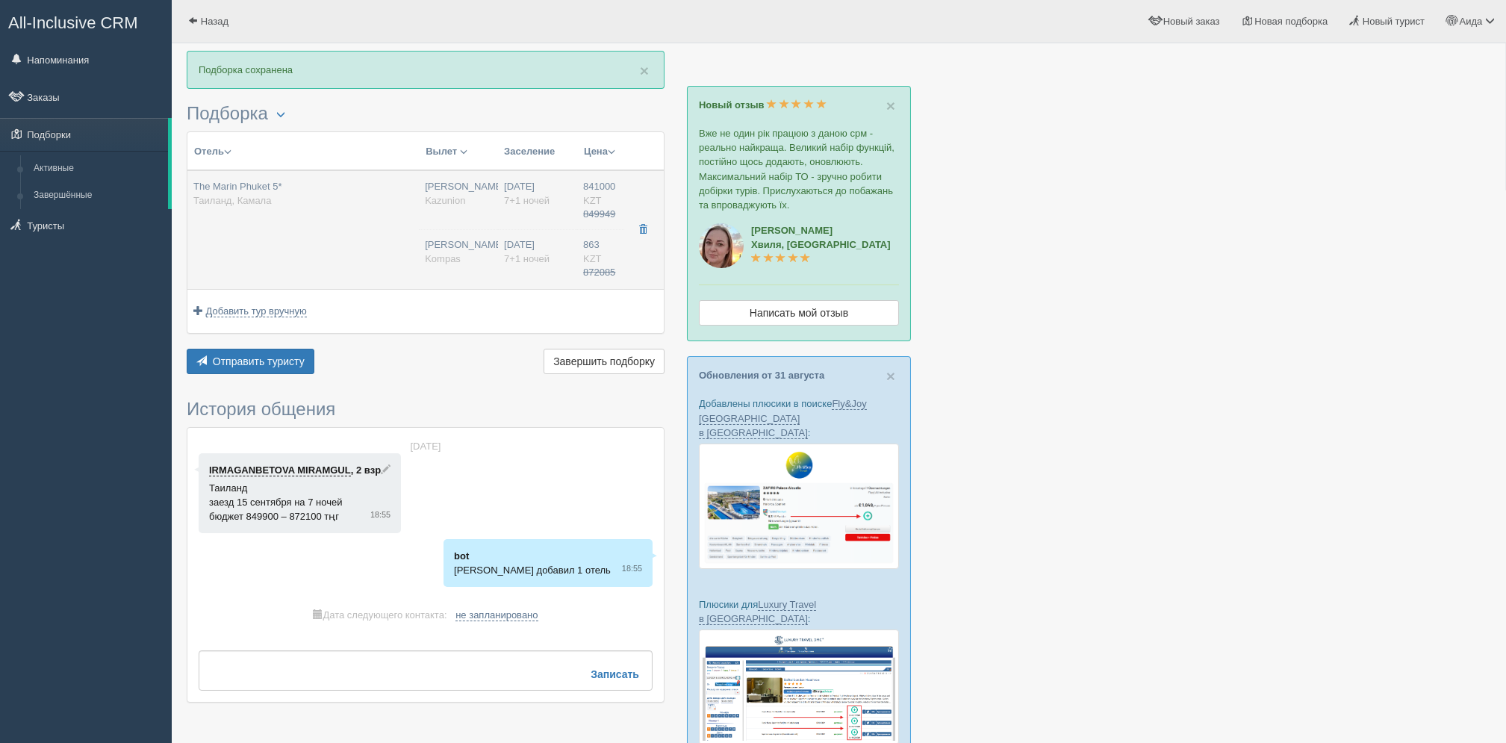
type input "11:30"
type input "18:20"
type input "863.00"
type input "22:45"
type input "08:50"
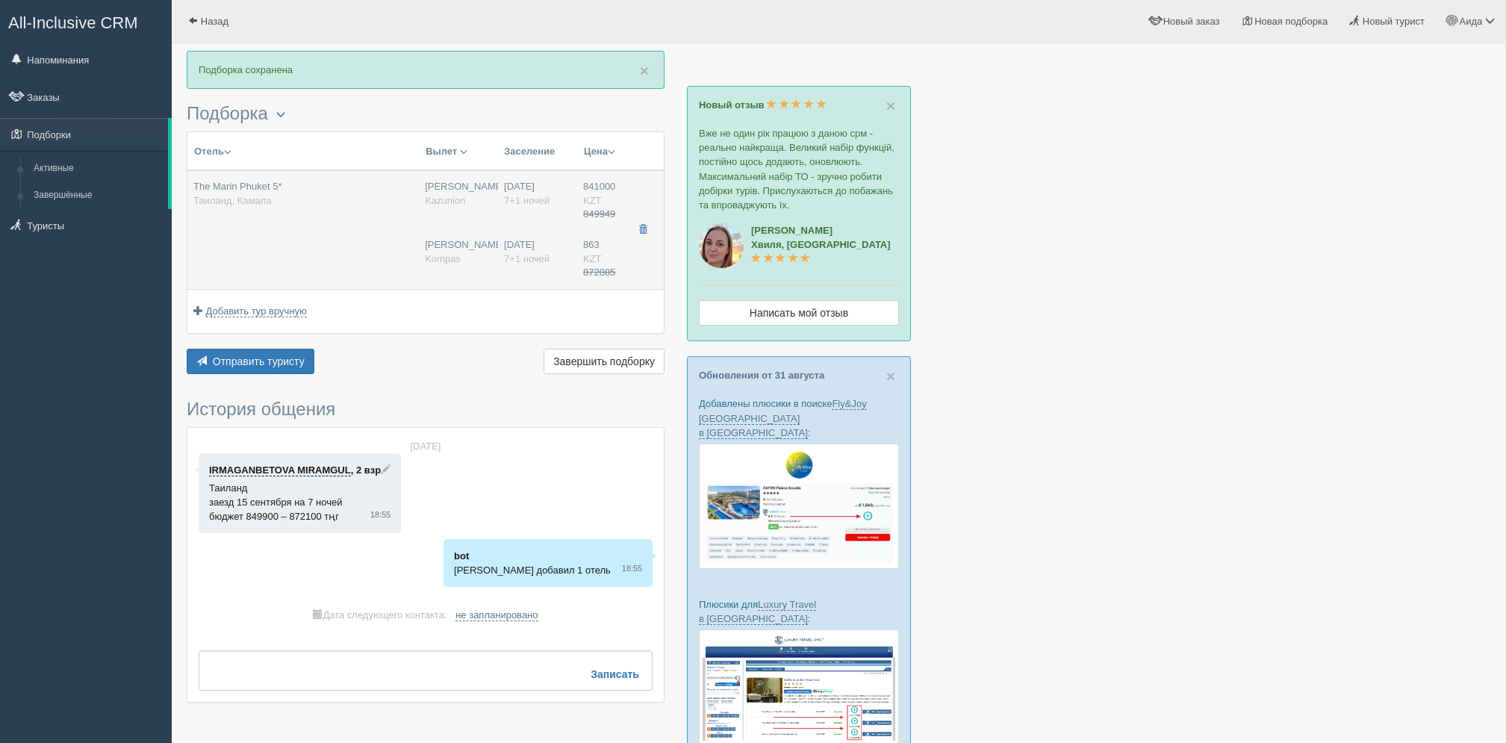
type input "11:30"
type input "18:20"
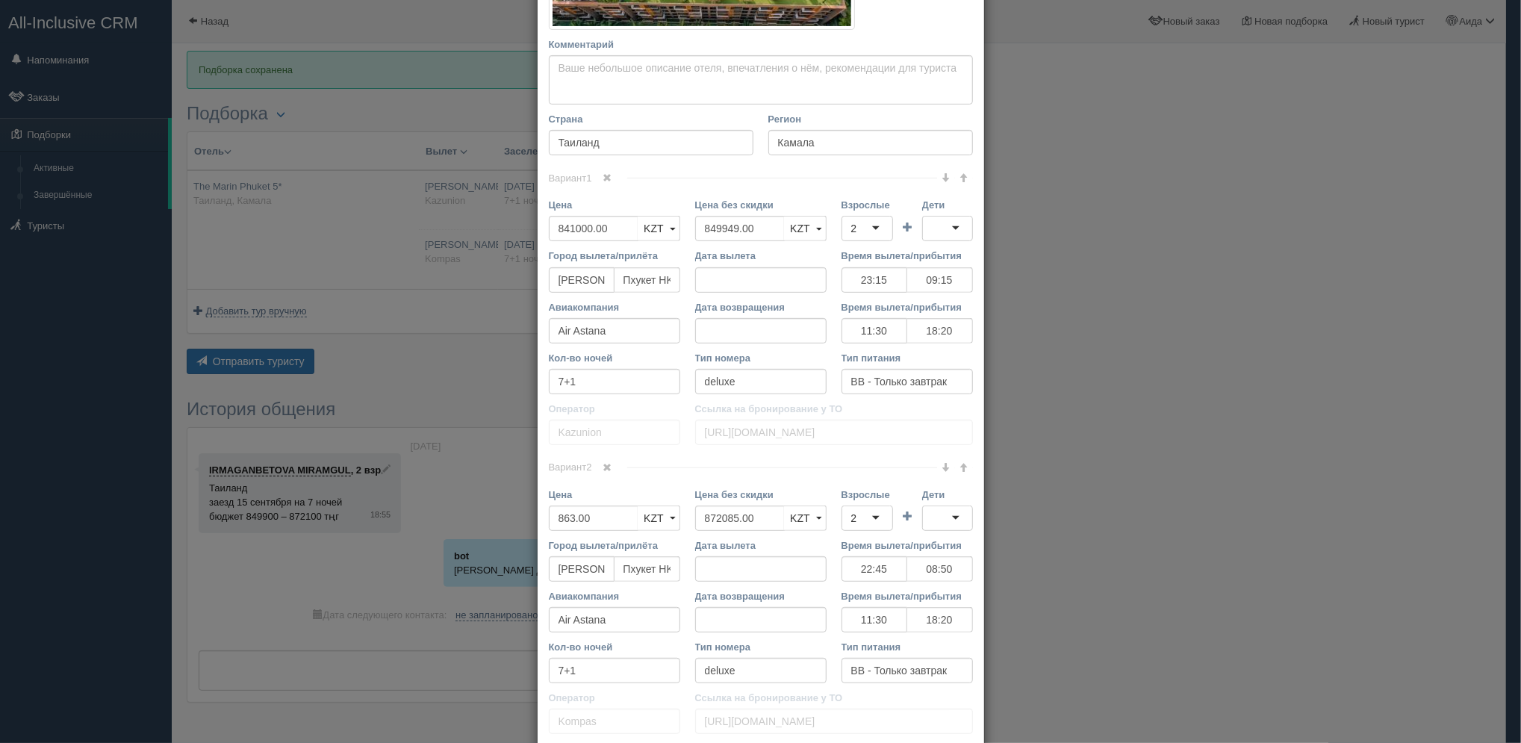
scroll to position [485, 0]
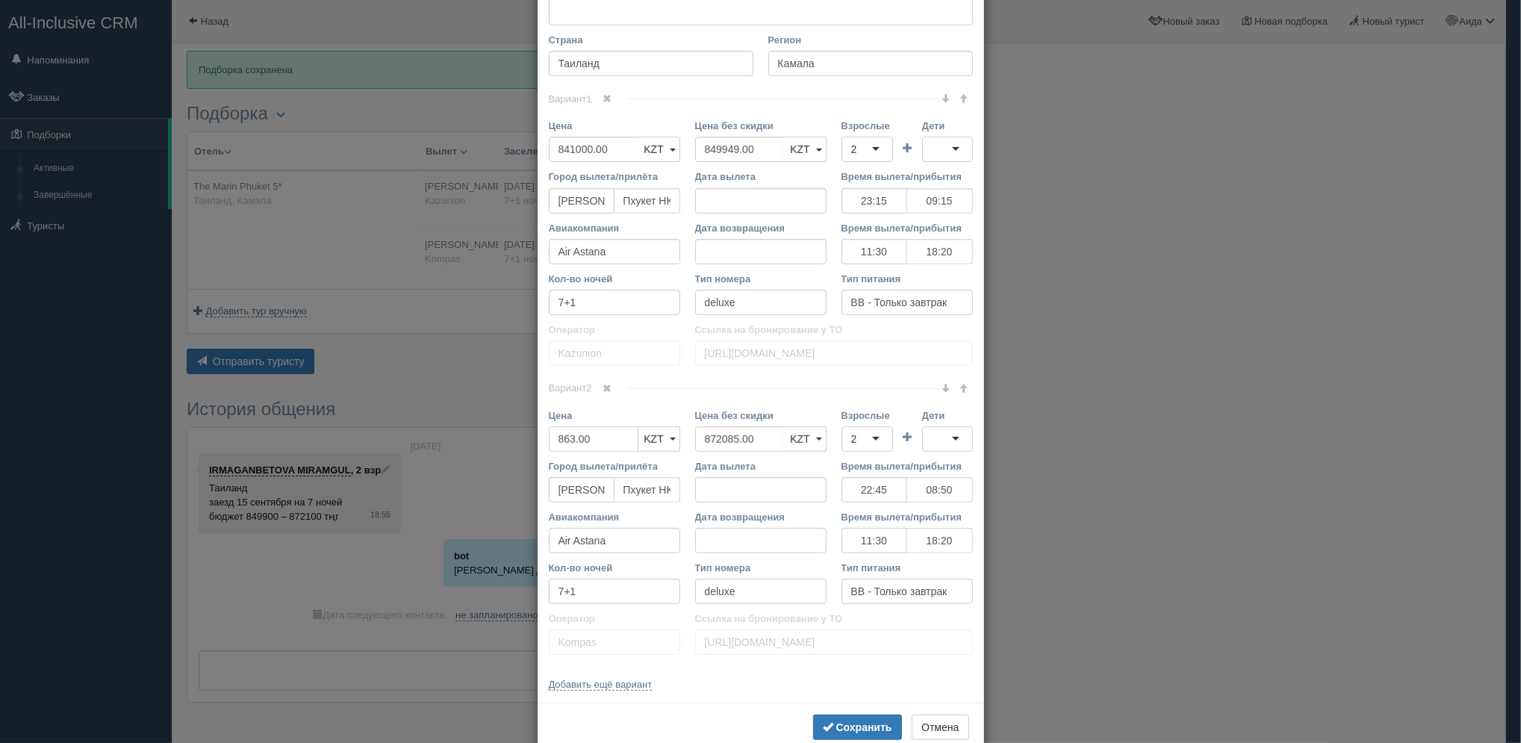
click at [594, 432] on input "863.00" at bounding box center [594, 438] width 90 height 25
type input "863000"
click at [874, 723] on b "Сохранить" at bounding box center [864, 727] width 56 height 12
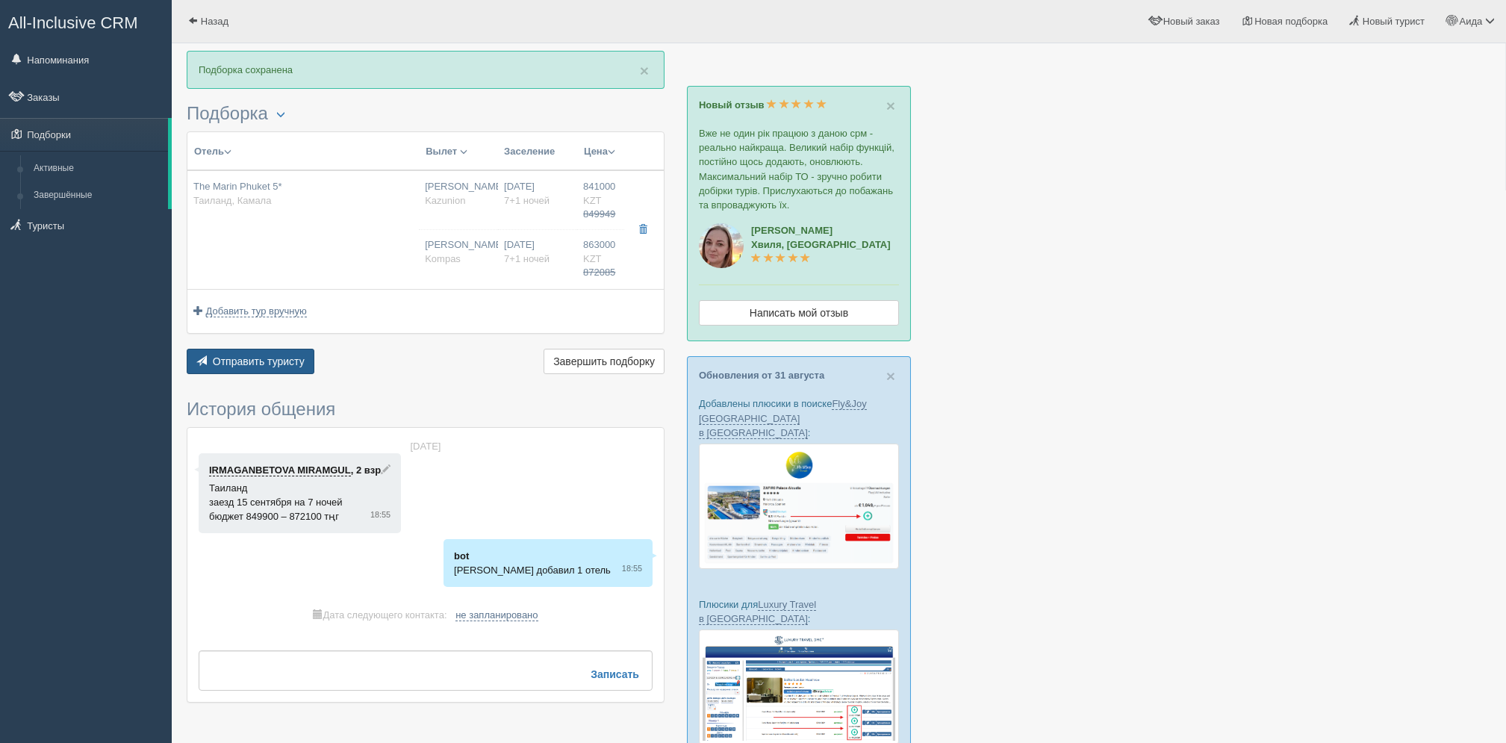
click at [284, 367] on button "Отправить туристу Отправить" at bounding box center [251, 361] width 128 height 25
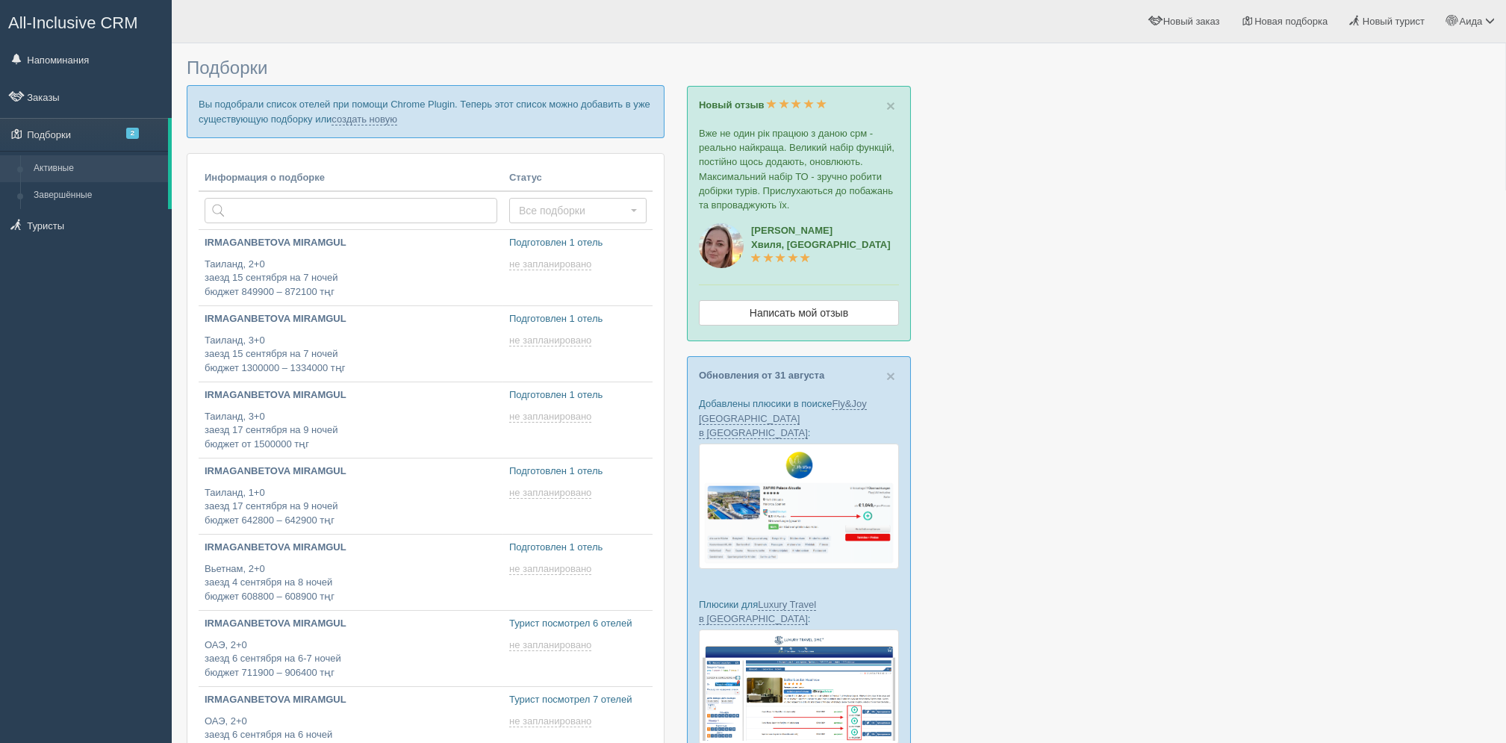
click at [370, 126] on p "Вы подобрали список отелей при помощи Chrome Plugin. Теперь этот список можно д…" at bounding box center [426, 111] width 478 height 52
click at [370, 121] on link "создать новую" at bounding box center [365, 119] width 66 height 12
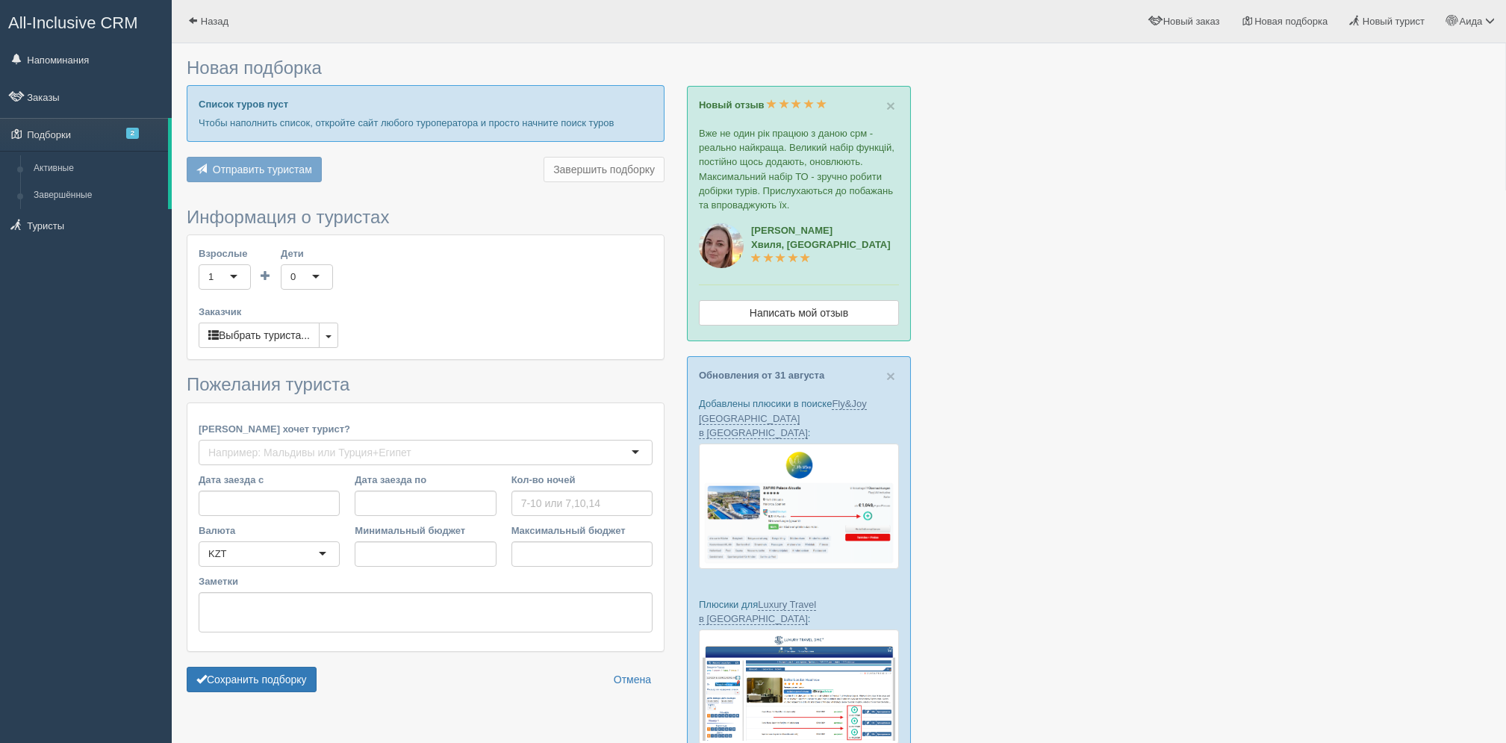
type input "10"
type input "1120100"
type input "1248800"
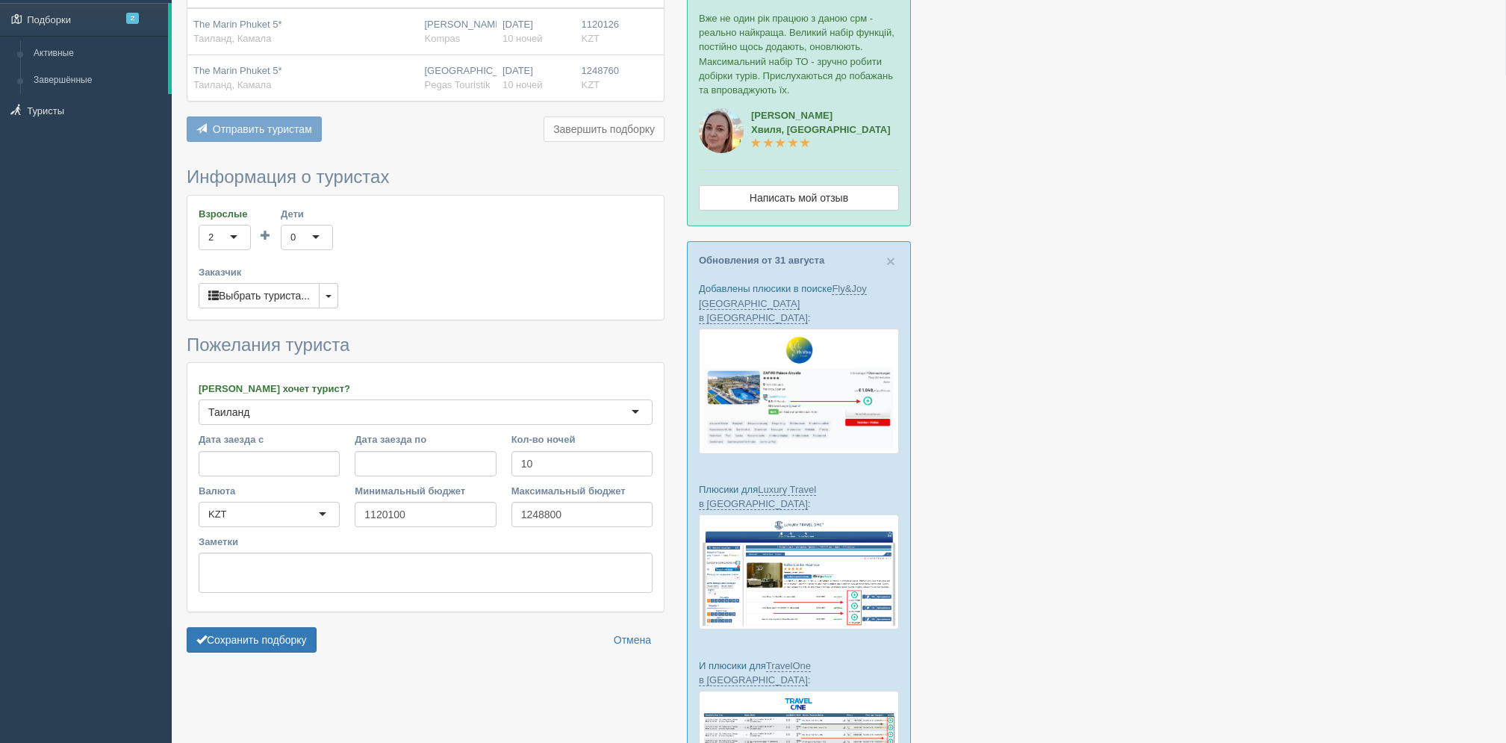
scroll to position [225, 0]
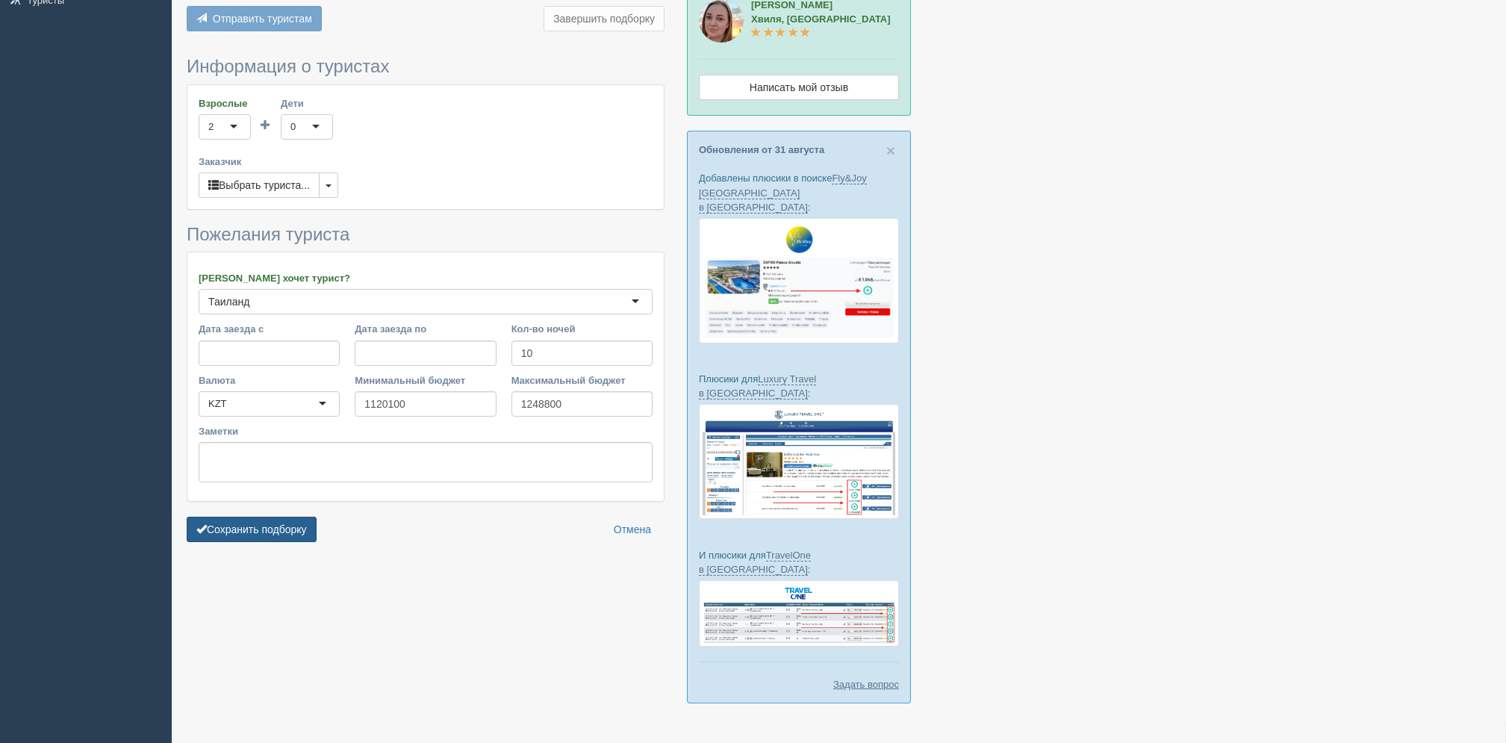
click at [305, 528] on button "Сохранить подборку" at bounding box center [252, 529] width 130 height 25
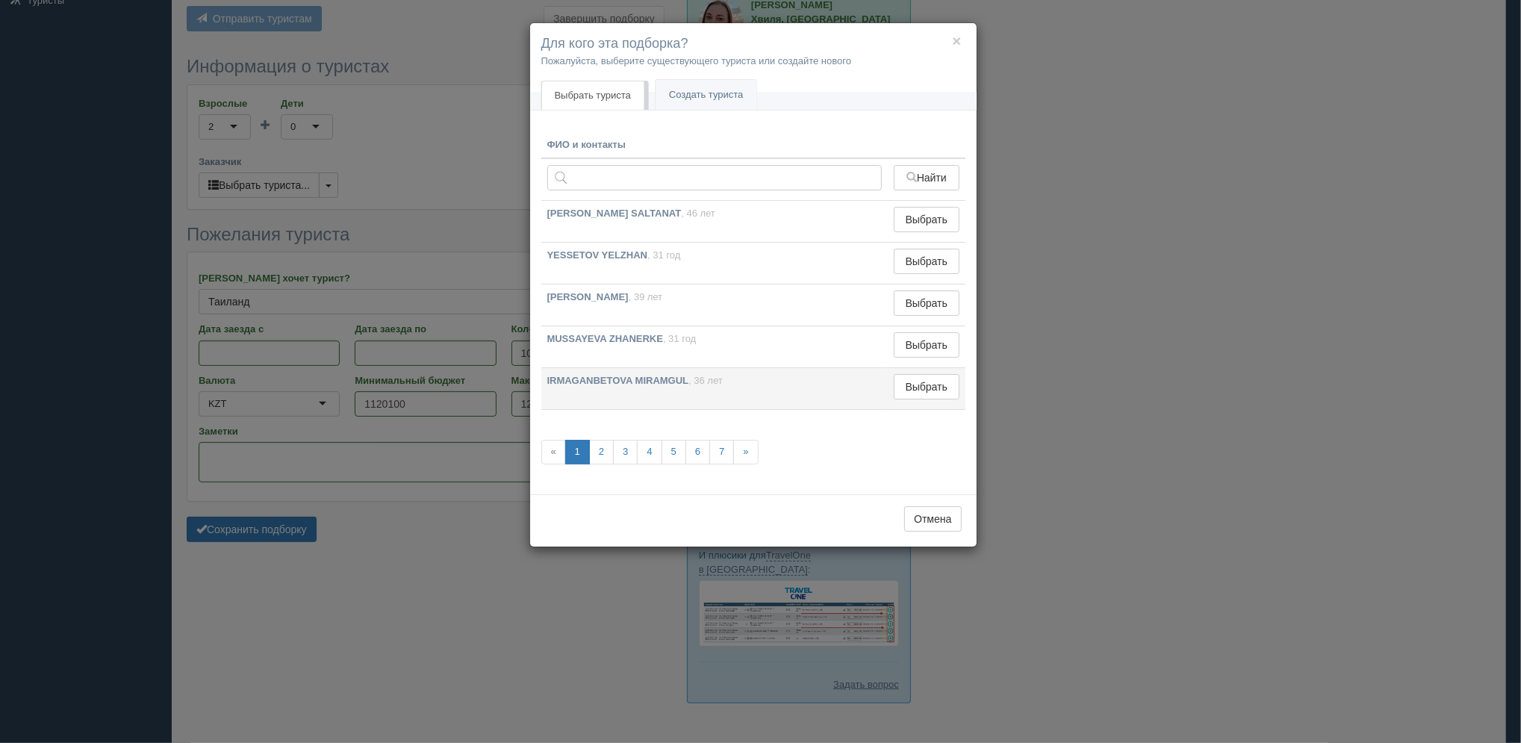
click at [916, 372] on td "Выбрать Выбран" at bounding box center [926, 389] width 77 height 42
click at [916, 393] on button "Выбрать" at bounding box center [926, 386] width 65 height 25
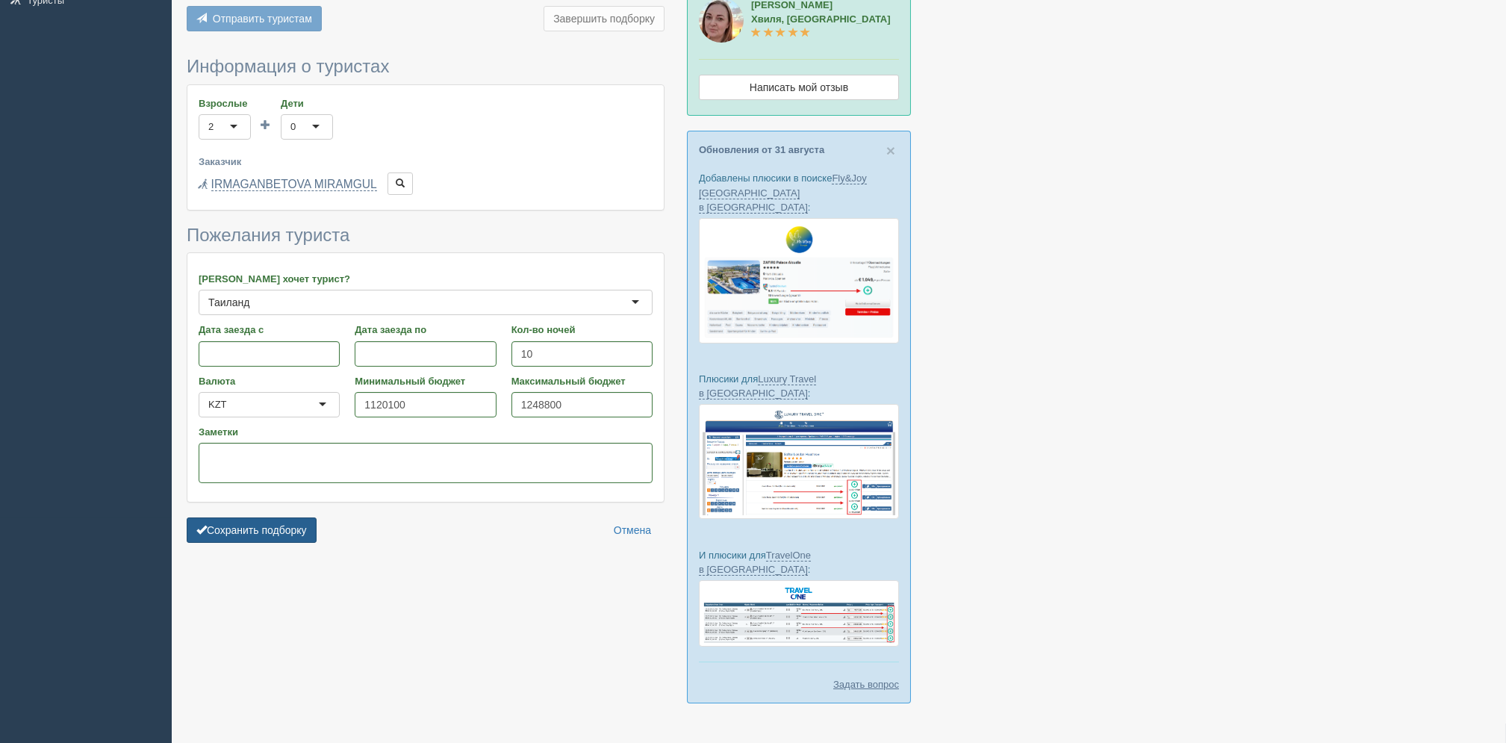
click at [308, 526] on button "Сохранить подборку" at bounding box center [252, 529] width 130 height 25
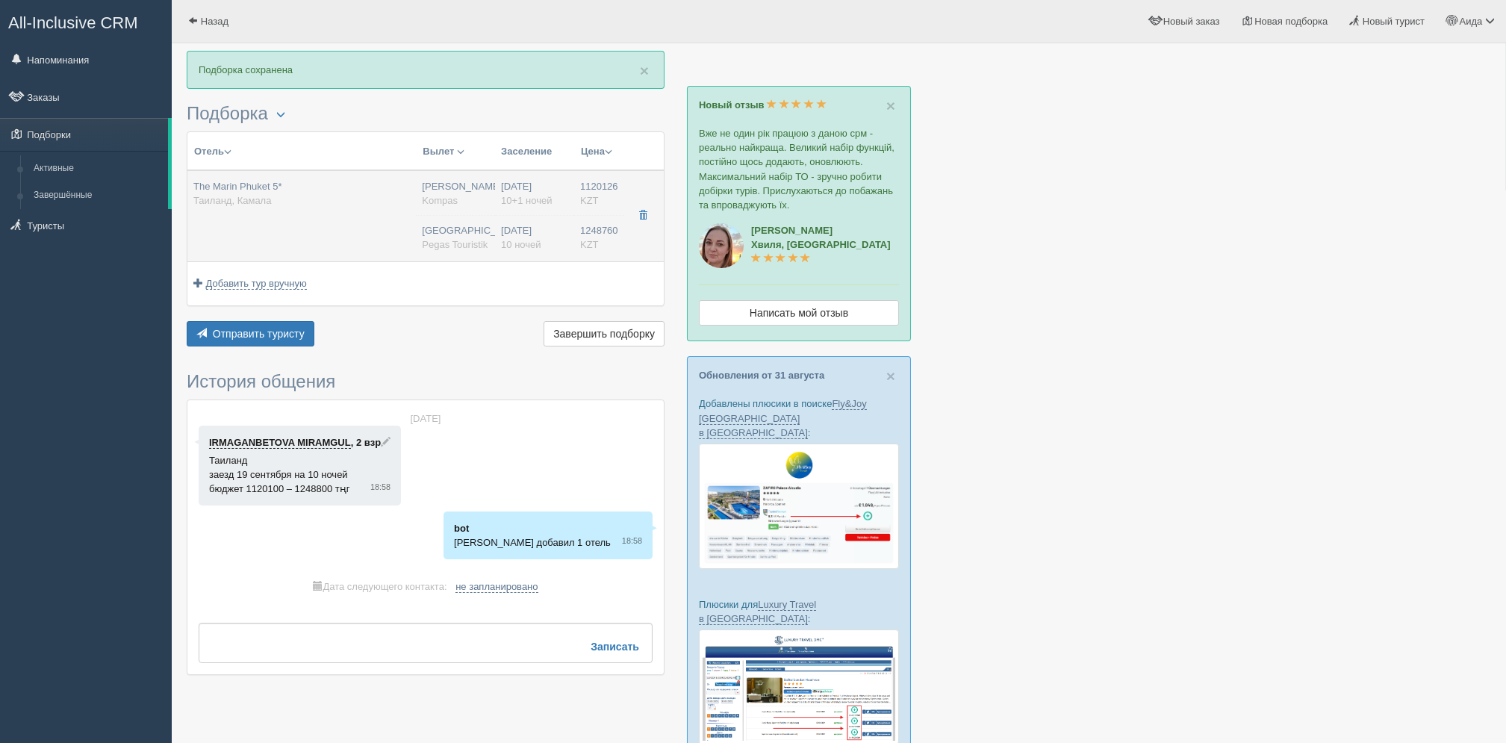
click at [414, 204] on td "The Marin Phuket 5* [GEOGRAPHIC_DATA], [GEOGRAPHIC_DATA]" at bounding box center [301, 215] width 228 height 91
type input "The Marin Phuket 5*"
type input "[URL][DOMAIN_NAME]"
type input "Таиланд"
type input "Камала"
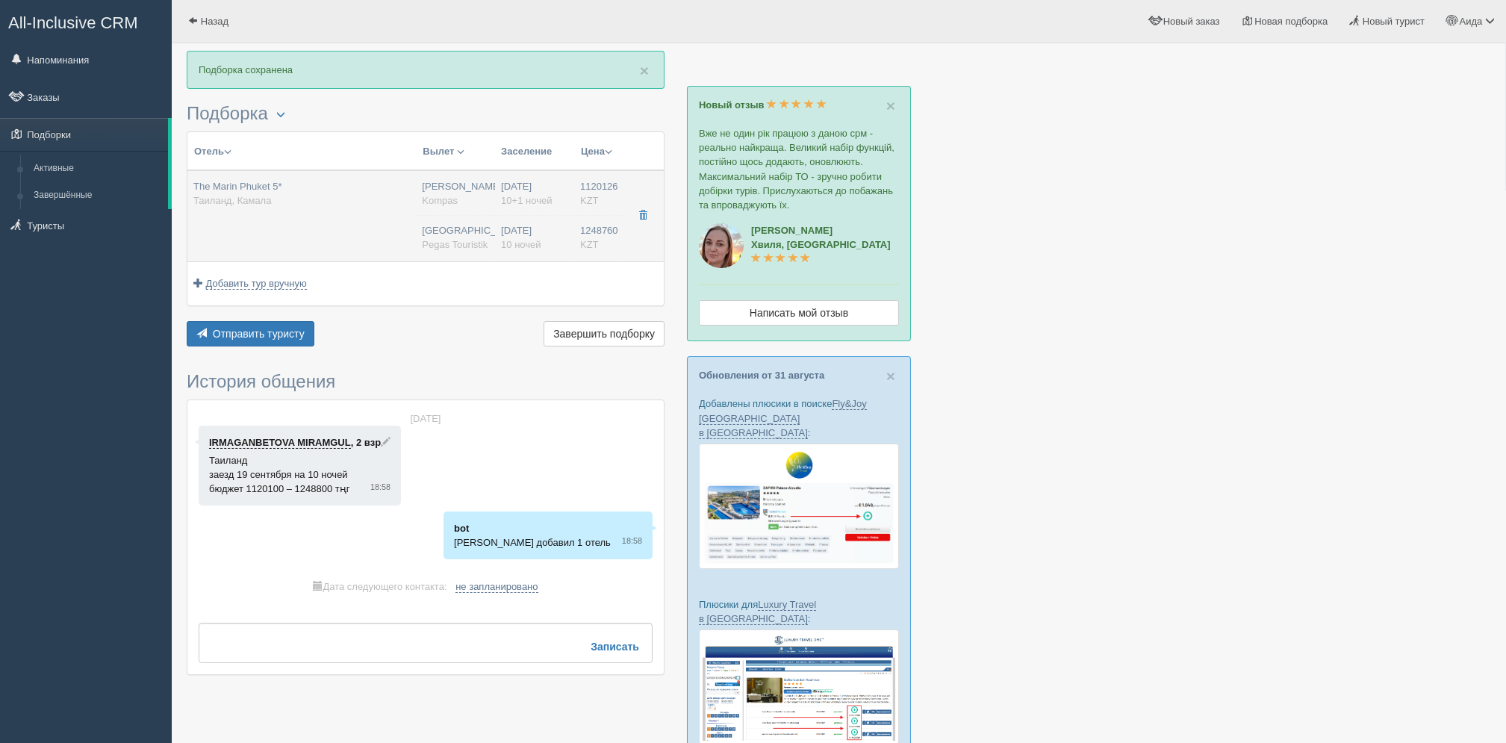
type input "1120126.00"
type input "[PERSON_NAME]"
type input "Пхукет HKT"
type input "22:45"
type input "08:50"
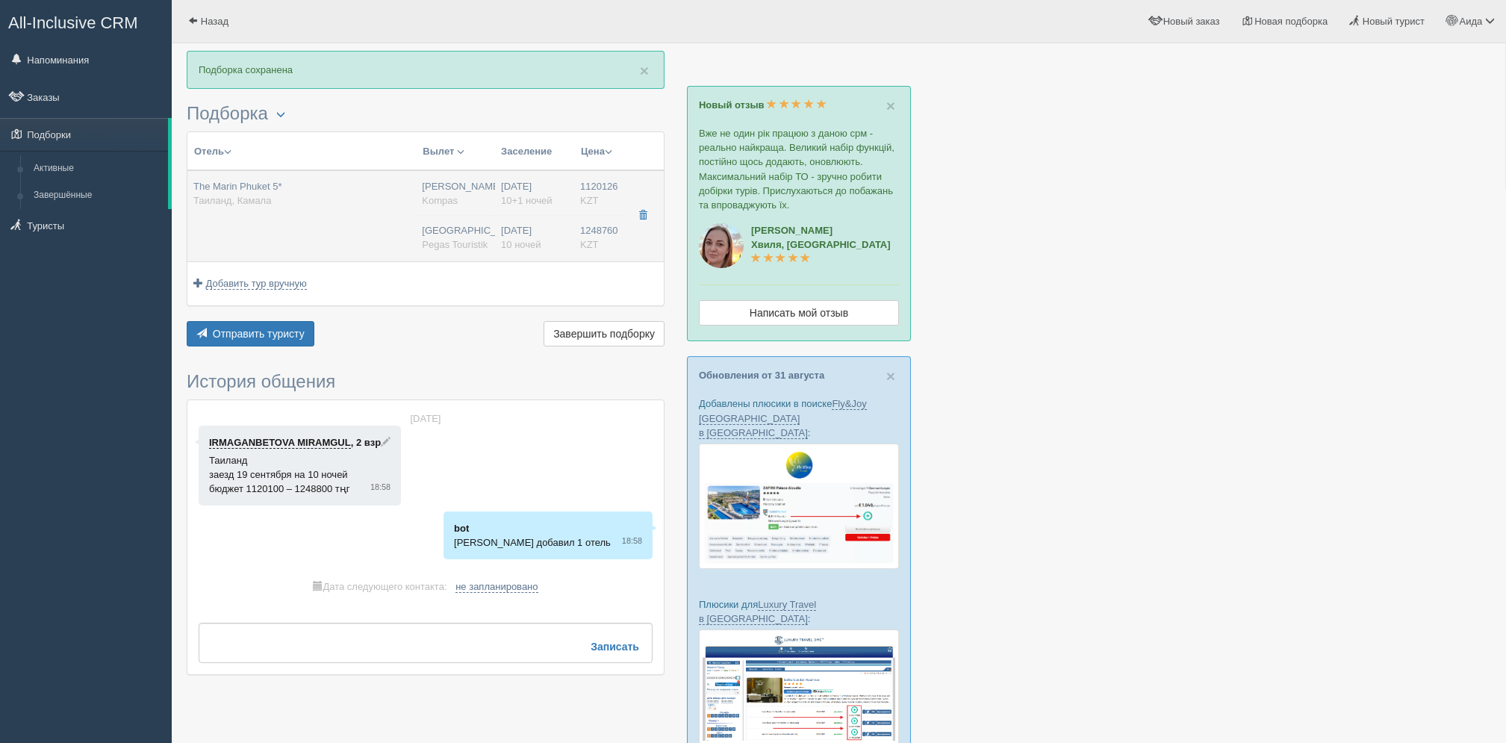
type input "Air Astana"
type input "11:30"
type input "18:20"
type input "10+1"
type input "deluxe"
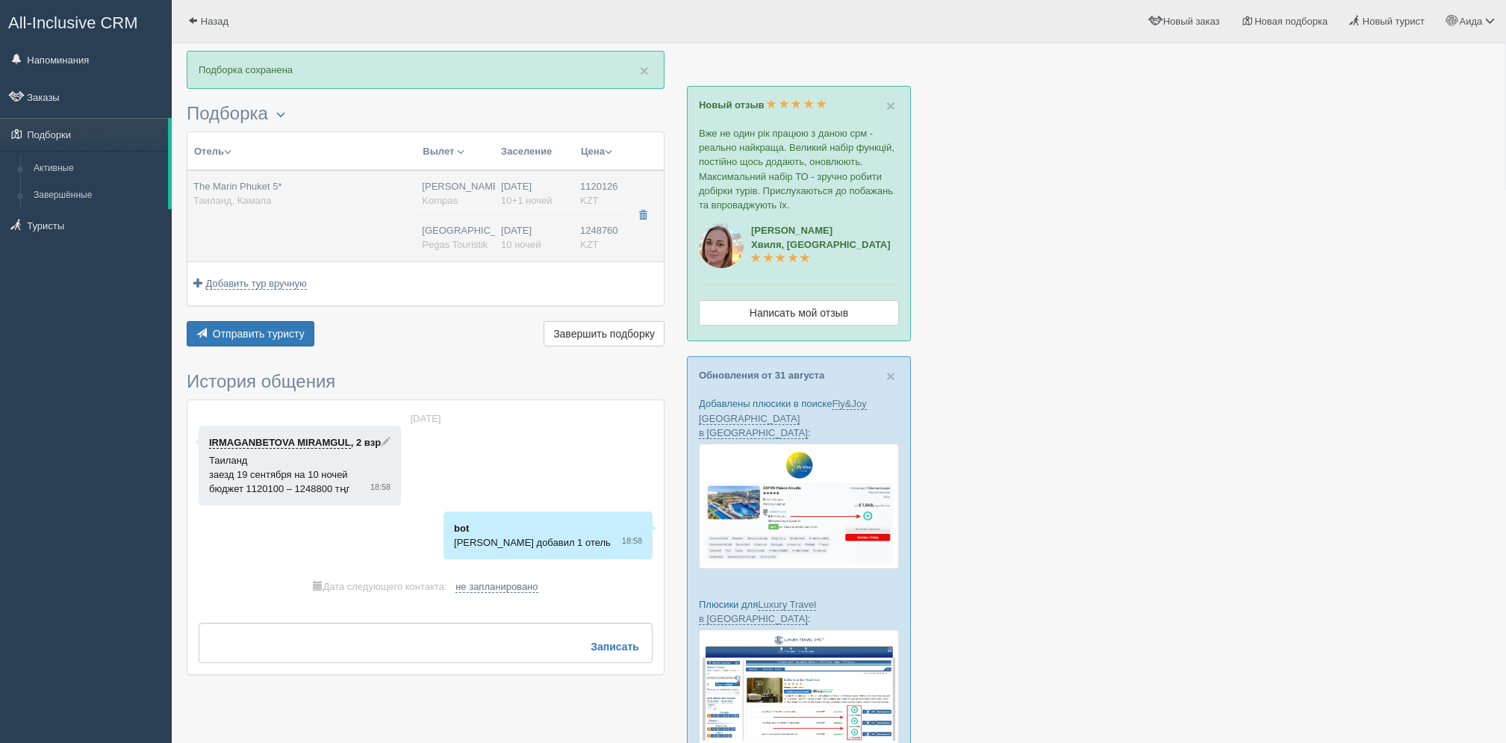
type input "BB - Только завтрак"
type input "Kompas"
type input "[URL][DOMAIN_NAME]"
type input "1248760.00"
type input "[GEOGRAPHIC_DATA]"
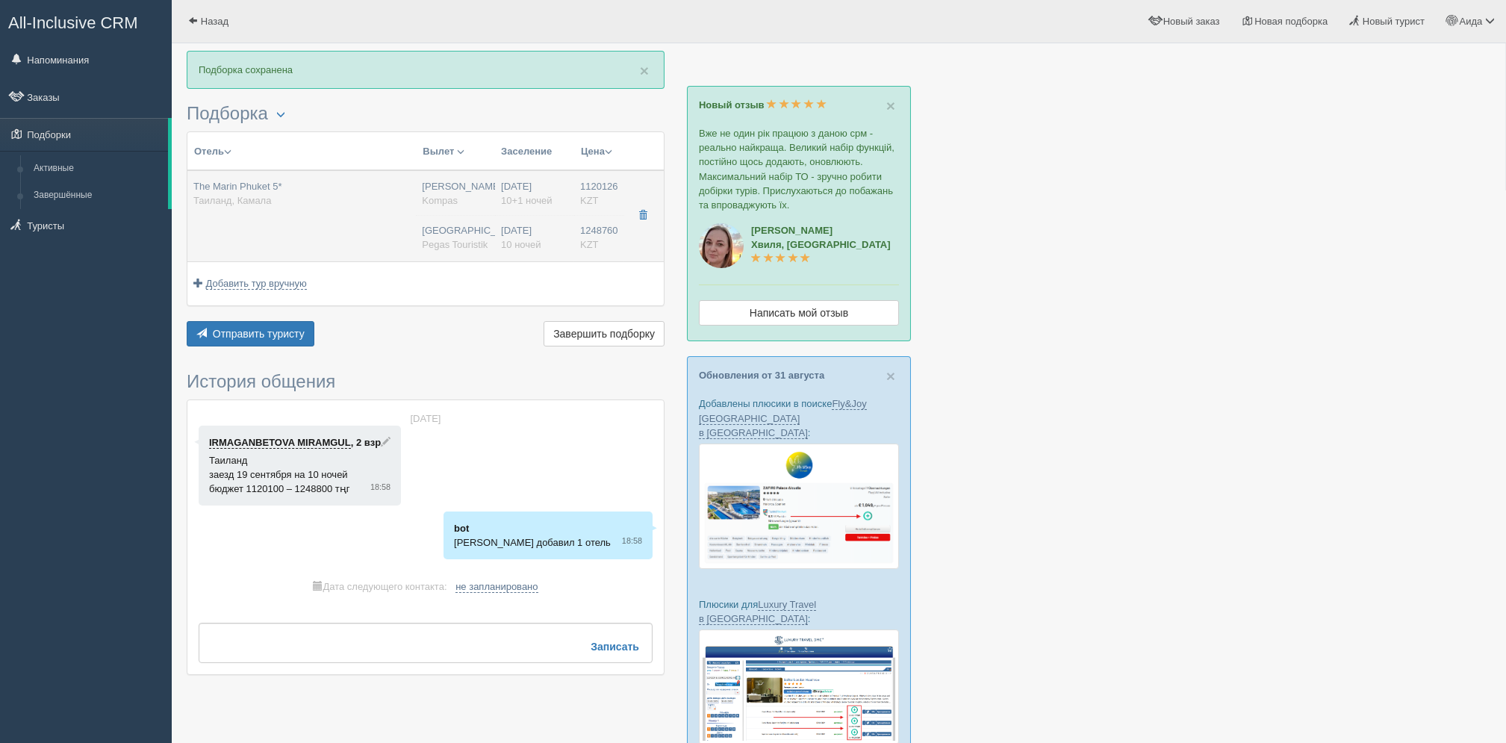
type input "10"
type input "deluxe"
type input "BB - Только завтрак"
type input "Pegas Touristik"
type input "[URL][DOMAIN_NAME]"
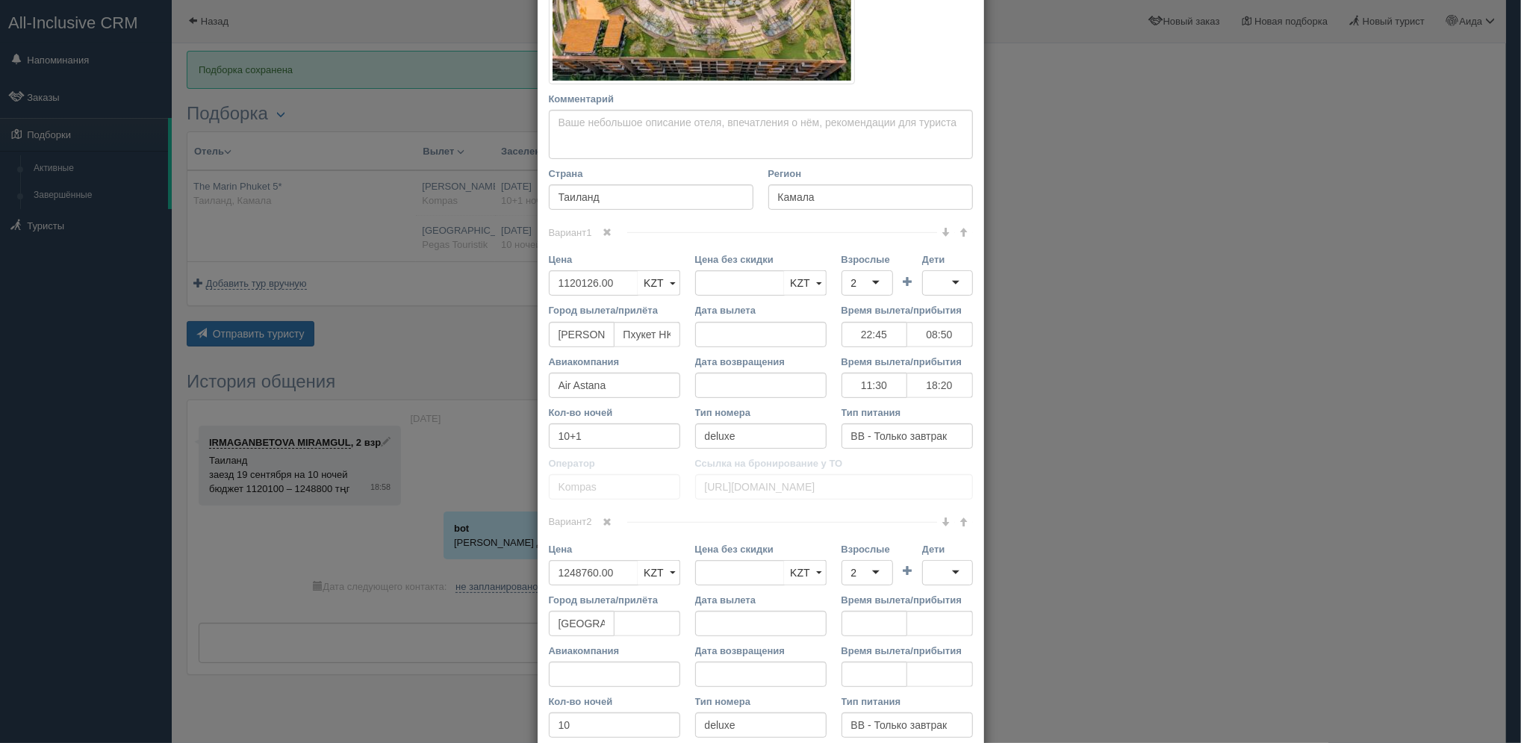
scroll to position [357, 0]
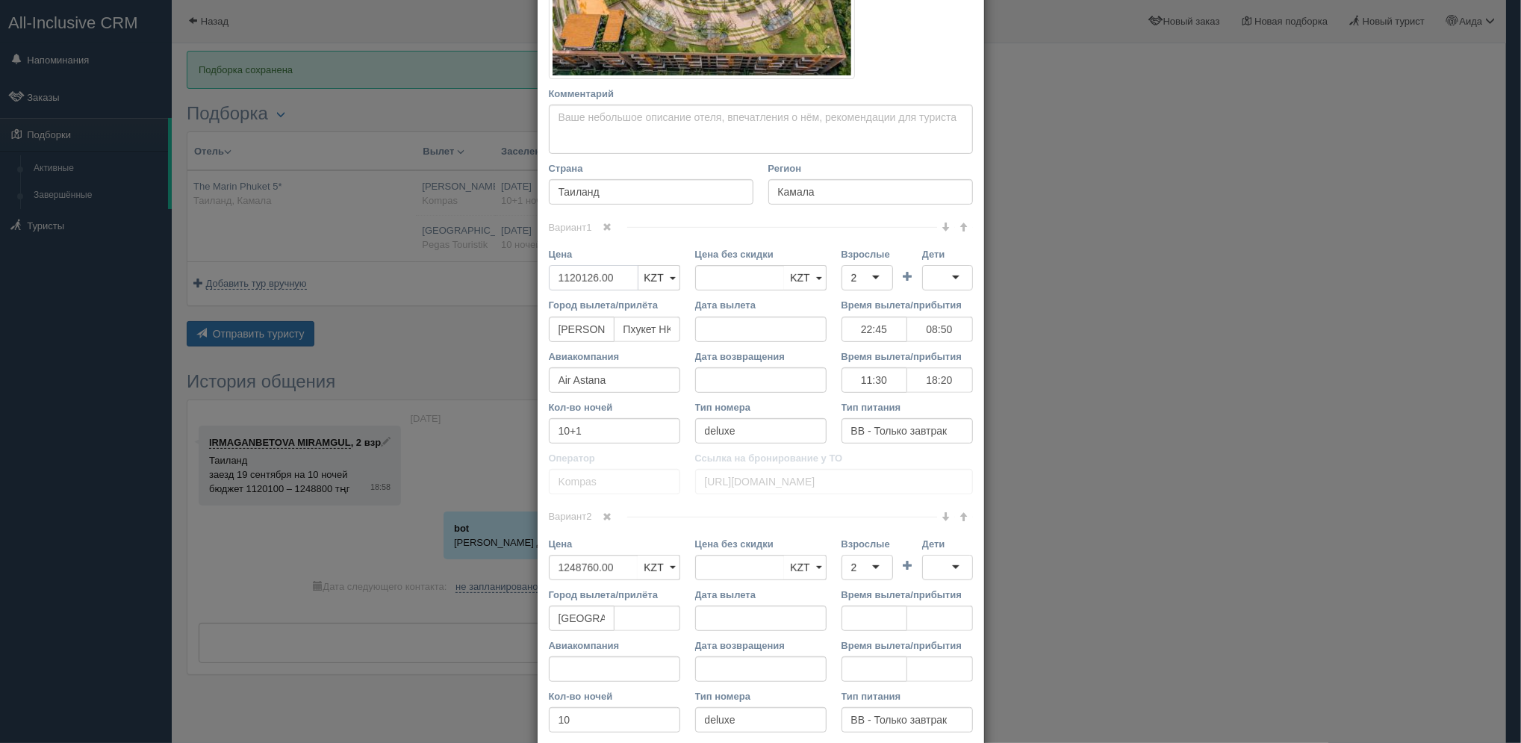
click at [594, 279] on input "1120126.00" at bounding box center [594, 277] width 90 height 25
type input "1120126.00"
type input "1108900"
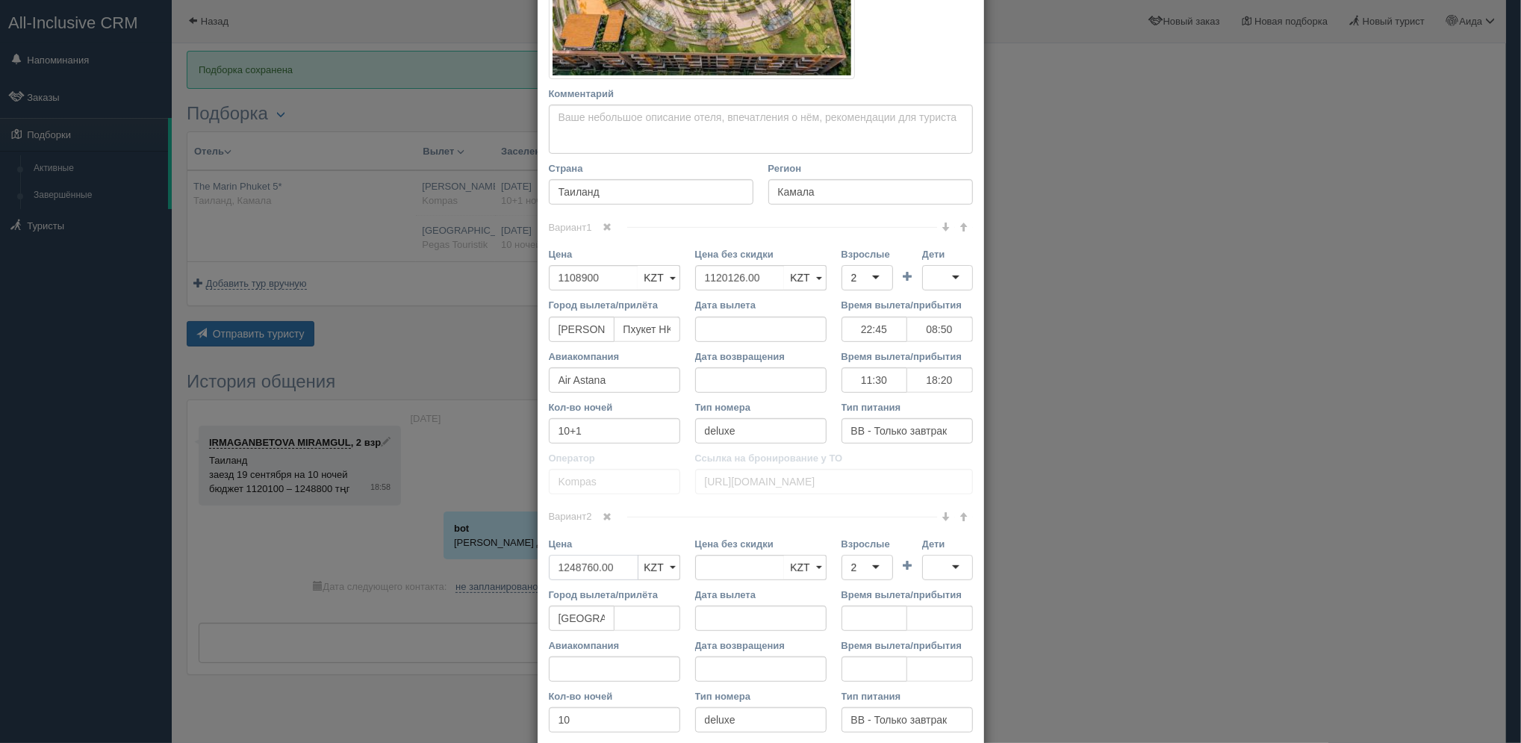
click at [556, 557] on input "1248760.00" at bounding box center [594, 567] width 90 height 25
type input "1248760.00"
type input "1236200"
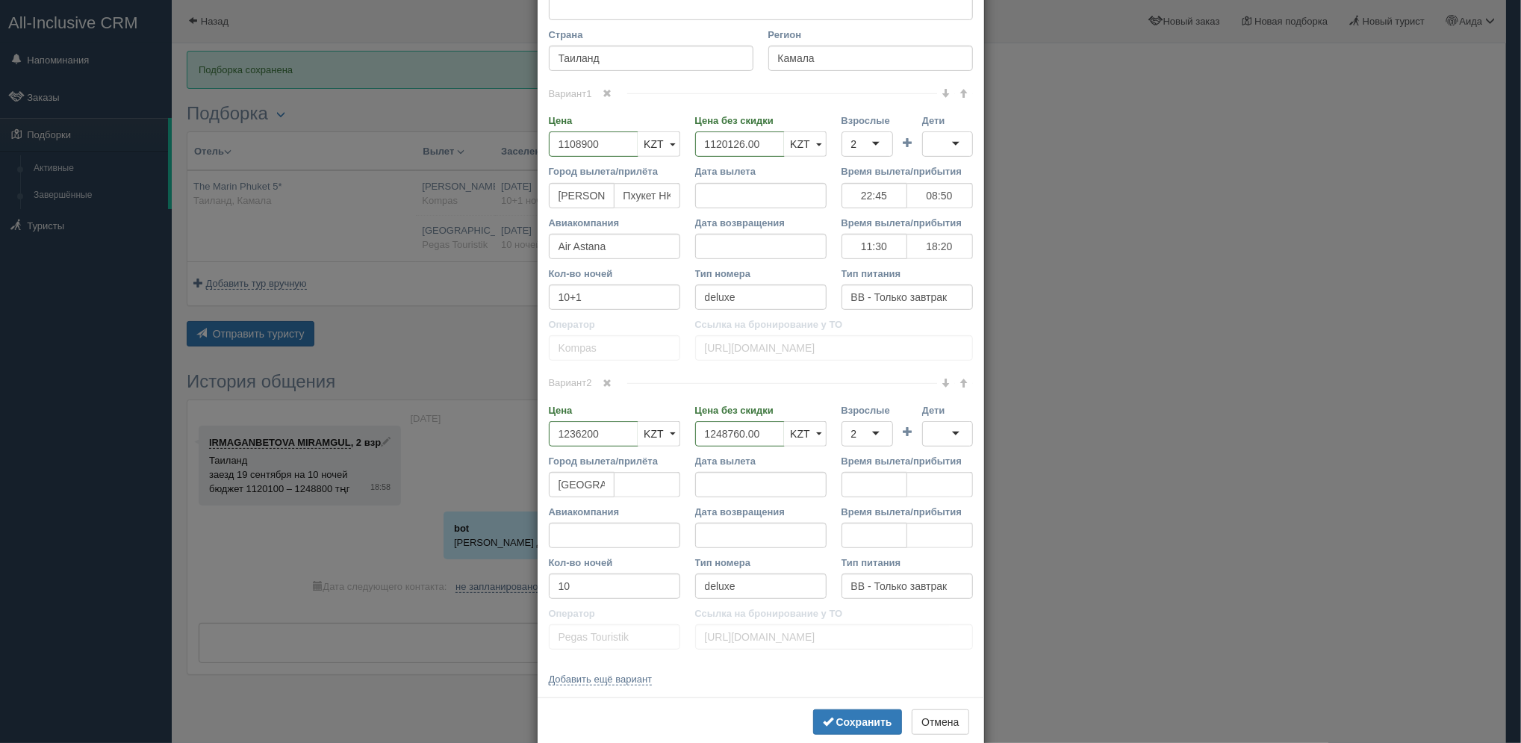
scroll to position [497, 0]
click at [885, 711] on button "Сохранить" at bounding box center [857, 715] width 89 height 25
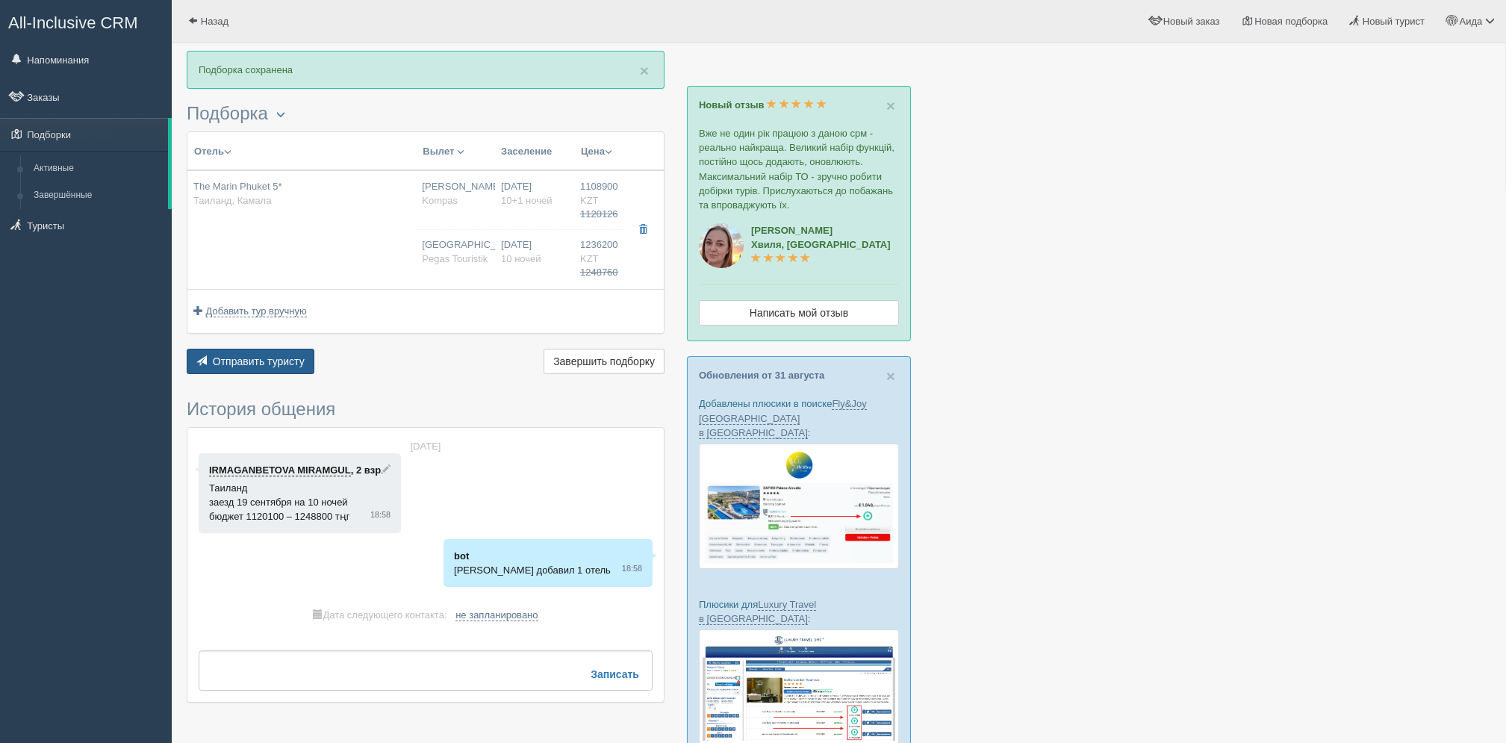
click at [257, 370] on button "Отправить туристу Отправить" at bounding box center [251, 361] width 128 height 25
